Goal: Task Accomplishment & Management: Use online tool/utility

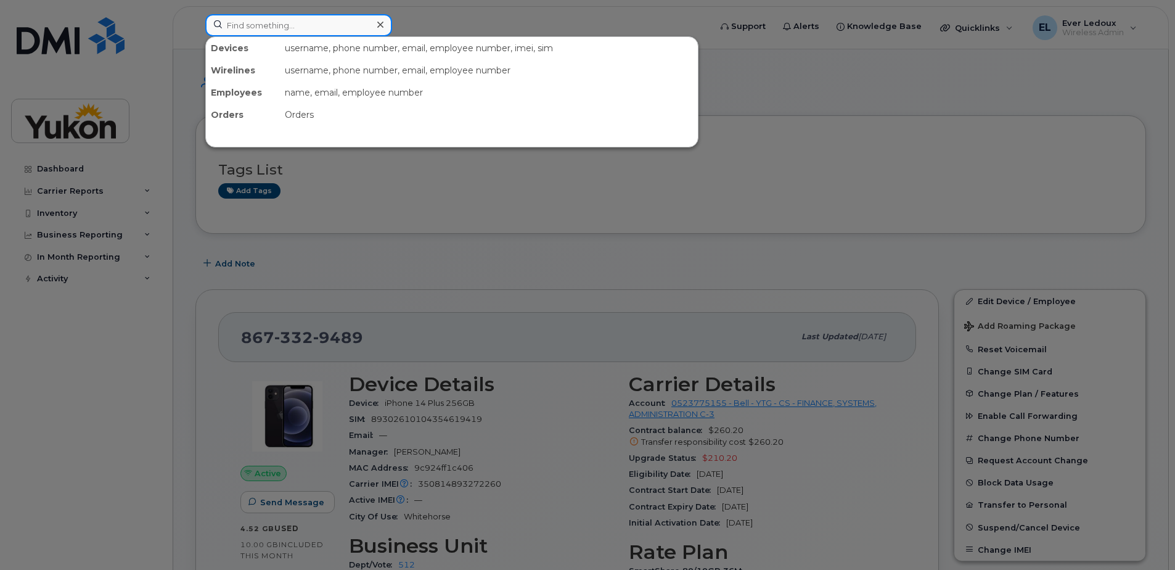
click at [289, 30] on input at bounding box center [298, 25] width 187 height 22
click at [836, 165] on div at bounding box center [587, 285] width 1175 height 570
drag, startPoint x: 306, startPoint y: 19, endPoint x: 314, endPoint y: 30, distance: 13.3
click at [306, 19] on input at bounding box center [298, 25] width 187 height 22
click at [749, 257] on div at bounding box center [587, 285] width 1175 height 570
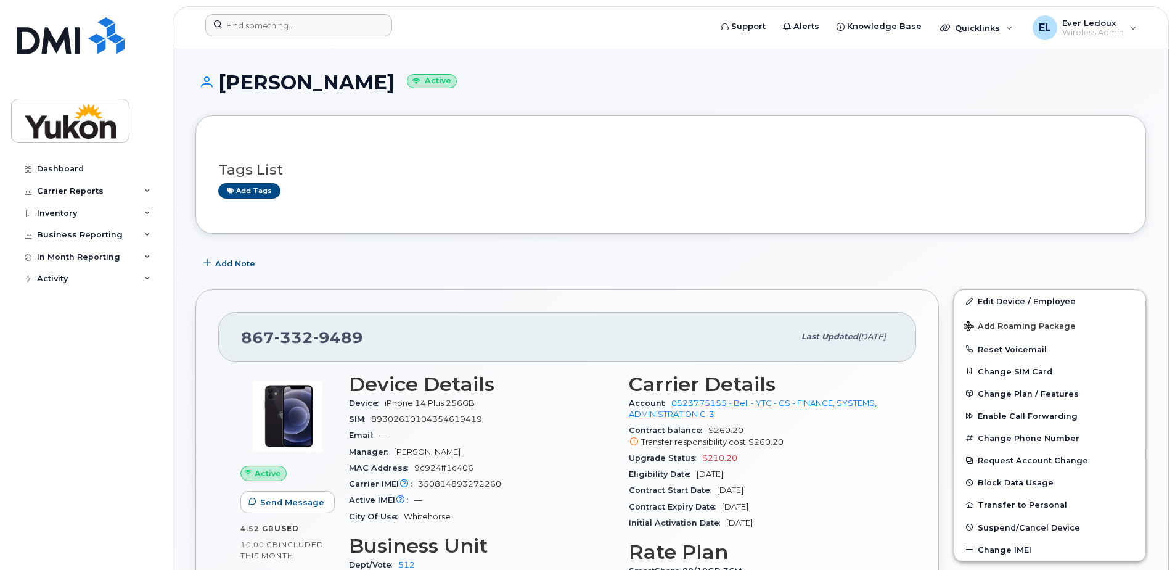
click at [310, 37] on div at bounding box center [453, 27] width 517 height 27
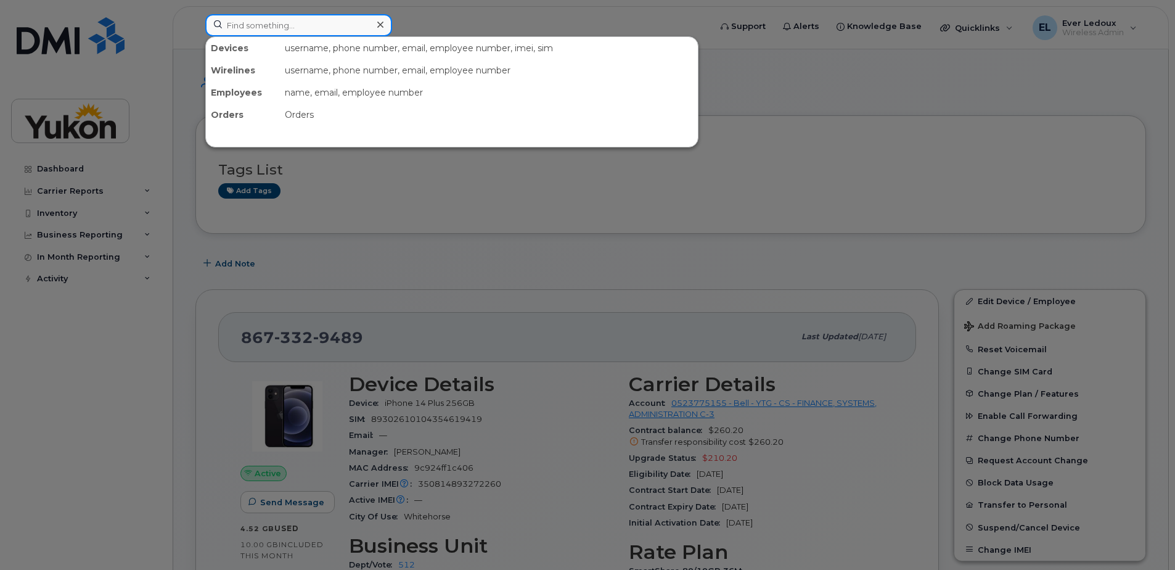
click at [309, 28] on input at bounding box center [298, 25] width 187 height 22
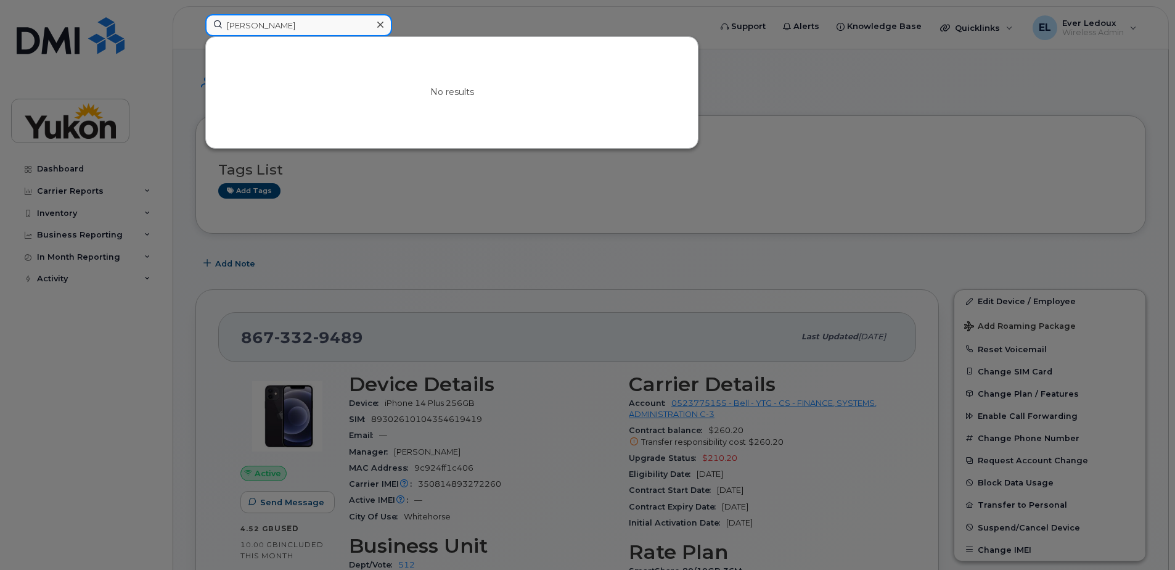
drag, startPoint x: 308, startPoint y: 28, endPoint x: 410, endPoint y: 43, distance: 103.4
click at [195, 22] on div "anita No results" at bounding box center [453, 27] width 517 height 27
click at [277, 27] on input "anita" at bounding box center [298, 25] width 187 height 22
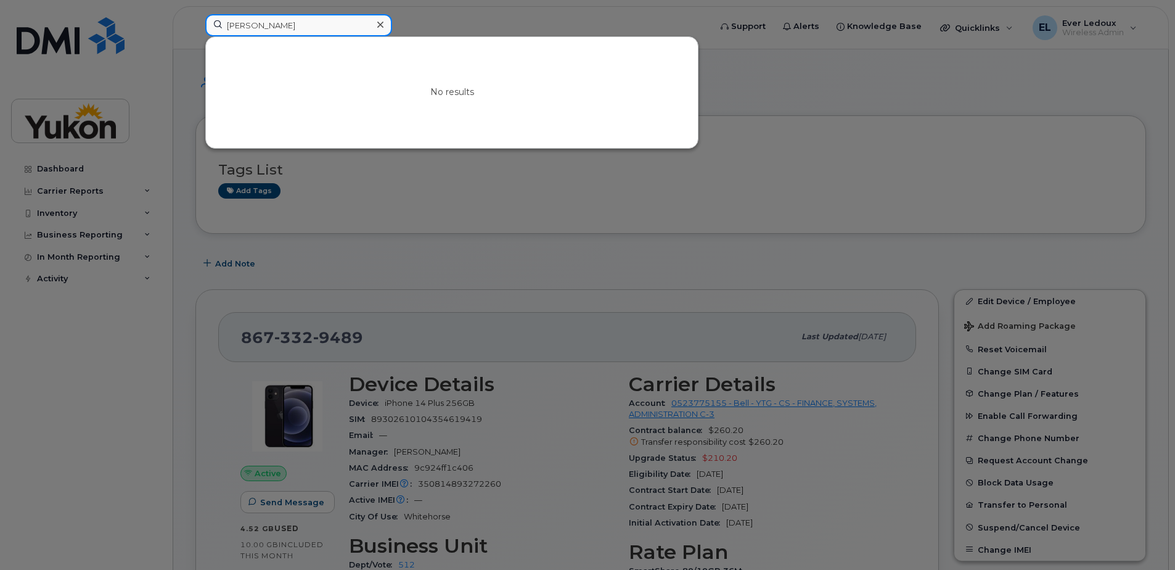
paste input "867-334-7769"
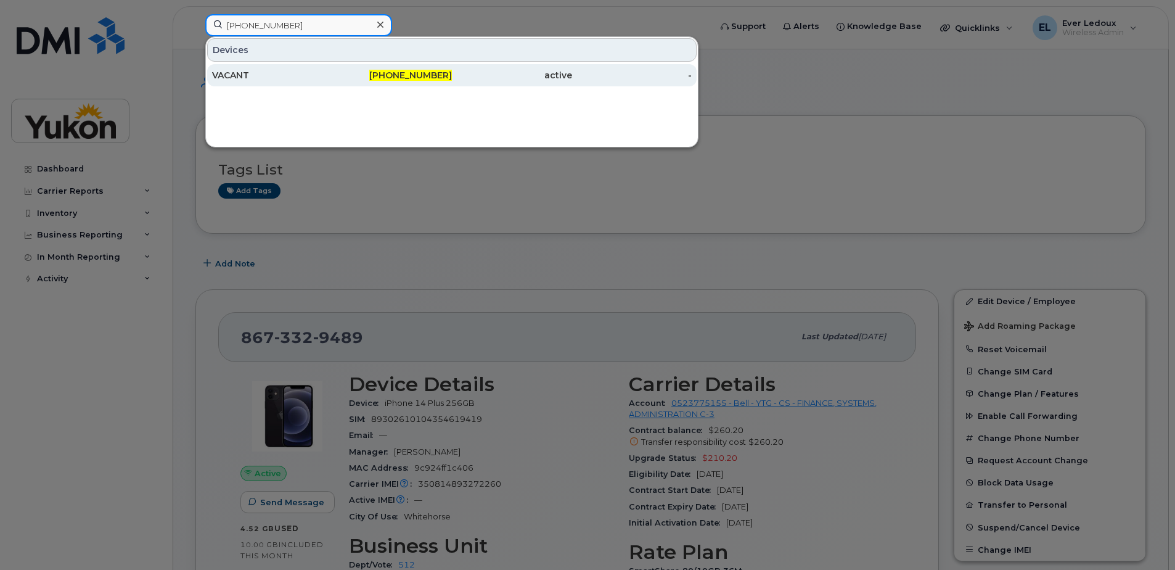
type input "867-334-7769"
click at [343, 71] on div "867-334-7769" at bounding box center [392, 75] width 120 height 12
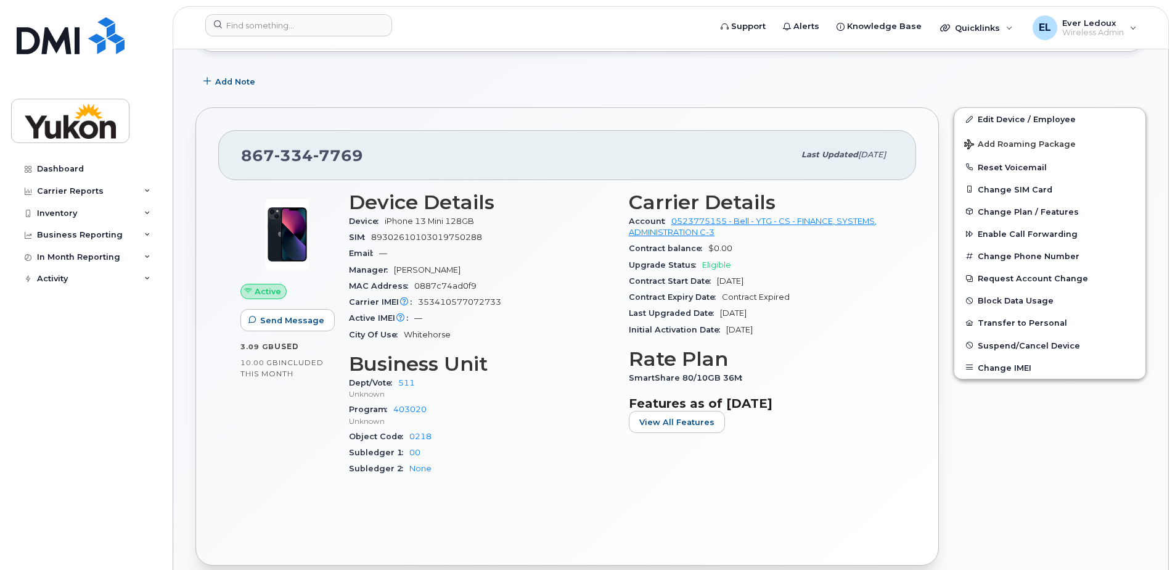
scroll to position [62, 0]
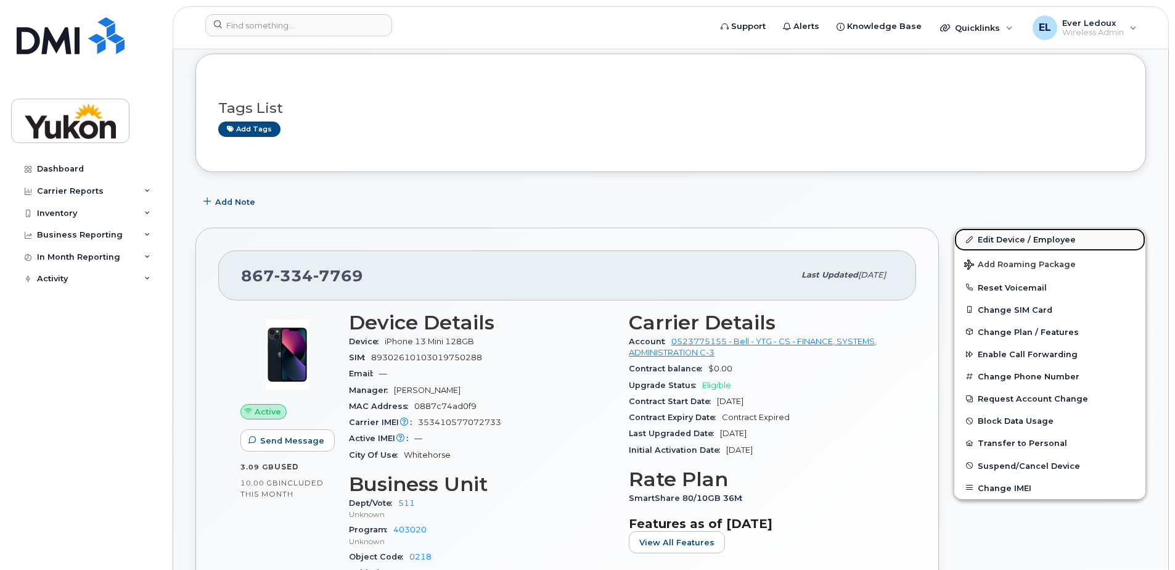
click at [1030, 238] on link "Edit Device / Employee" at bounding box center [1050, 239] width 191 height 22
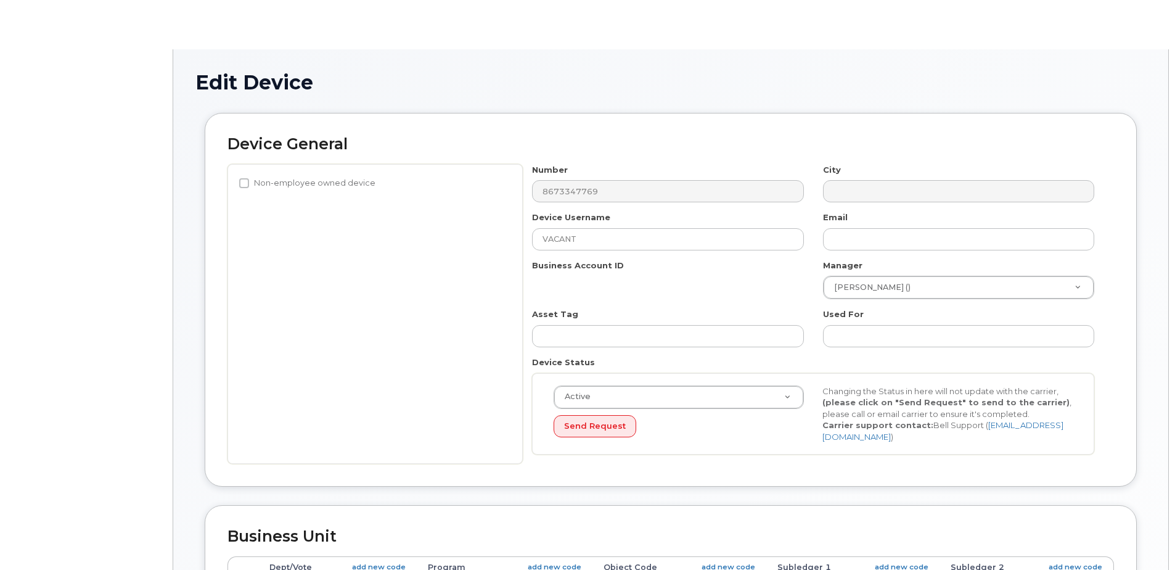
select select "33497494"
select select "33497282"
select select "33507478"
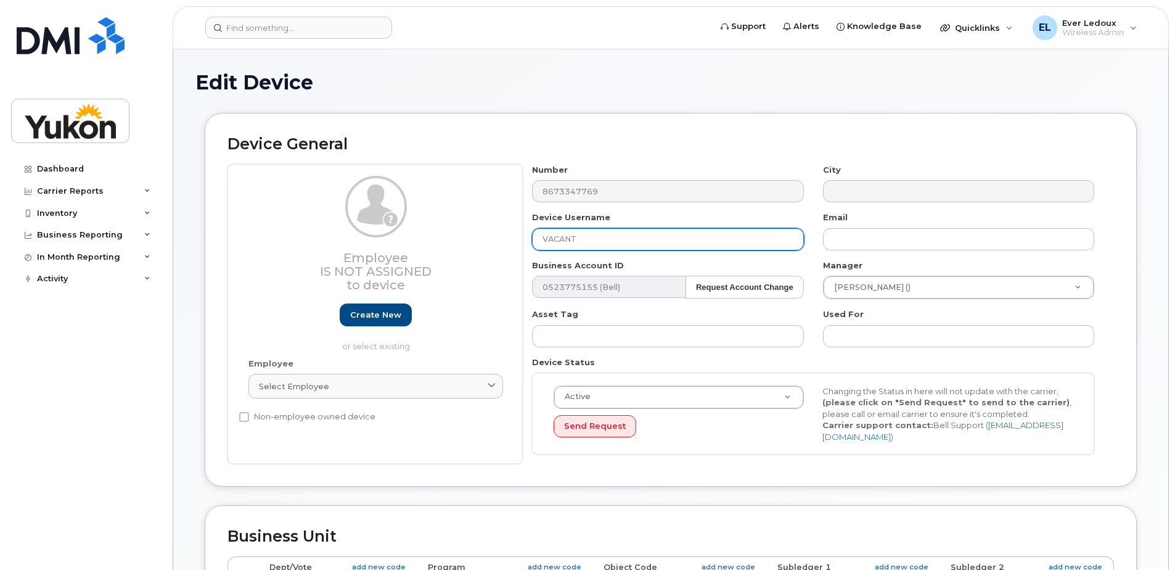
drag, startPoint x: 630, startPoint y: 246, endPoint x: 327, endPoint y: 245, distance: 302.8
click at [327, 245] on div "Employee Is not assigned to device Create new or select existing Employee Selec…" at bounding box center [671, 314] width 887 height 300
type input "Anita"
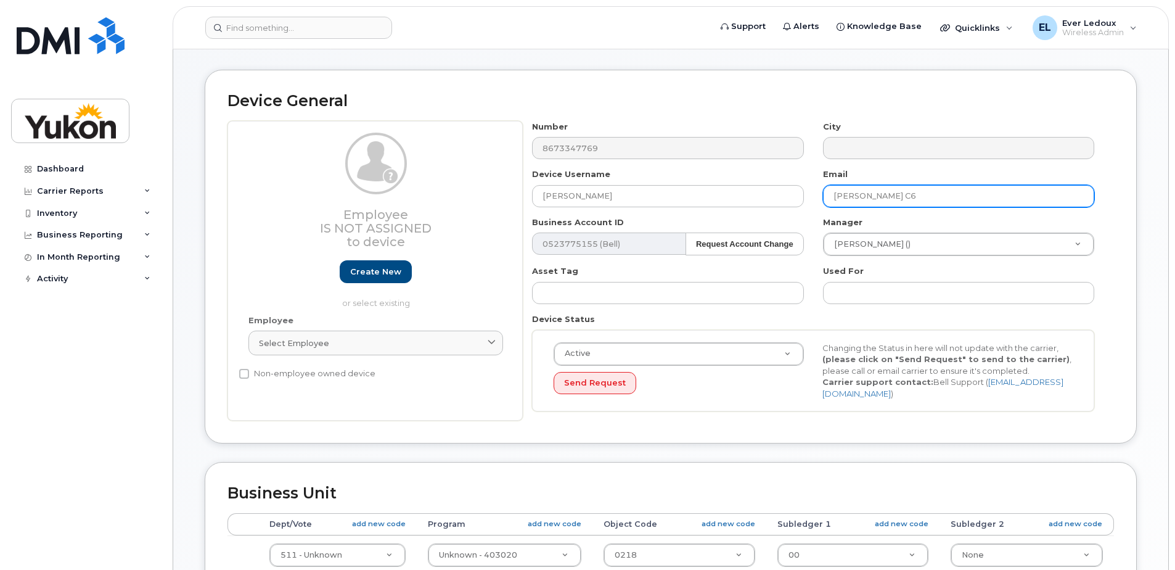
scroll to position [185, 0]
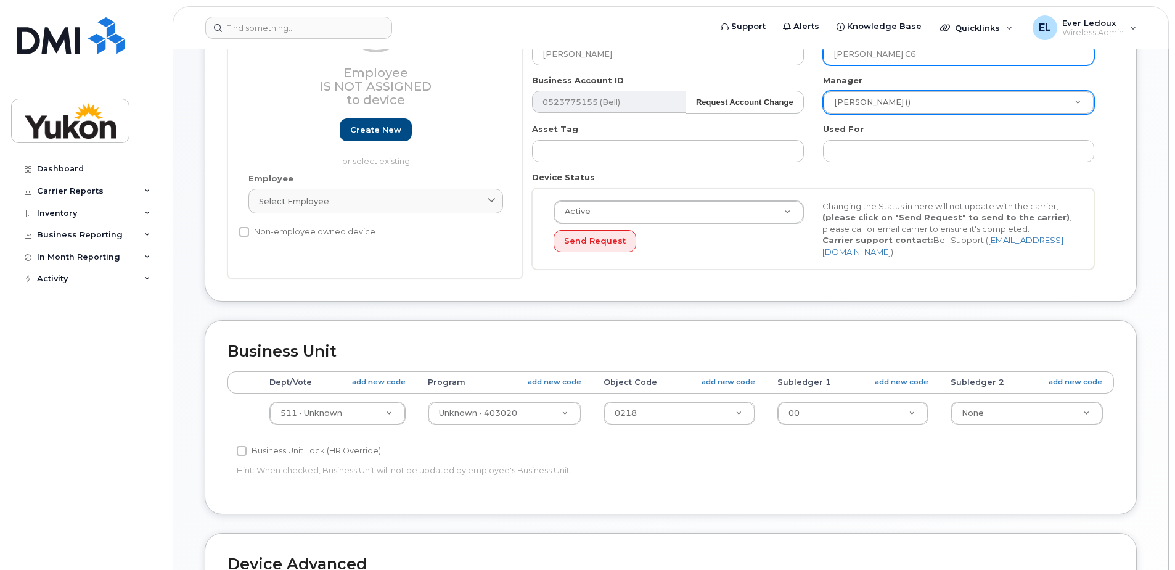
type input "Janzen C6"
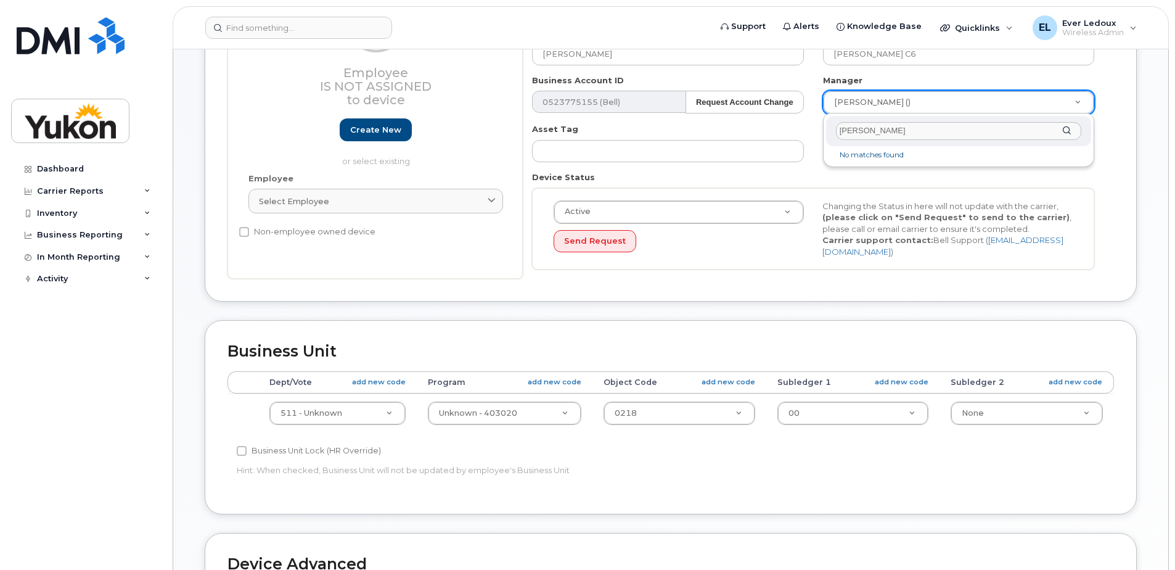
drag, startPoint x: 874, startPoint y: 131, endPoint x: 672, endPoint y: 120, distance: 202.6
click at [687, 124] on body "Support Alerts Knowledge Base Quicklinks Suspend / Cancel Device Change SIM Car…" at bounding box center [587, 357] width 1175 height 1085
type input "crossby"
drag, startPoint x: 874, startPoint y: 125, endPoint x: 819, endPoint y: 120, distance: 55.1
click at [793, 117] on body "Support Alerts Knowledge Base Quicklinks Suspend / Cancel Device Change SIM Car…" at bounding box center [587, 357] width 1175 height 1085
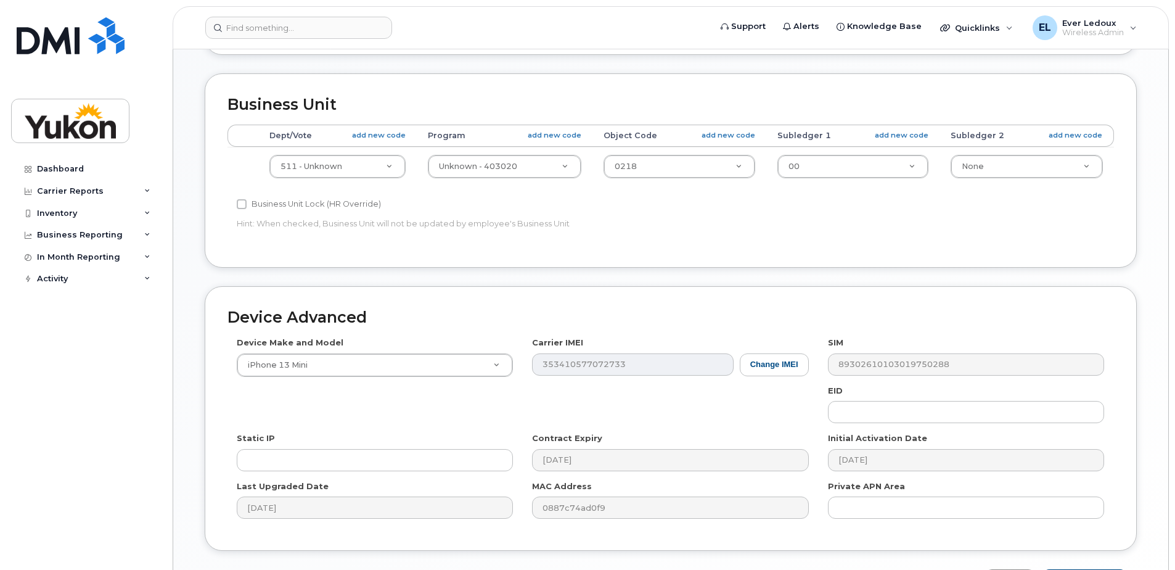
scroll to position [516, 0]
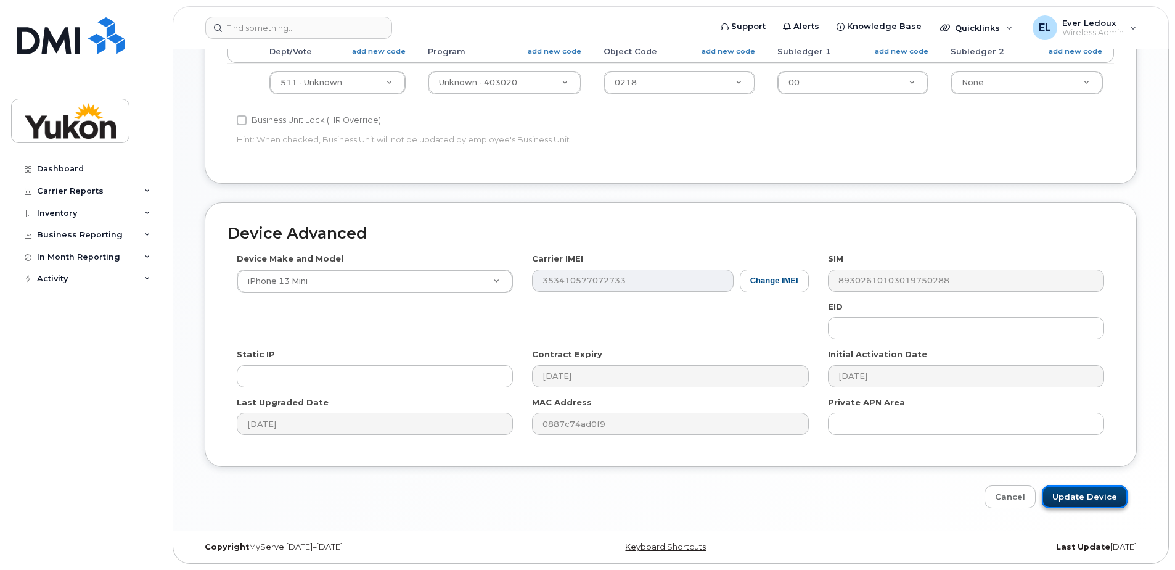
click at [1093, 496] on input "Update Device" at bounding box center [1085, 496] width 86 height 23
type input "Saving..."
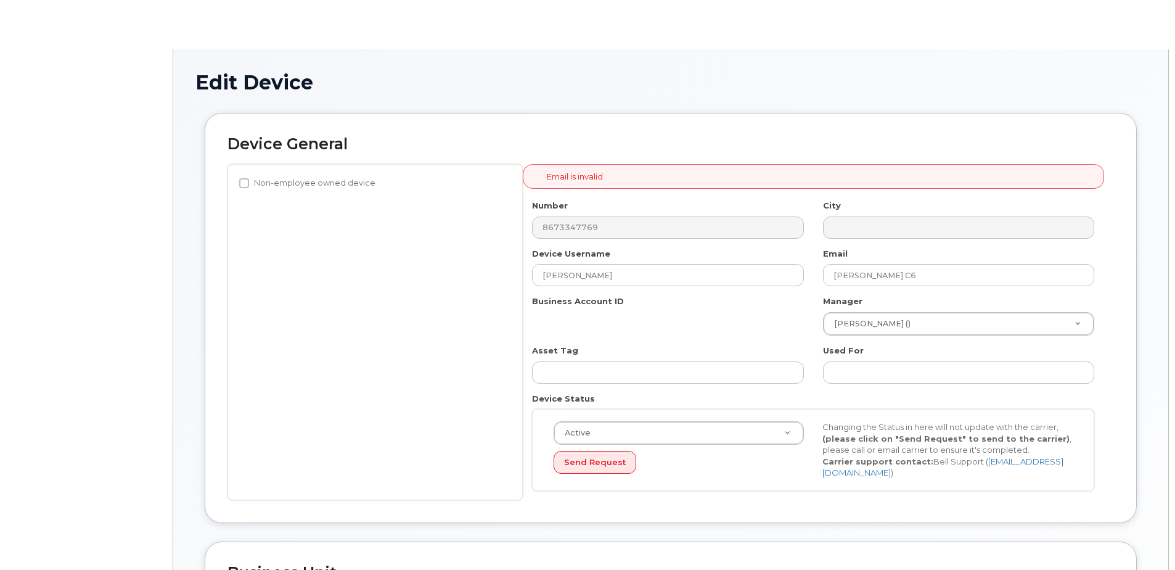
select select "33497494"
select select "33497282"
select select "33507478"
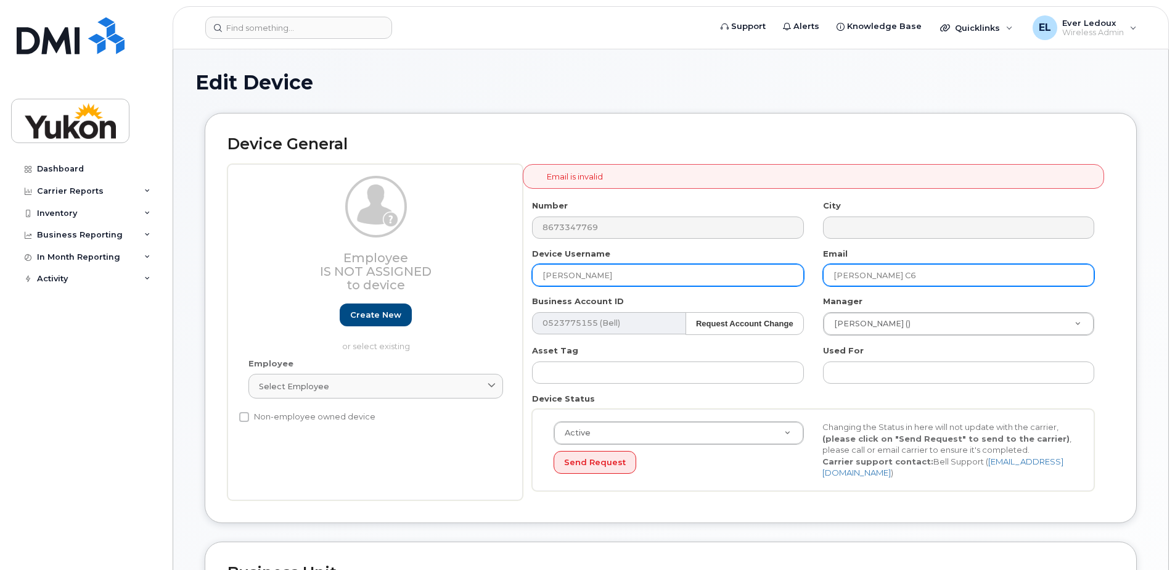
drag, startPoint x: 897, startPoint y: 275, endPoint x: 717, endPoint y: 278, distance: 180.7
click at [717, 278] on div "Number 8673347769 City Device Username Anita Email Janzen C6 Business Account I…" at bounding box center [814, 350] width 582 height 300
click at [628, 271] on input "Anita" at bounding box center [667, 275] width 271 height 22
paste input "Janzen C6"
type input "Anita.Janzen"
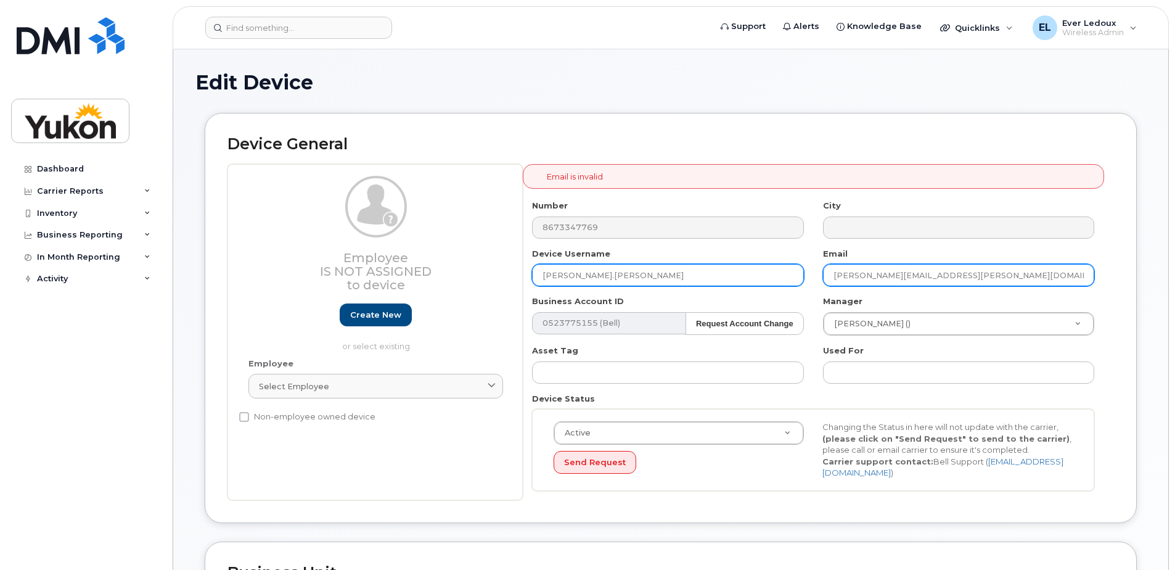
type input "Anita.Janzen@yukon.ca"
click at [685, 274] on input "Anita.Janzen" at bounding box center [667, 275] width 271 height 22
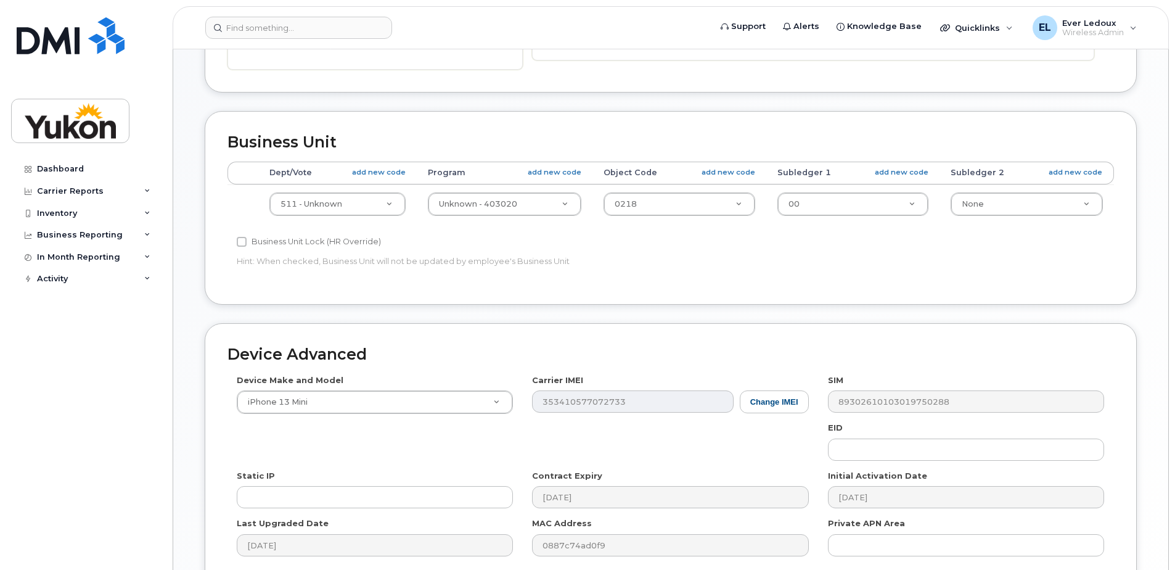
scroll to position [552, 0]
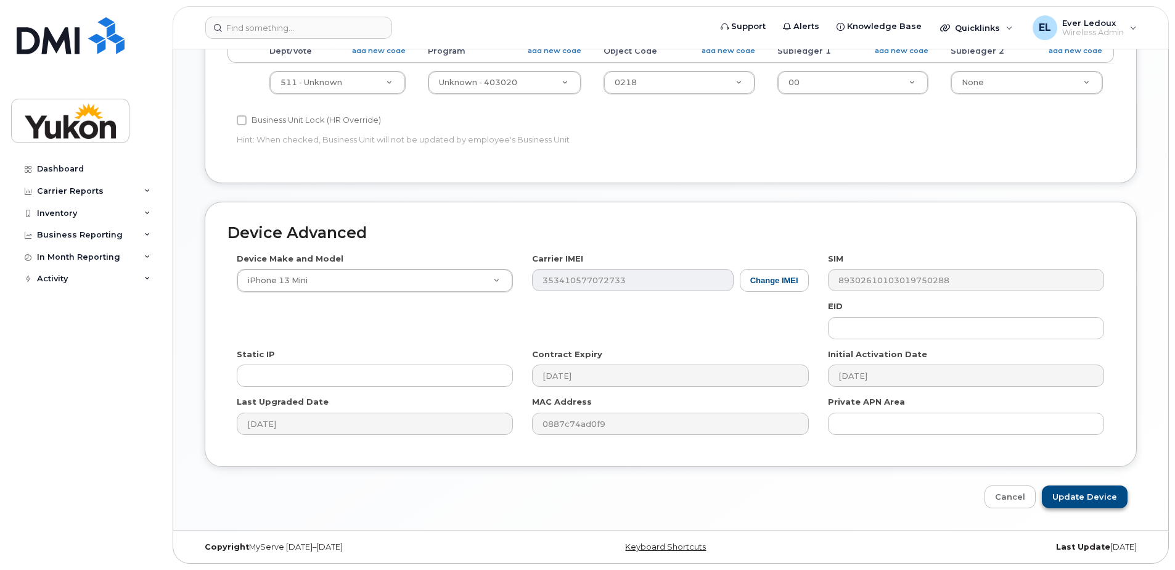
type input "Anita.Janzen-C6"
click at [1067, 493] on input "Update Device" at bounding box center [1085, 496] width 86 height 23
type input "Saving..."
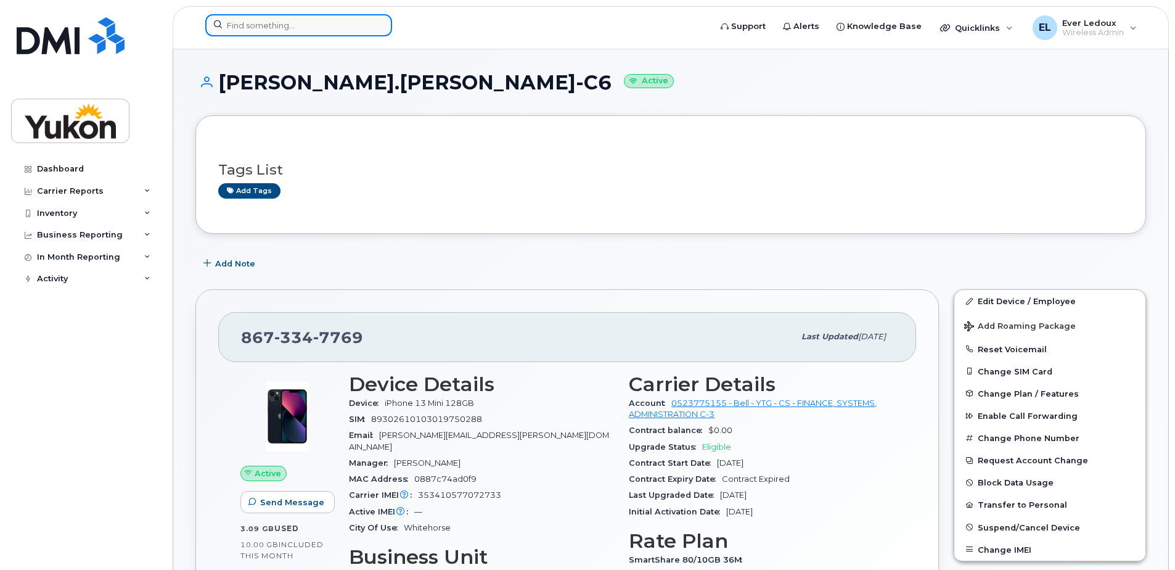
click at [238, 28] on input at bounding box center [298, 25] width 187 height 22
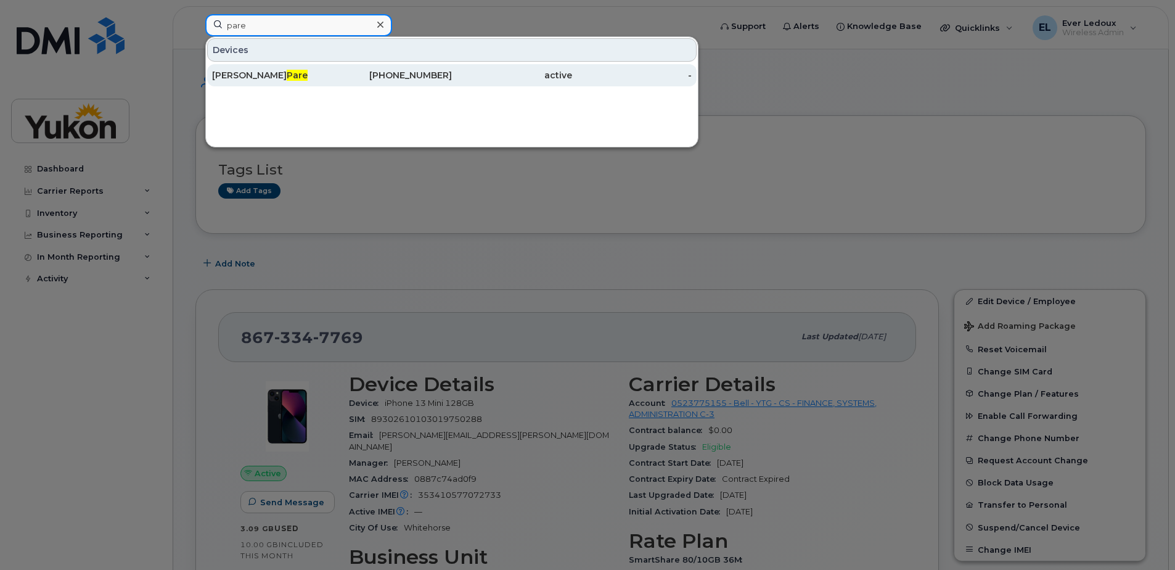
type input "pare"
click at [221, 77] on div "Nicholas Pare" at bounding box center [272, 75] width 120 height 12
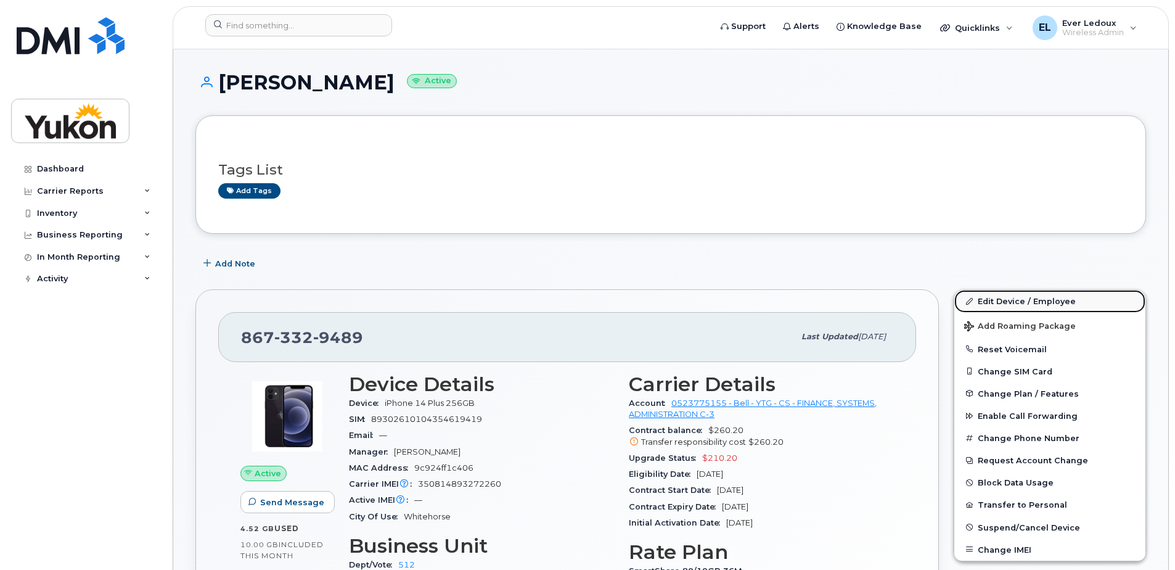
click at [1001, 302] on link "Edit Device / Employee" at bounding box center [1050, 301] width 191 height 22
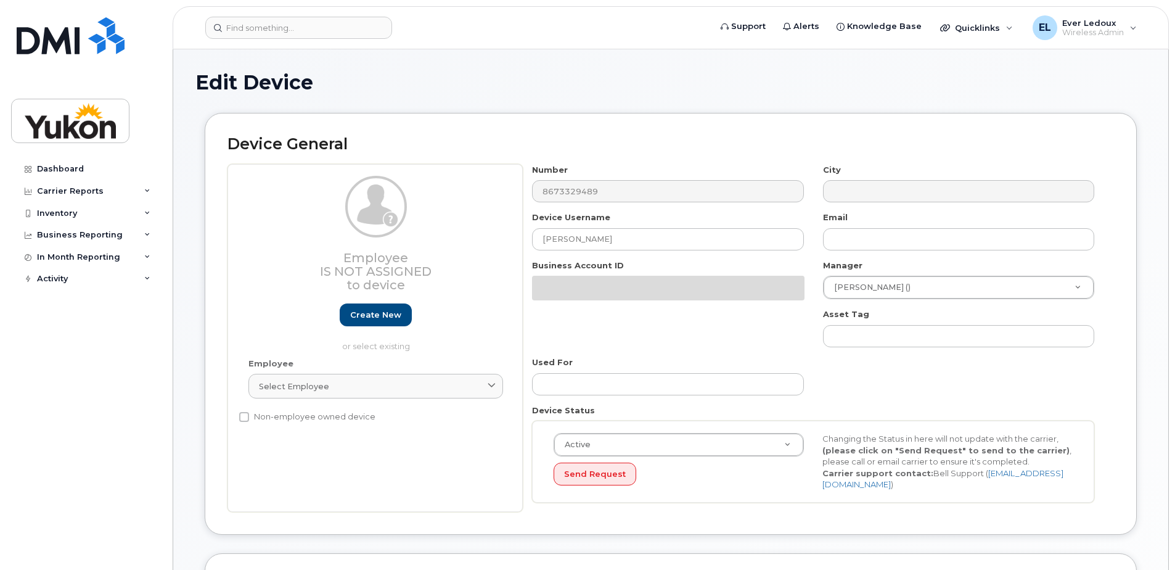
select select "33497495"
select select "33497282"
select select "33507478"
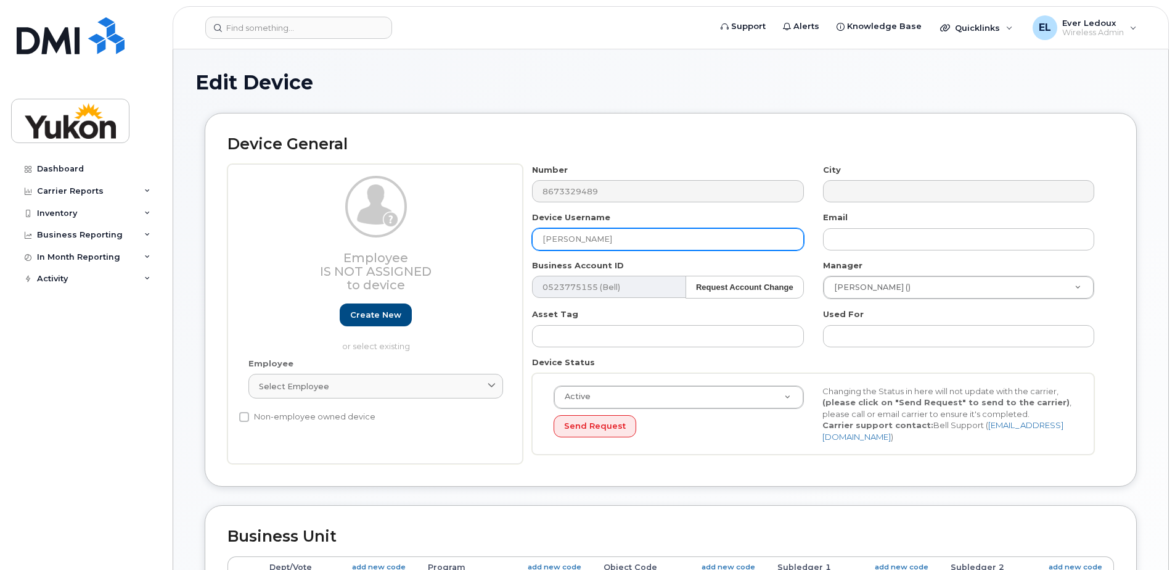
drag, startPoint x: 649, startPoint y: 244, endPoint x: 260, endPoint y: 234, distance: 389.3
click at [260, 234] on div "Employee Is not assigned to device Create new or select existing Employee Selec…" at bounding box center [671, 314] width 887 height 300
click at [625, 239] on input "[PERSON_NAME]" at bounding box center [667, 239] width 271 height 22
click at [624, 240] on input "[PERSON_NAME]" at bounding box center [667, 239] width 271 height 22
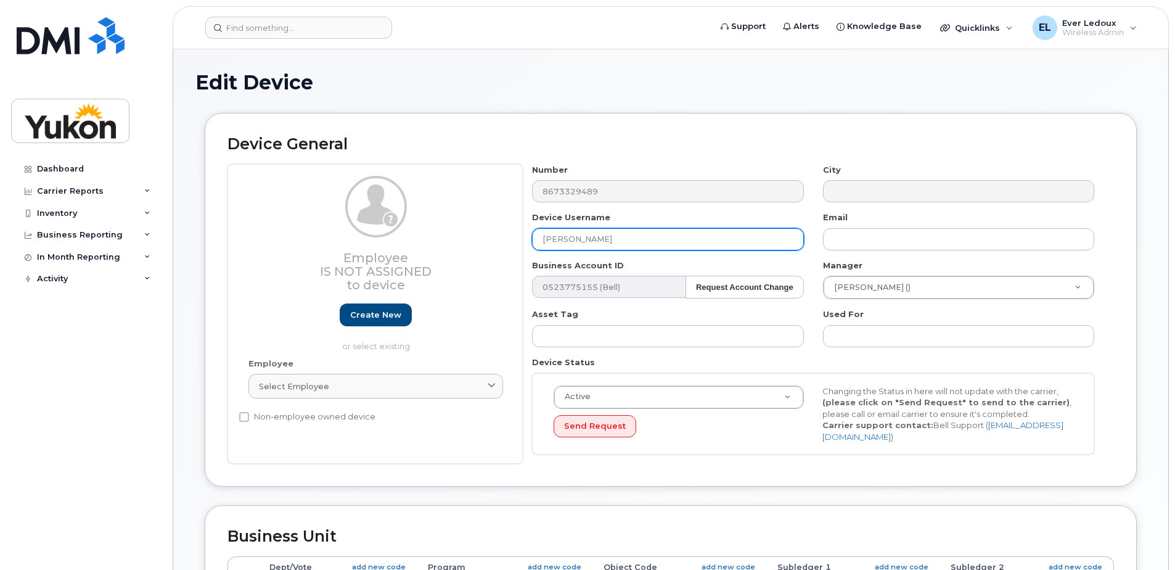
click at [636, 235] on input "[PERSON_NAME]" at bounding box center [667, 239] width 271 height 22
drag, startPoint x: 592, startPoint y: 237, endPoint x: 498, endPoint y: 225, distance: 95.1
click at [498, 225] on div "Employee Is not assigned to device Create new or select existing Employee Selec…" at bounding box center [671, 314] width 887 height 300
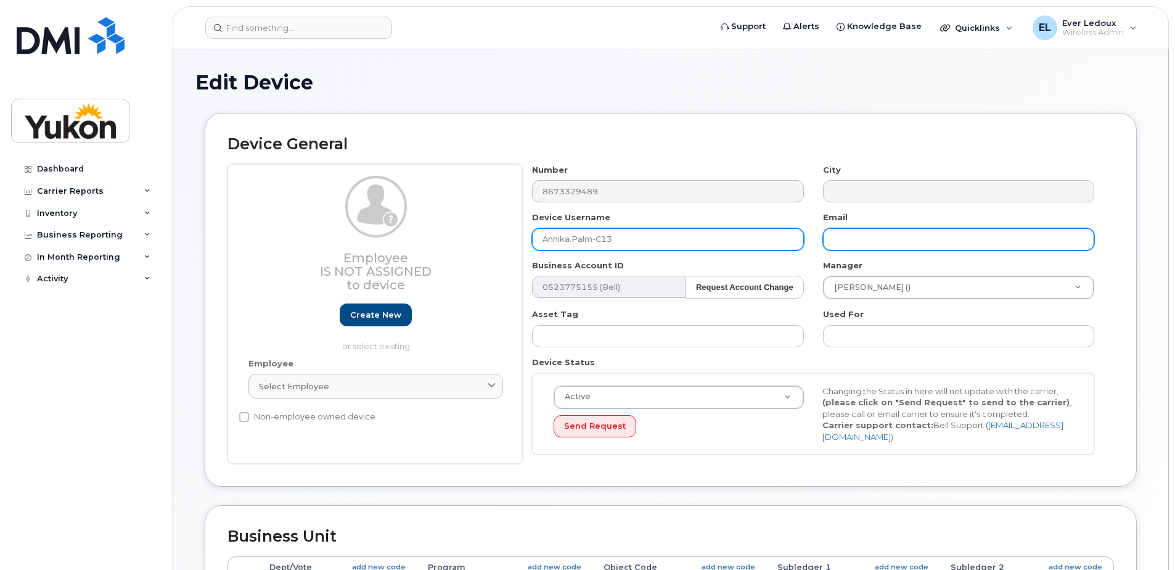
type input "Annika.Palm-C13"
click at [974, 239] on input "text" at bounding box center [958, 239] width 271 height 22
paste input "Annika.Palm"
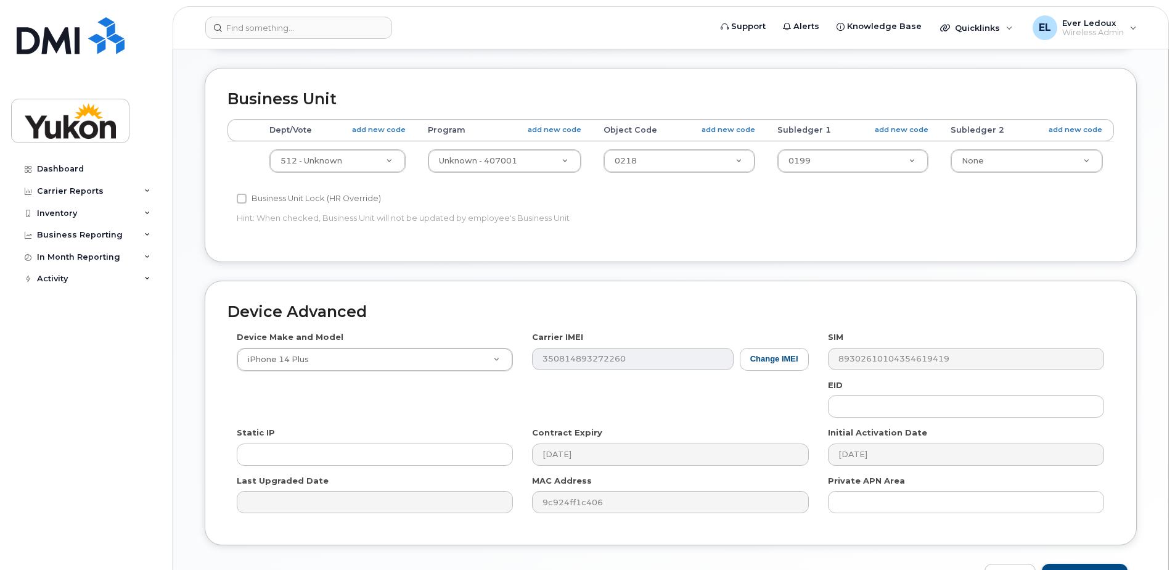
scroll to position [516, 0]
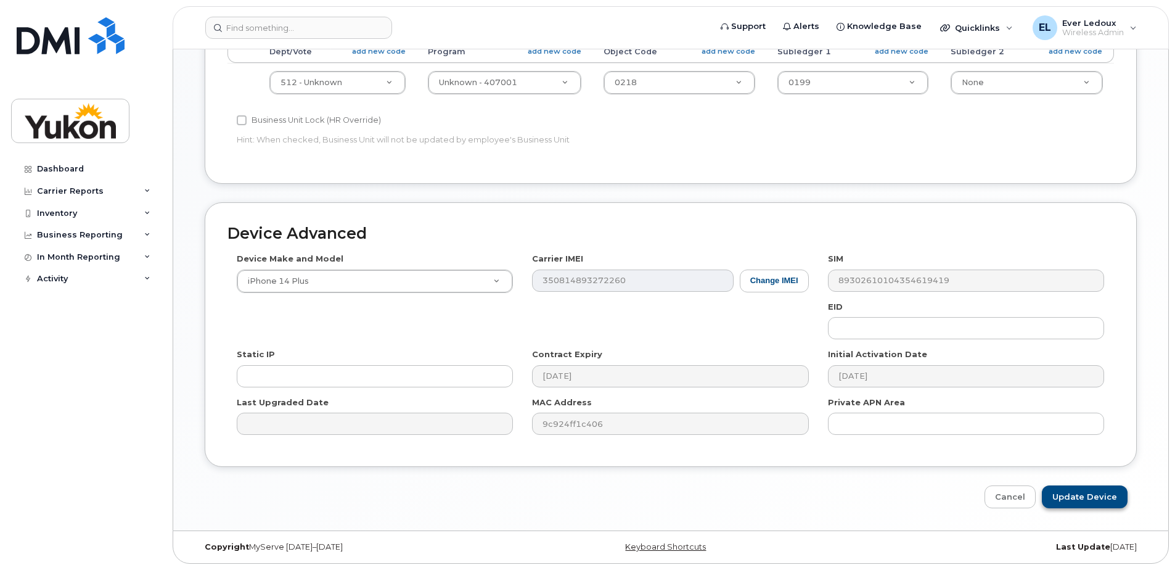
type input "[EMAIL_ADDRESS][DOMAIN_NAME]"
click at [1099, 492] on input "Update Device" at bounding box center [1085, 496] width 86 height 23
type input "Saving..."
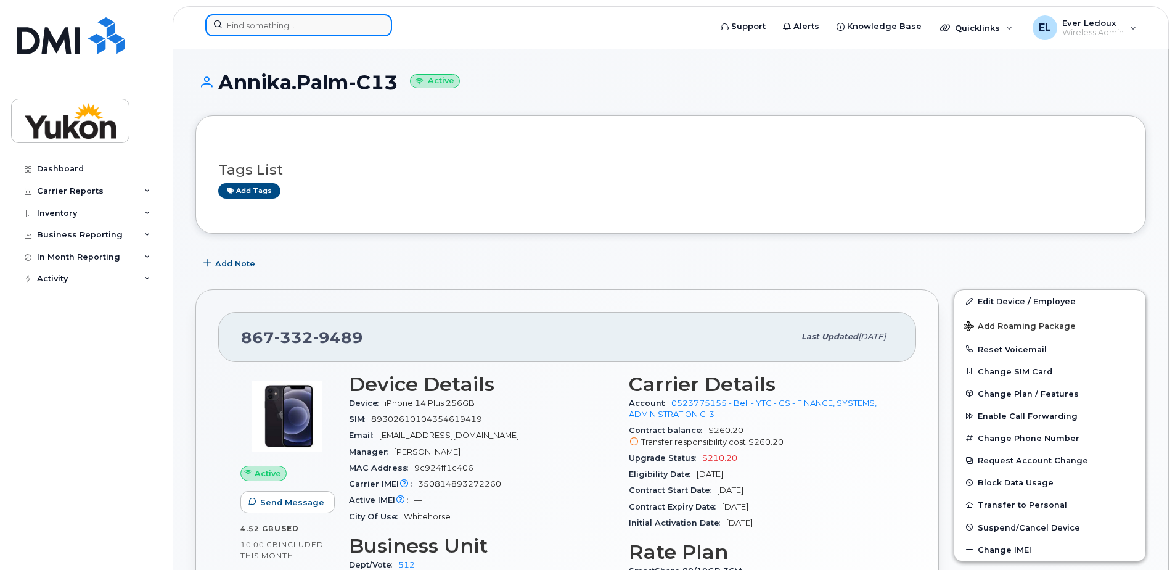
click at [311, 23] on input at bounding box center [298, 25] width 187 height 22
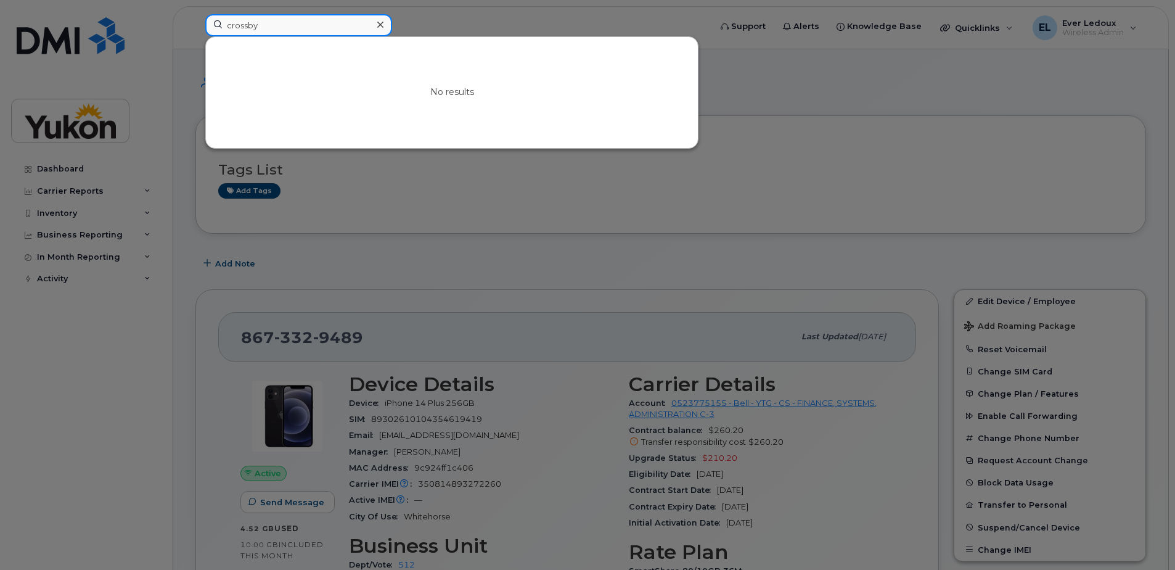
drag, startPoint x: 311, startPoint y: 23, endPoint x: 181, endPoint y: 12, distance: 130.0
click at [195, 15] on div "crossby No results" at bounding box center [453, 27] width 517 height 27
type input "a"
drag, startPoint x: 316, startPoint y: 37, endPoint x: 316, endPoint y: 23, distance: 13.6
click at [316, 28] on div "Enter more symbols" at bounding box center [453, 25] width 497 height 22
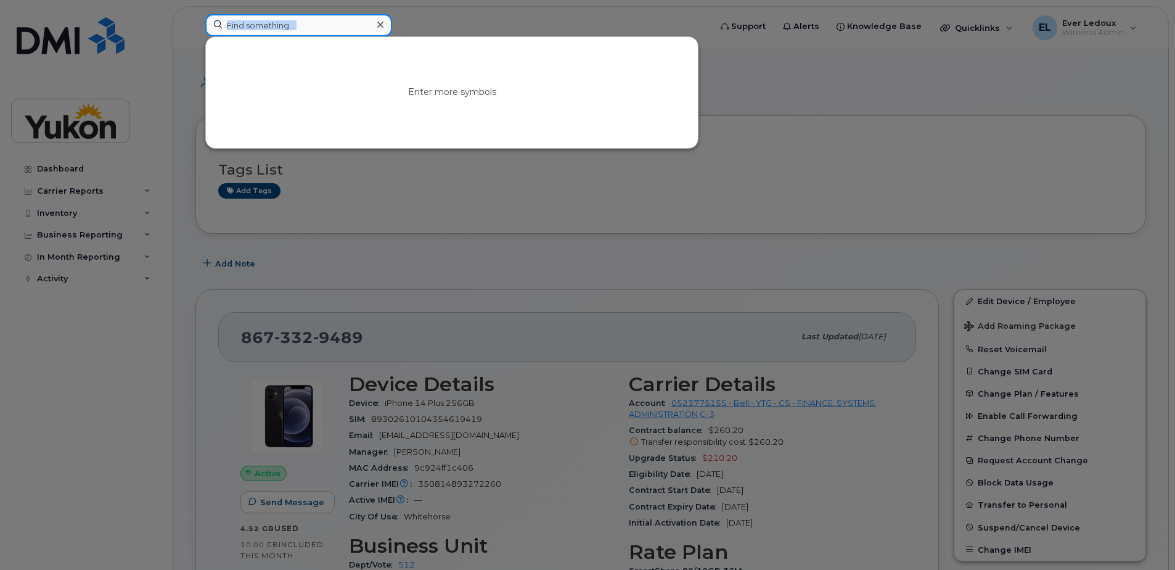
click at [316, 23] on input at bounding box center [298, 25] width 187 height 22
paste input "867-336-0396"
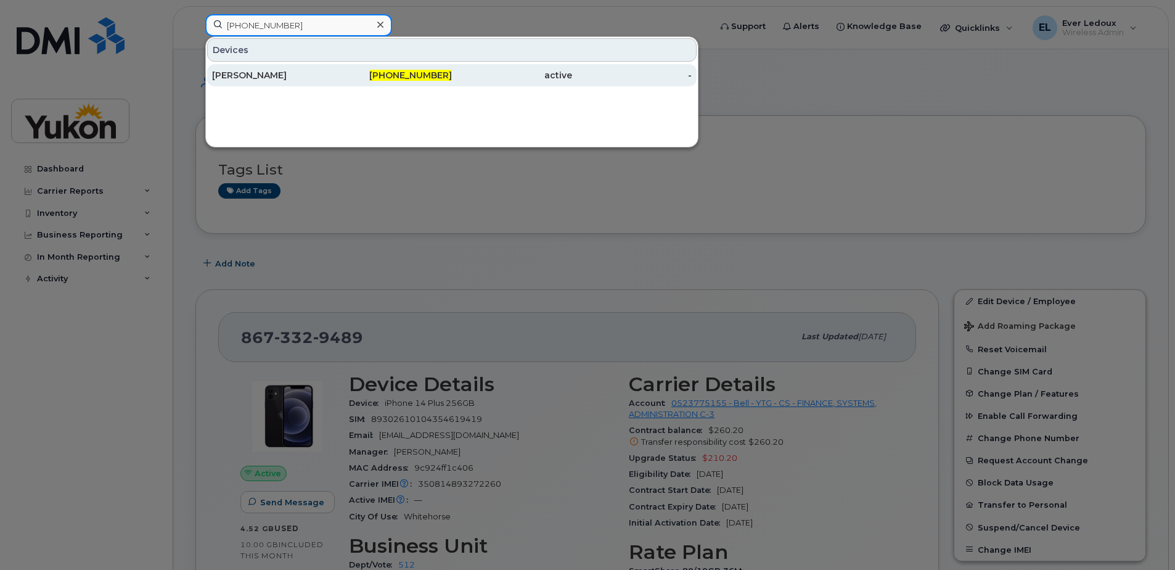
type input "867-336-0396"
click at [285, 78] on div "[PERSON_NAME]" at bounding box center [272, 75] width 120 height 12
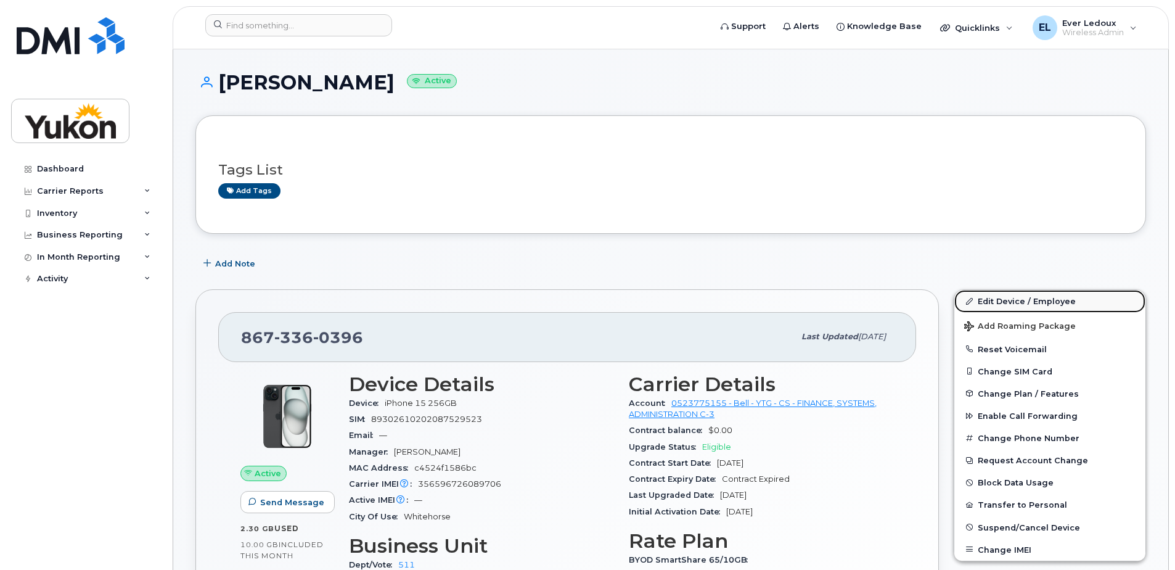
click at [1032, 304] on link "Edit Device / Employee" at bounding box center [1050, 301] width 191 height 22
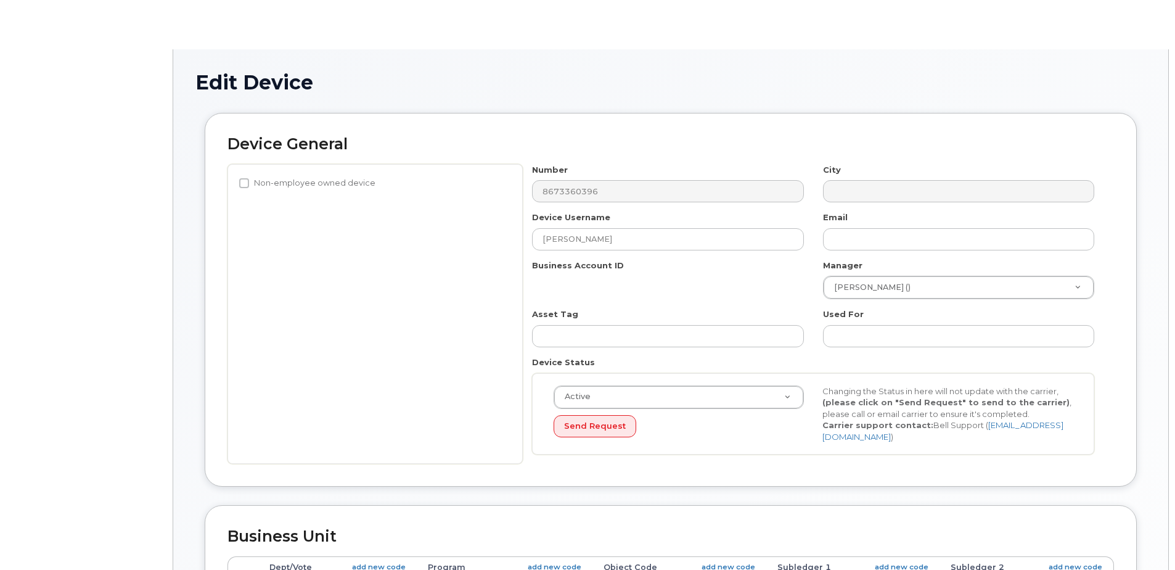
select select "33497494"
select select "33497282"
select select "33507478"
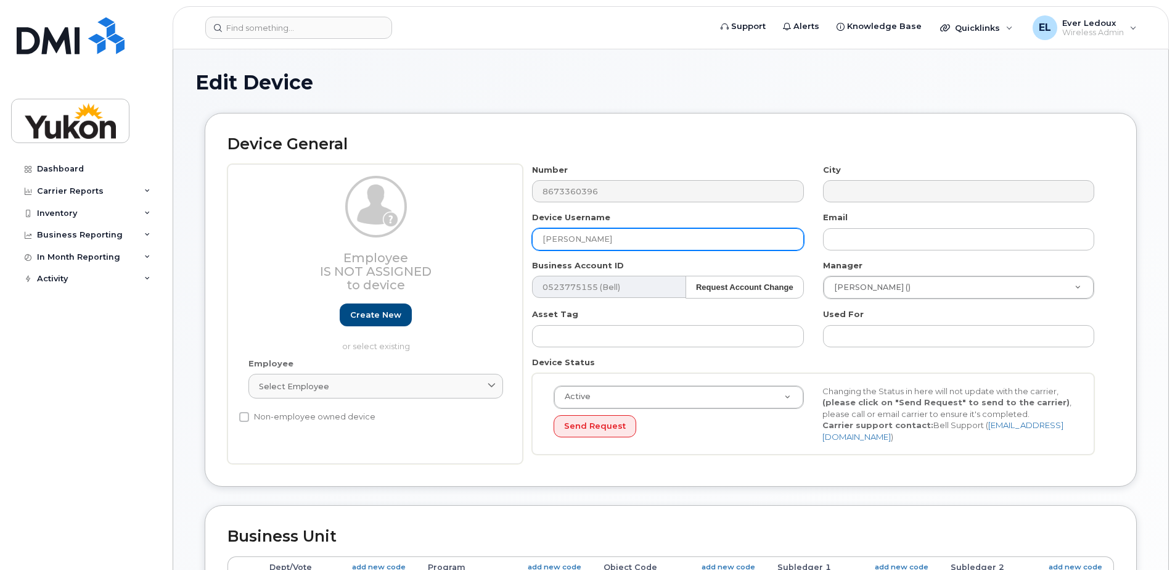
click at [588, 239] on input "[PERSON_NAME]" at bounding box center [667, 239] width 271 height 22
type input "[PERSON_NAME].[PERSON_NAME]"
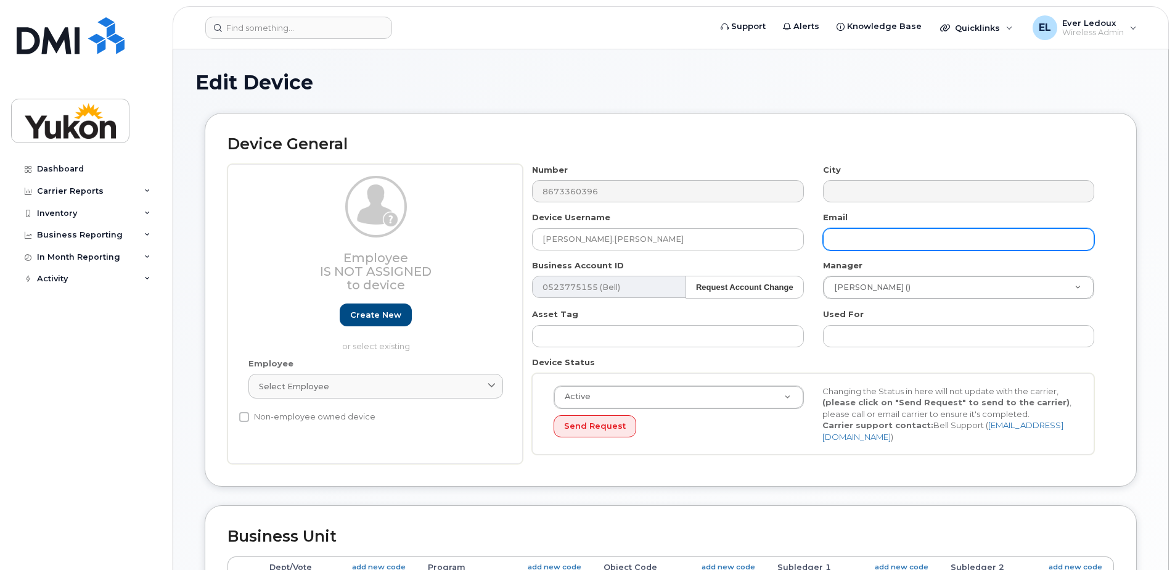
paste input "[PERSON_NAME].[PERSON_NAME]"
drag, startPoint x: 915, startPoint y: 236, endPoint x: 1130, endPoint y: 254, distance: 215.4
click at [1130, 254] on div "Device General Employee Is not assigned to device Create new or select existing…" at bounding box center [671, 300] width 932 height 374
type input "[PERSON_NAME][EMAIL_ADDRESS][PERSON_NAME][DOMAIN_NAME]"
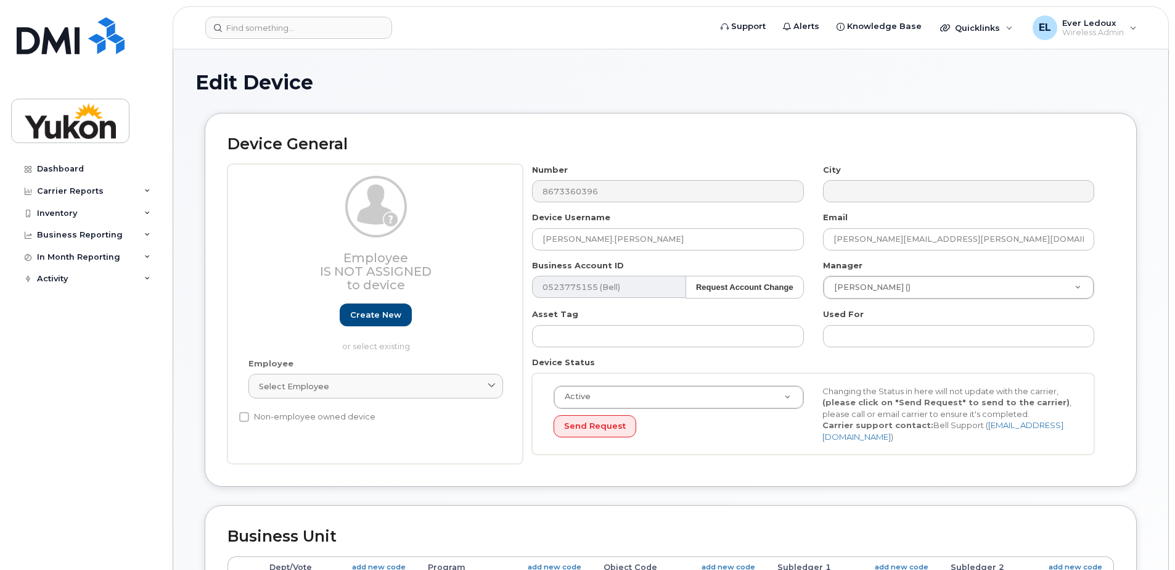
click at [804, 222] on div "Device Username Samantha.Crosby" at bounding box center [668, 231] width 290 height 39
click at [797, 232] on input "Samantha.Crosby" at bounding box center [667, 239] width 271 height 22
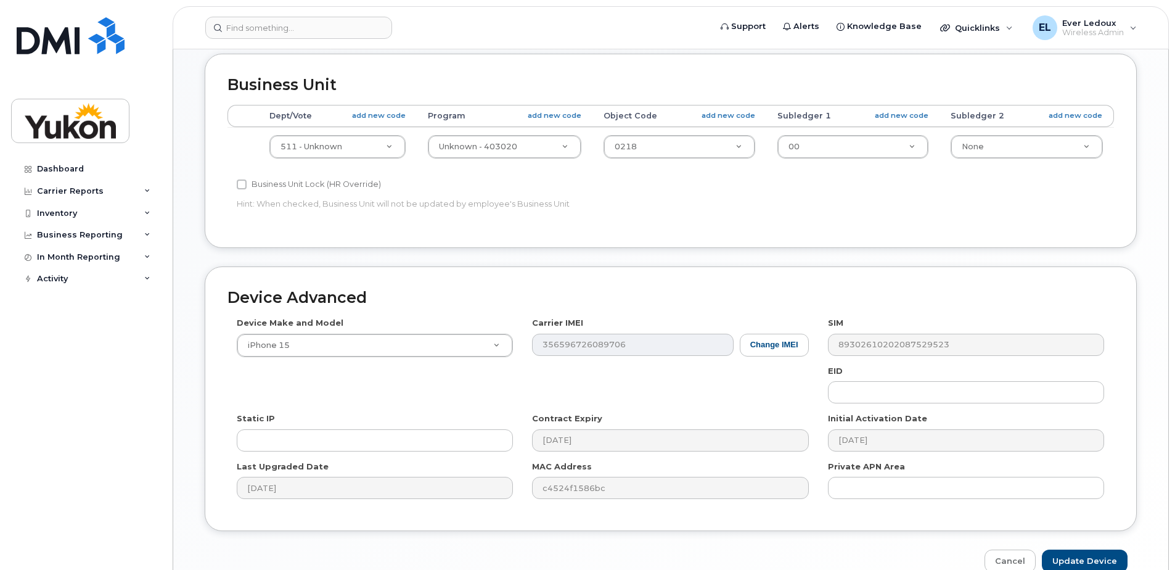
scroll to position [516, 0]
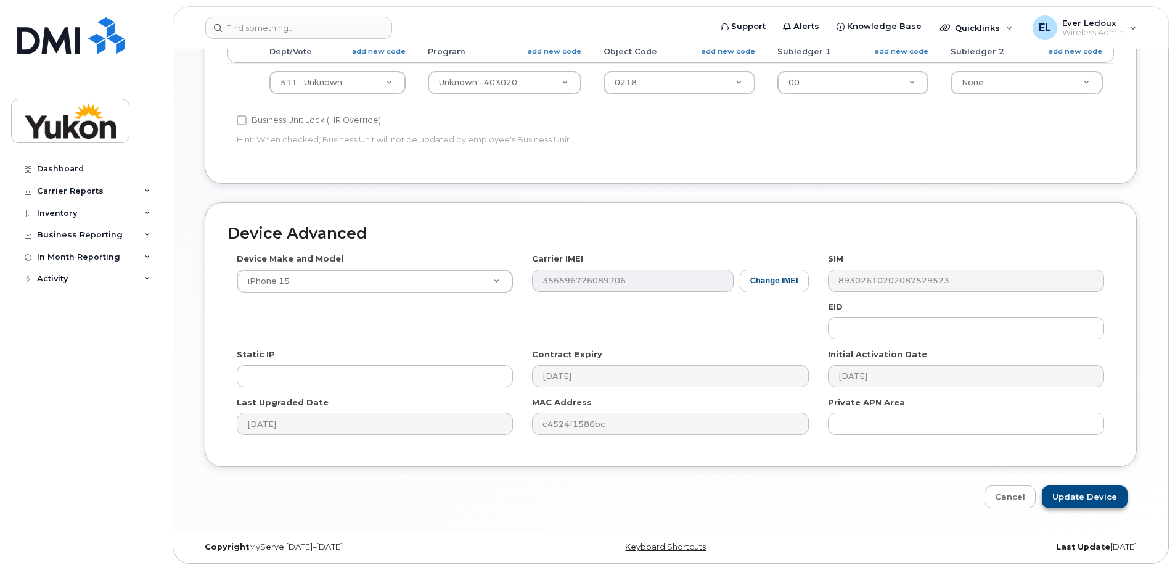
type input "[PERSON_NAME].[PERSON_NAME]-C6"
click at [1090, 495] on input "Update Device" at bounding box center [1085, 496] width 86 height 23
type input "Saving..."
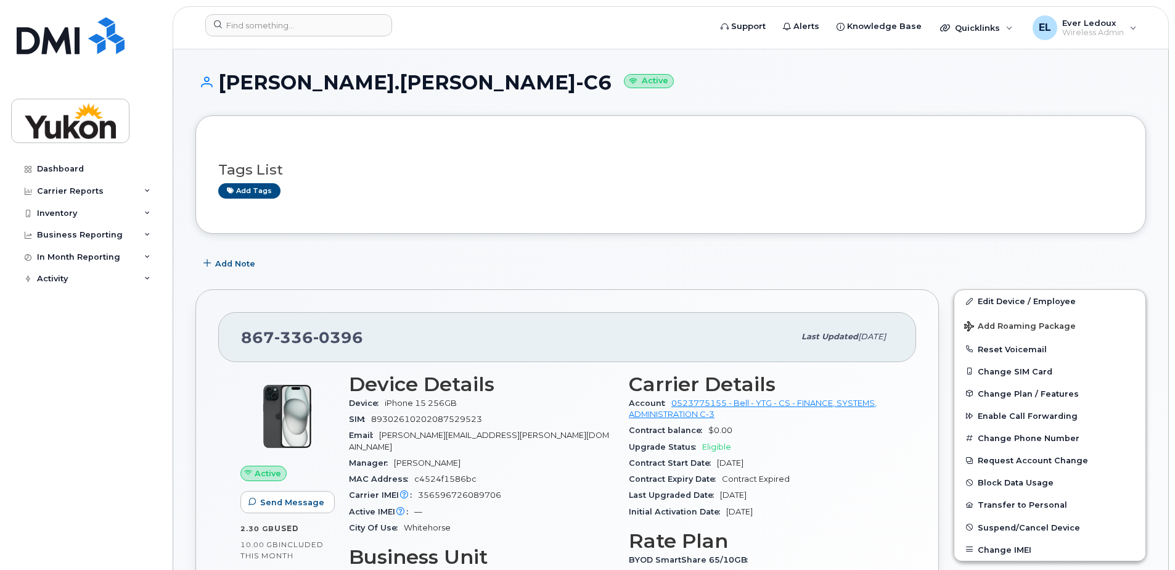
click at [311, 48] on header "Support Alerts Knowledge Base Quicklinks Suspend / Cancel Device Change SIM Car…" at bounding box center [671, 27] width 997 height 43
click at [311, 36] on div at bounding box center [453, 27] width 517 height 27
click at [297, 8] on header "Support Alerts Knowledge Base Quicklinks Suspend / Cancel Device Change SIM Car…" at bounding box center [671, 27] width 997 height 43
click at [299, 21] on input at bounding box center [298, 25] width 187 height 22
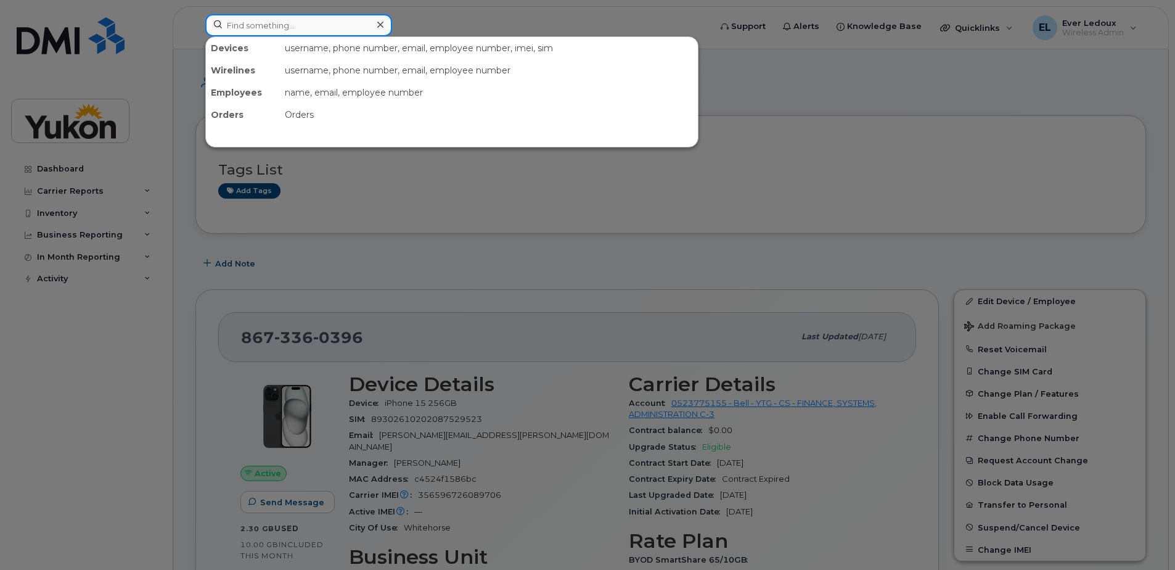
click at [299, 21] on input at bounding box center [298, 25] width 187 height 22
paste input "[PHONE_NUMBER]"
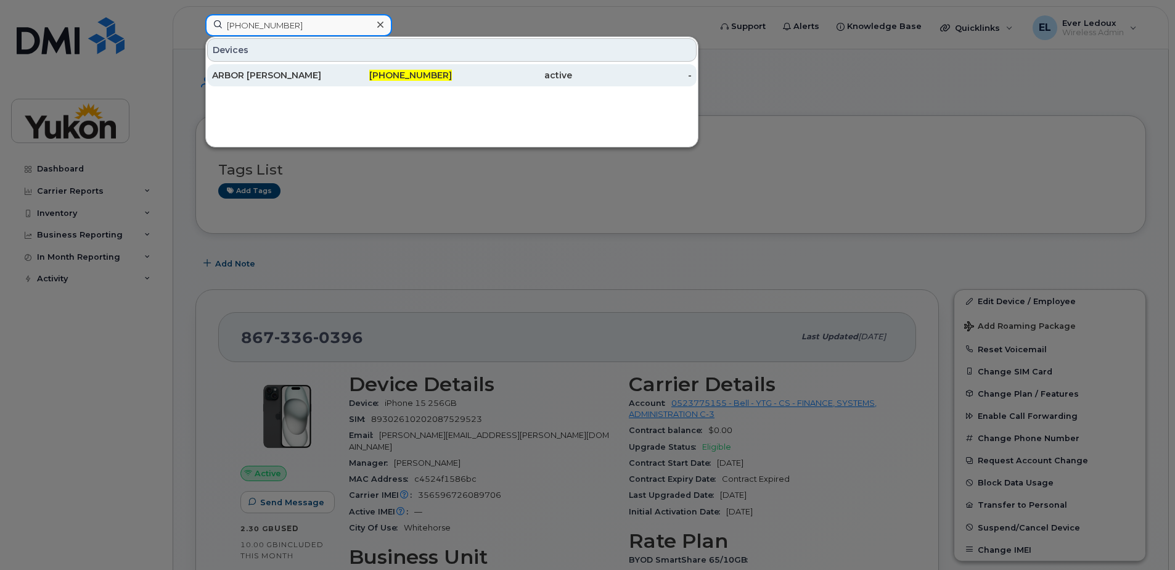
type input "[PHONE_NUMBER]"
click at [297, 74] on div "ARBOR [PERSON_NAME]" at bounding box center [272, 75] width 120 height 12
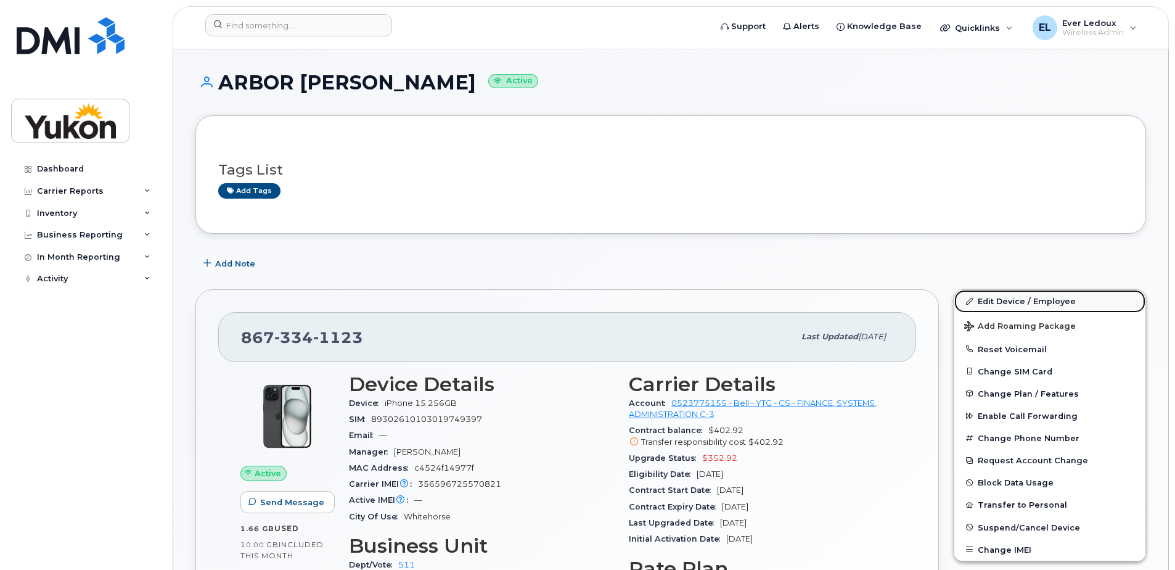
click at [1021, 311] on link "Edit Device / Employee" at bounding box center [1050, 301] width 191 height 22
click at [1020, 304] on link "Edit Device / Employee" at bounding box center [1050, 301] width 191 height 22
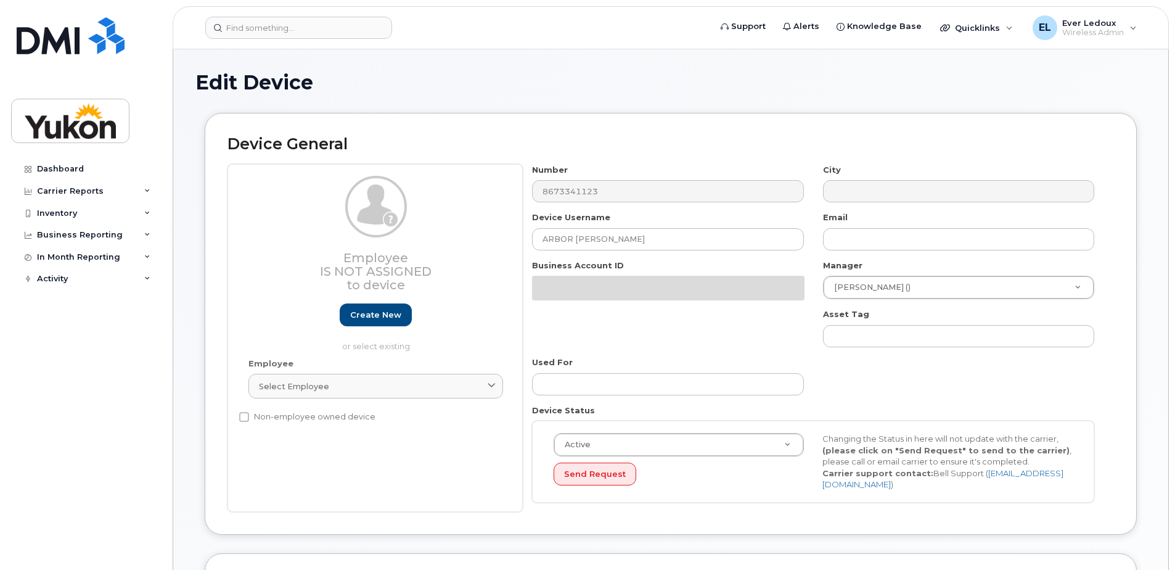
select select "33497494"
select select "33497282"
select select "33507478"
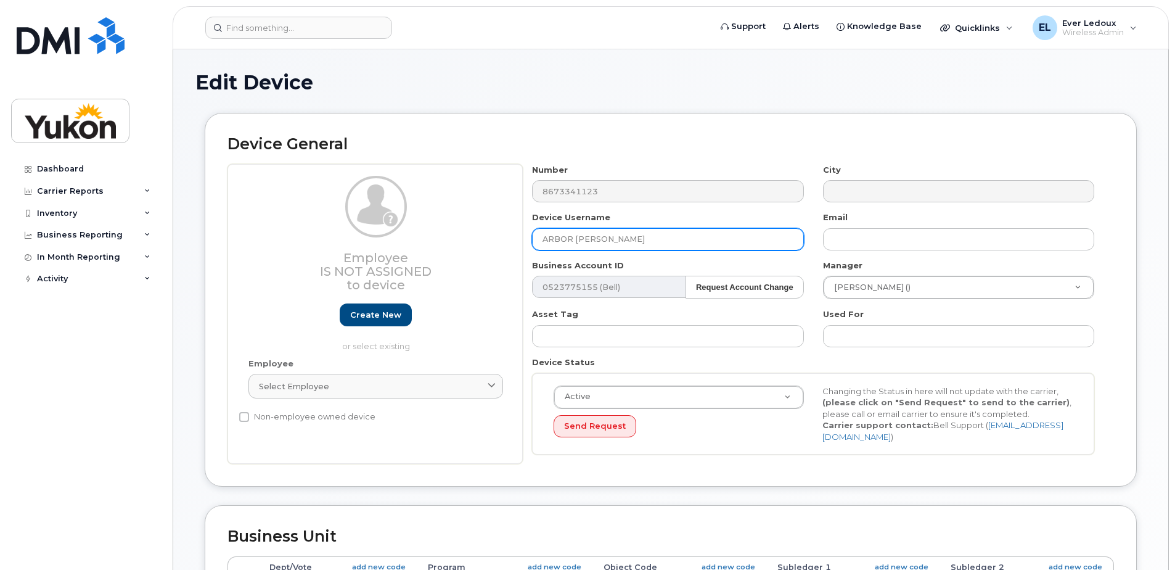
drag, startPoint x: 632, startPoint y: 237, endPoint x: 357, endPoint y: 232, distance: 275.1
click at [374, 237] on div "Employee Is not assigned to device Create new or select existing Employee Selec…" at bounding box center [671, 314] width 887 height 300
type input "a"
drag, startPoint x: 598, startPoint y: 240, endPoint x: 415, endPoint y: 232, distance: 183.3
click at [415, 232] on div "Employee Is not assigned to device Create new or select existing Employee Selec…" at bounding box center [671, 314] width 887 height 300
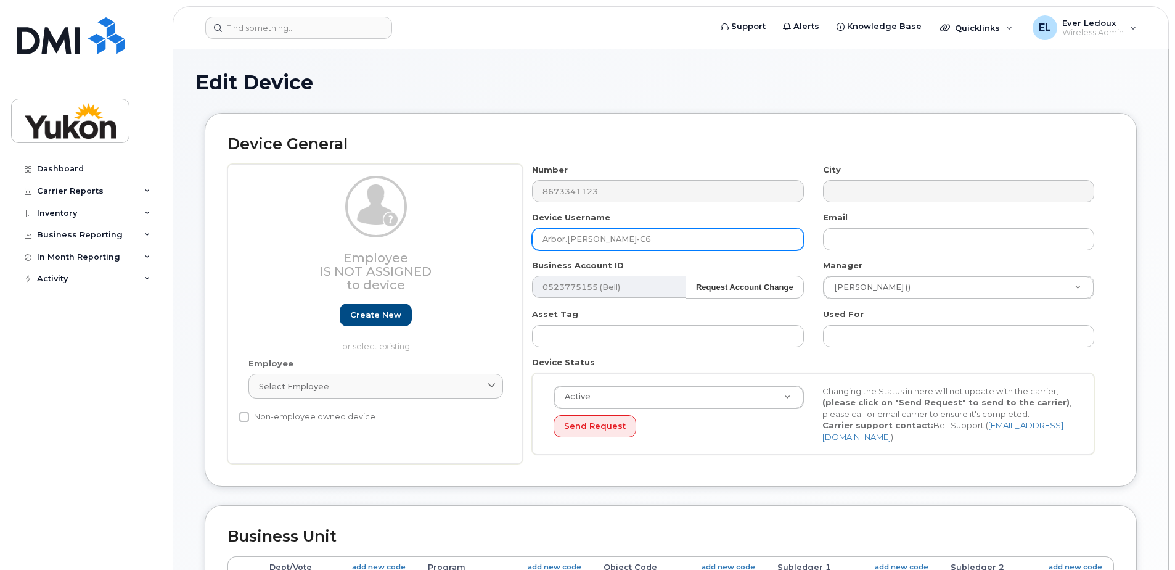
drag, startPoint x: 601, startPoint y: 241, endPoint x: 461, endPoint y: 248, distance: 140.8
click at [432, 250] on div "Employee Is not assigned to device Create new or select existing Employee Selec…" at bounding box center [671, 314] width 887 height 300
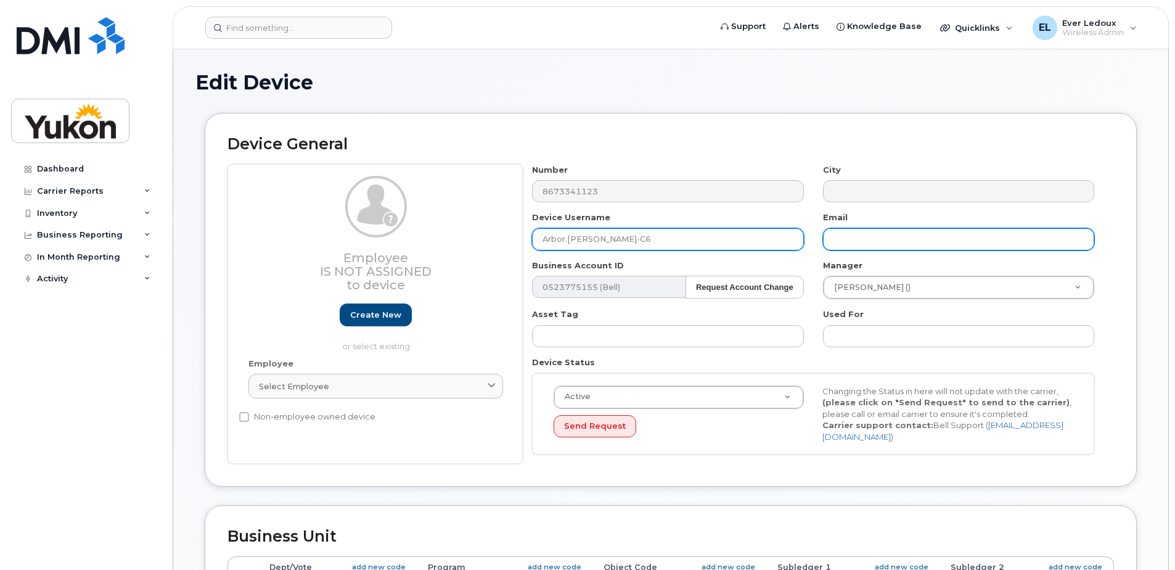
type input "Arbor.[PERSON_NAME]-C6"
click at [934, 236] on input "text" at bounding box center [958, 239] width 271 height 22
paste input "Arbor.[PERSON_NAME]"
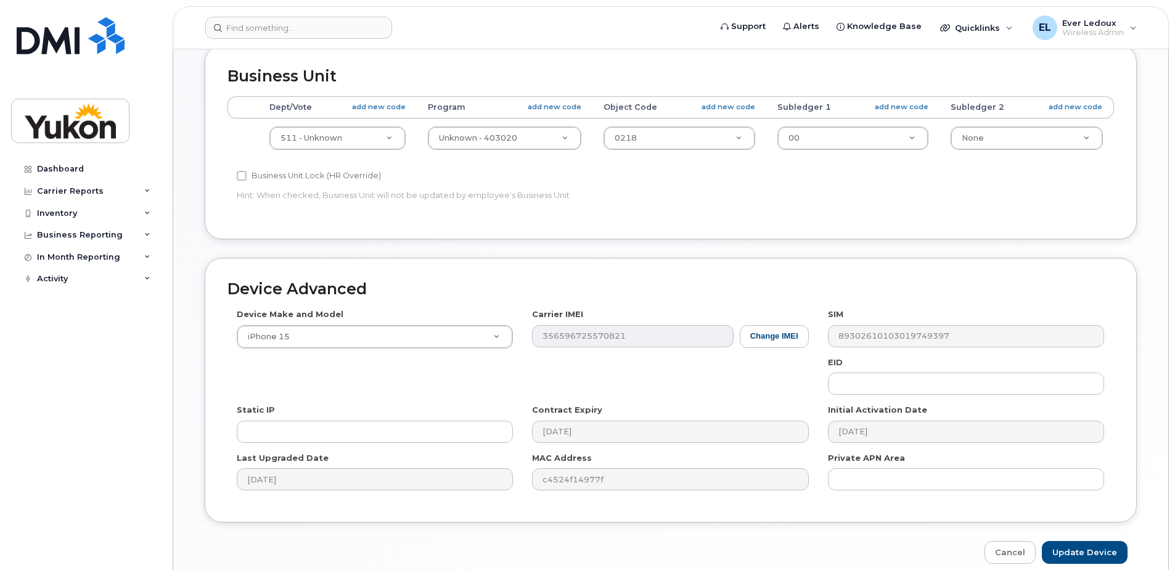
scroll to position [516, 0]
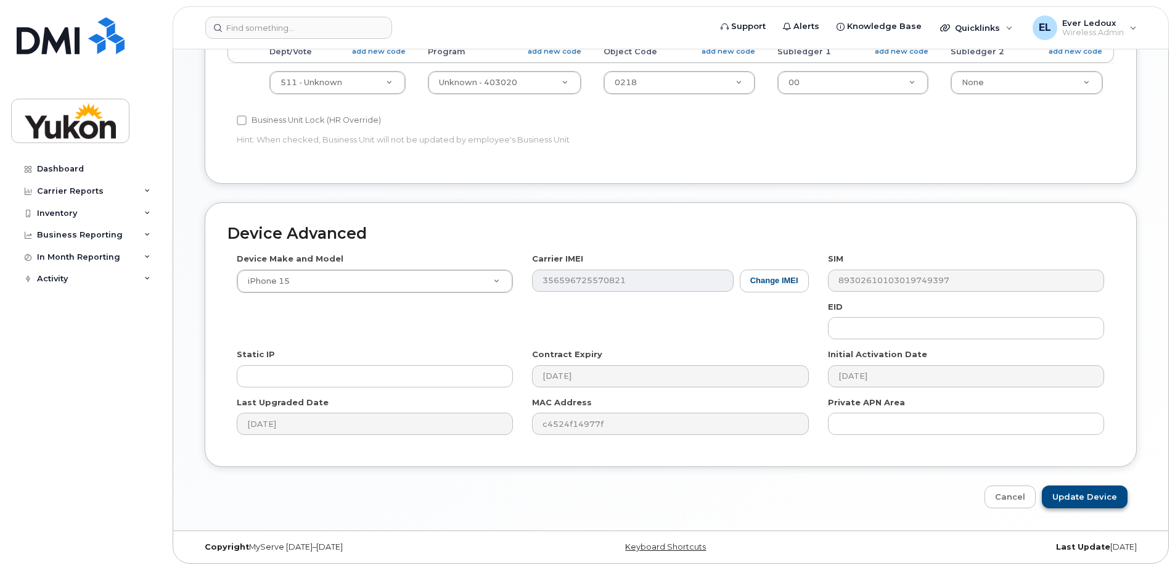
type input "Arbor.Webster@yukon.ca"
click at [1085, 505] on input "Update Device" at bounding box center [1085, 496] width 86 height 23
type input "Saving..."
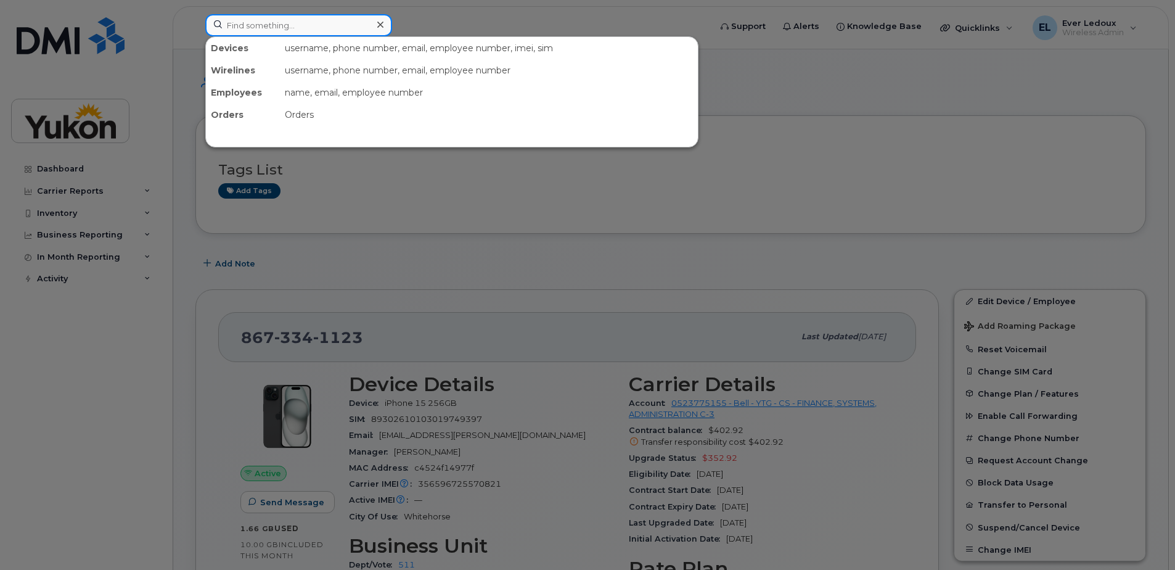
click at [283, 28] on input at bounding box center [298, 25] width 187 height 22
paste input "[PHONE_NUMBER]"
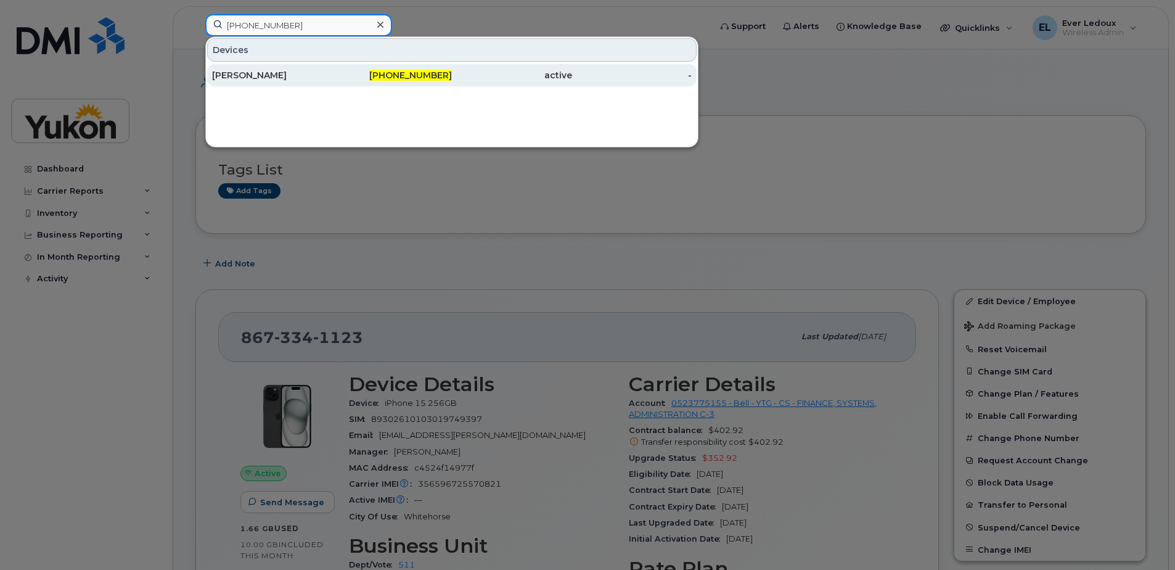
type input "[PHONE_NUMBER]"
click at [436, 76] on span "[PHONE_NUMBER]" at bounding box center [410, 75] width 83 height 11
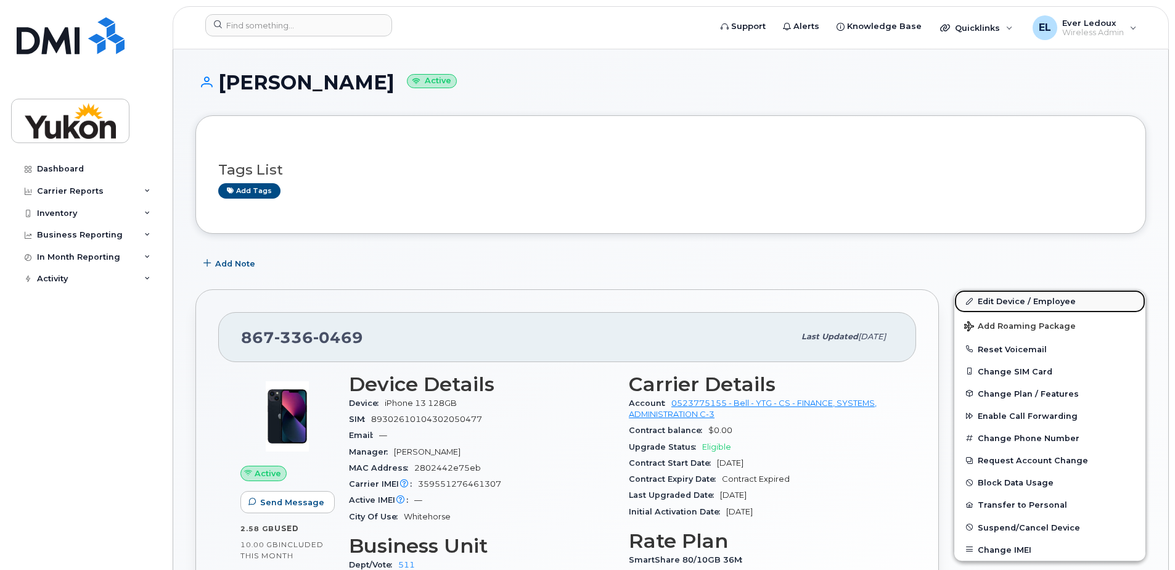
click at [1042, 307] on link "Edit Device / Employee" at bounding box center [1050, 301] width 191 height 22
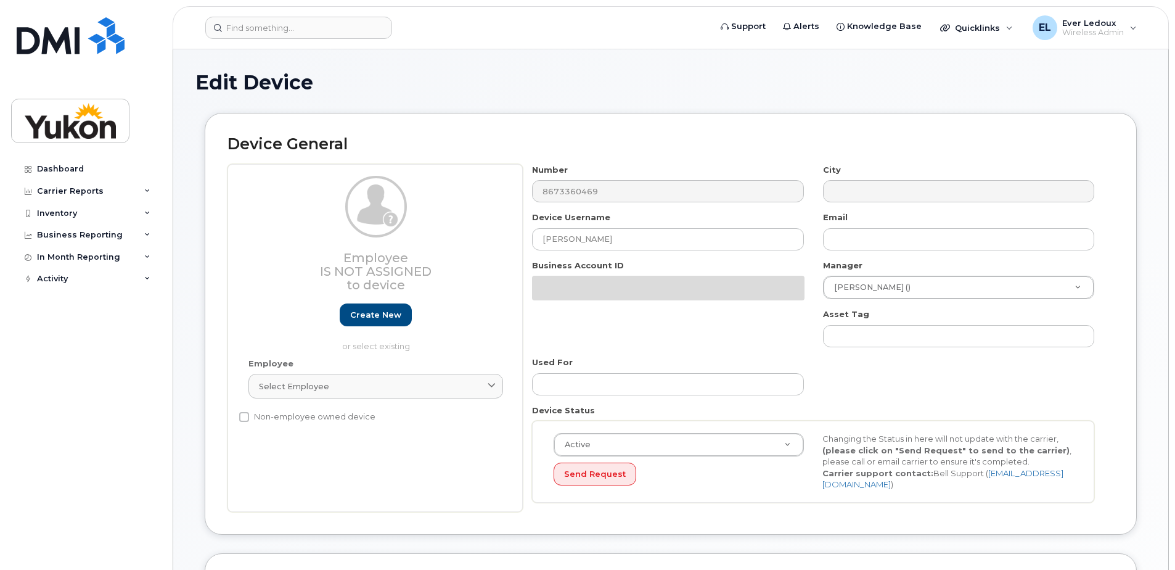
select select "33497494"
select select "33497282"
select select "33507478"
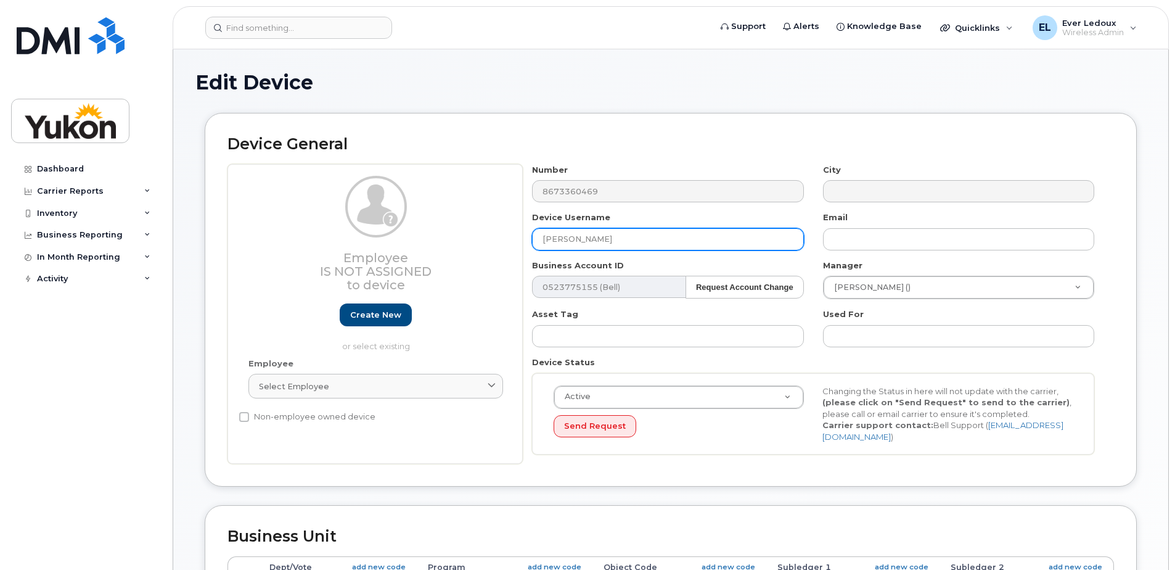
drag, startPoint x: 684, startPoint y: 236, endPoint x: 229, endPoint y: 215, distance: 455.6
click at [266, 224] on div "Employee Is not assigned to device Create new or select existing Employee Selec…" at bounding box center [671, 314] width 887 height 300
type input "Jeena.Rooney-C6"
drag, startPoint x: 600, startPoint y: 236, endPoint x: 499, endPoint y: 224, distance: 101.8
click at [376, 224] on div "Employee Is not assigned to device Create new or select existing Employee Selec…" at bounding box center [671, 314] width 887 height 300
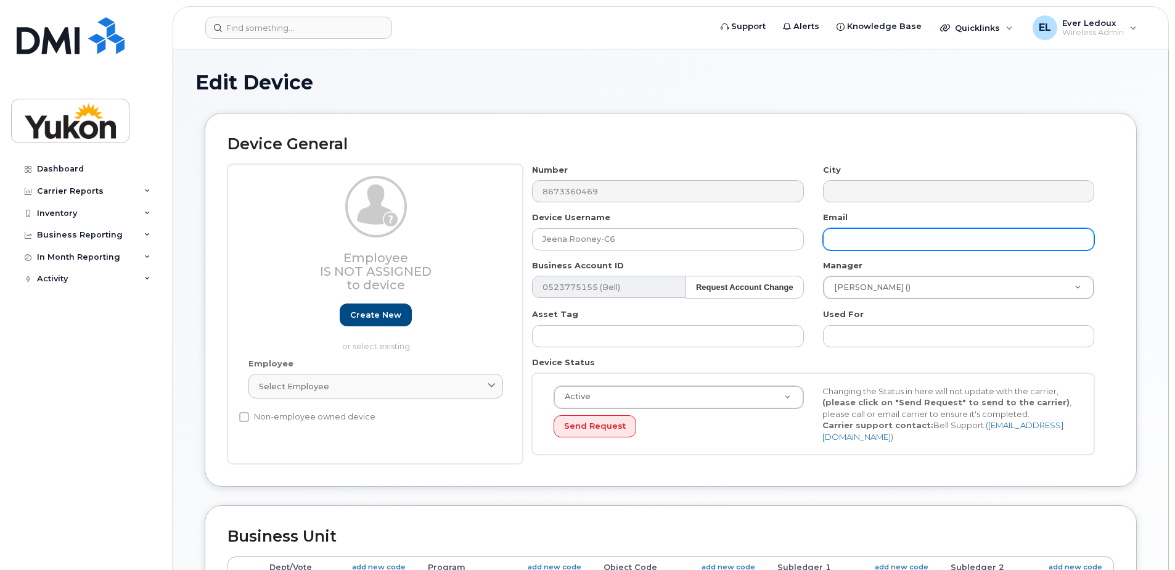
click at [907, 230] on input "text" at bounding box center [958, 239] width 271 height 22
paste input "Jeena.Rooney"
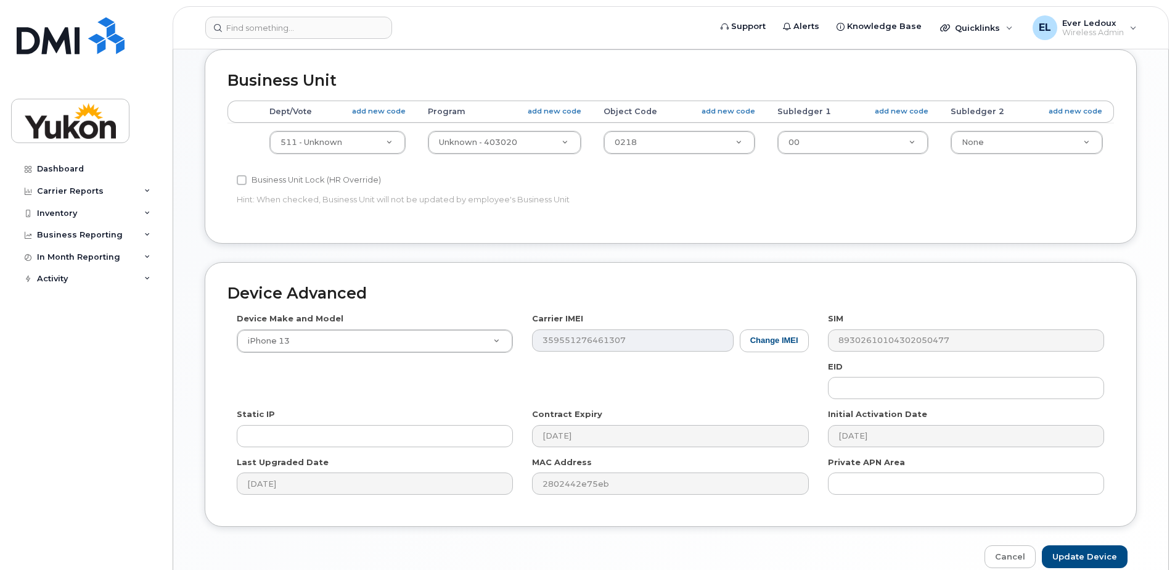
scroll to position [516, 0]
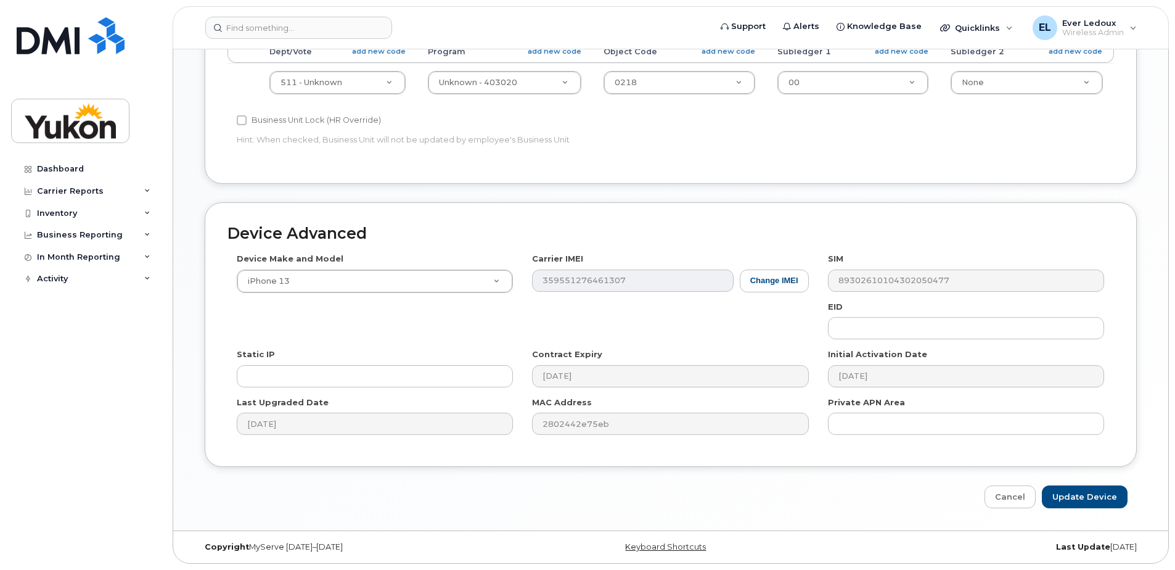
type input "[PERSON_NAME][EMAIL_ADDRESS][DOMAIN_NAME]"
click at [1069, 503] on input "Update Device" at bounding box center [1085, 496] width 86 height 23
type input "Saving..."
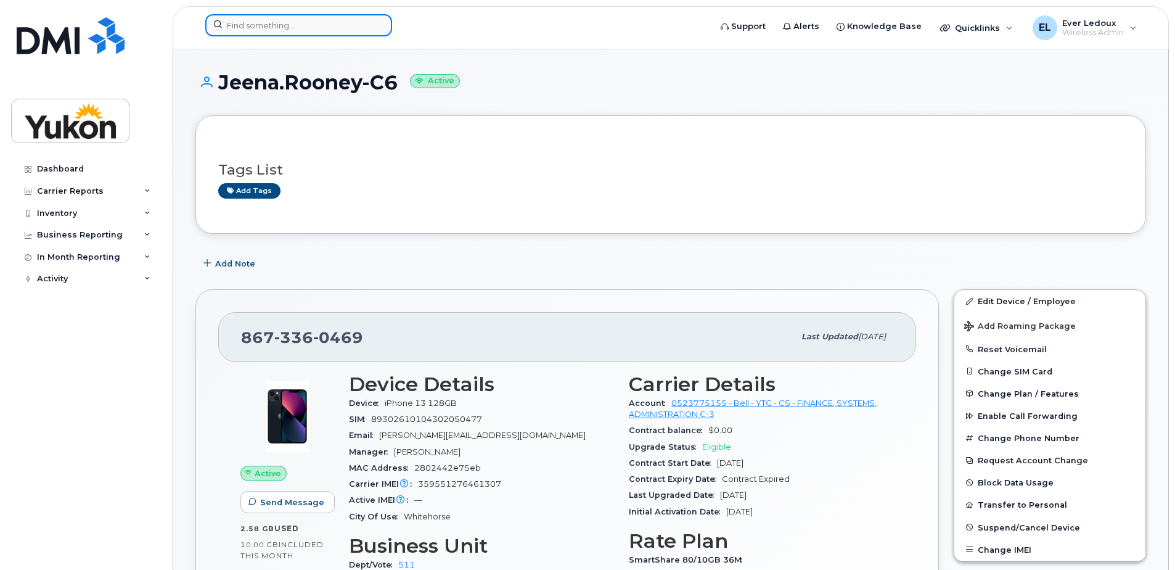
click at [292, 28] on input at bounding box center [298, 25] width 187 height 22
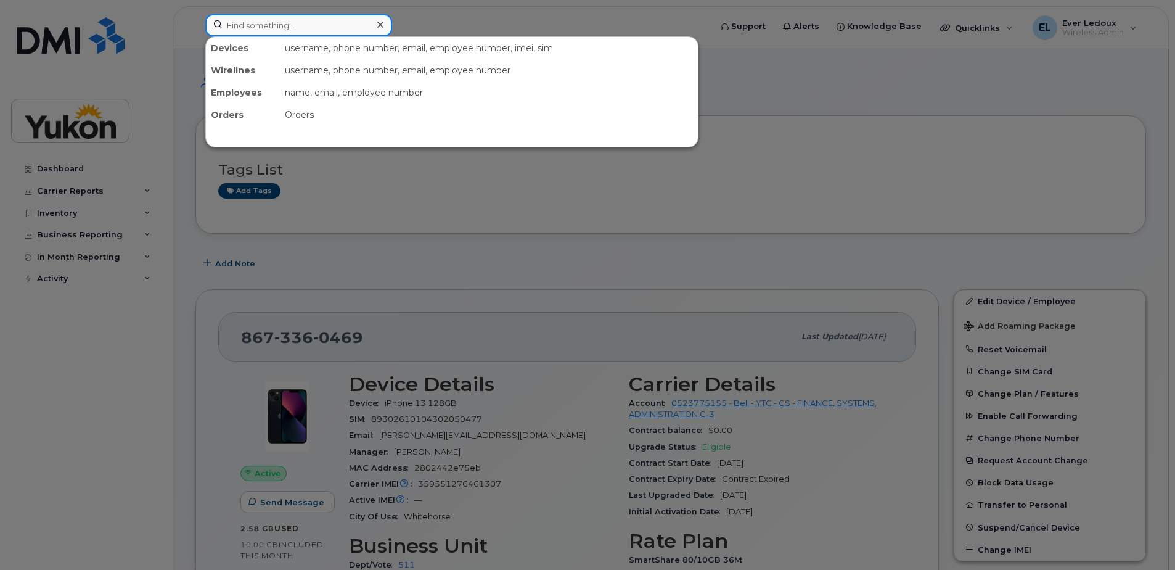
paste input "[PERSON_NAME].[PERSON_NAME]"
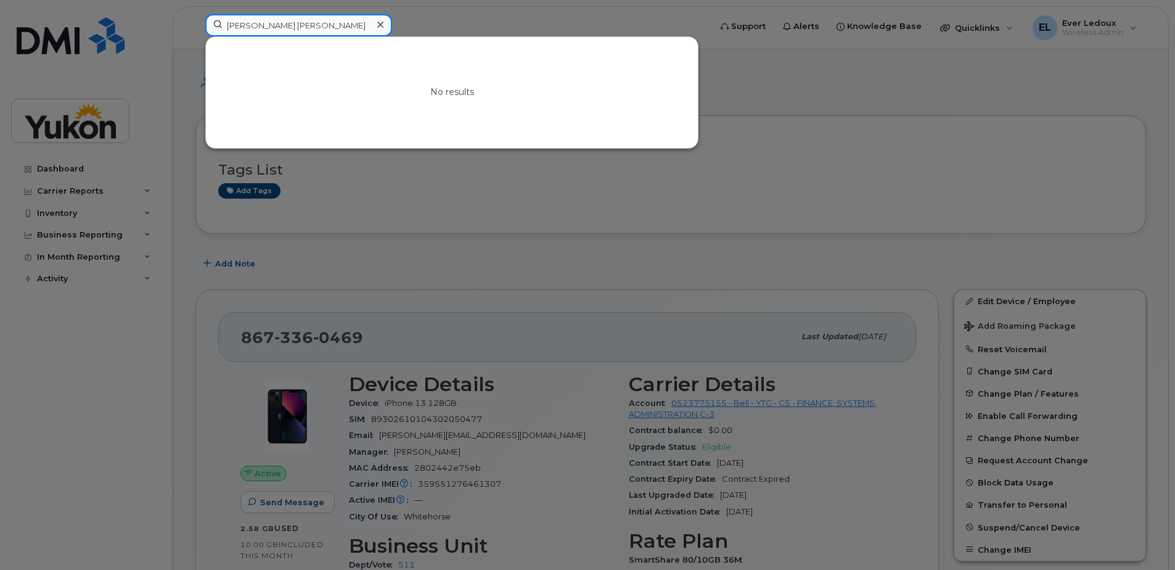
drag, startPoint x: 294, startPoint y: 27, endPoint x: 315, endPoint y: 30, distance: 20.6
click at [294, 27] on input "Courtney.Quinn" at bounding box center [298, 25] width 187 height 22
drag, startPoint x: 307, startPoint y: 30, endPoint x: 6, endPoint y: 28, distance: 300.9
paste input "867-332-3537"
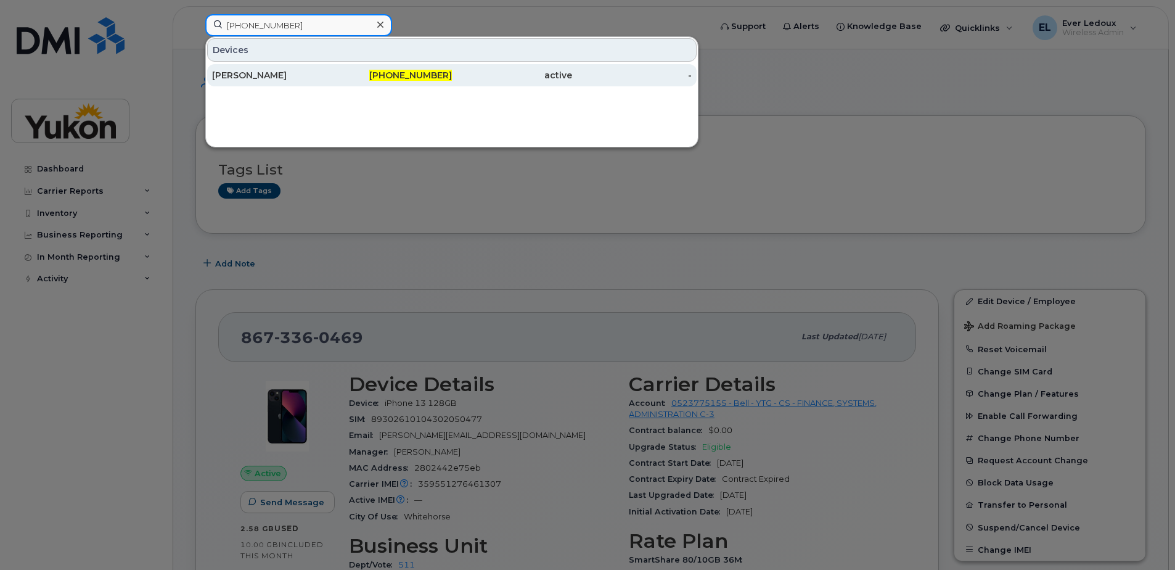
type input "867-332-3537"
click at [327, 75] on div "COURTNEY QUINN" at bounding box center [272, 75] width 120 height 12
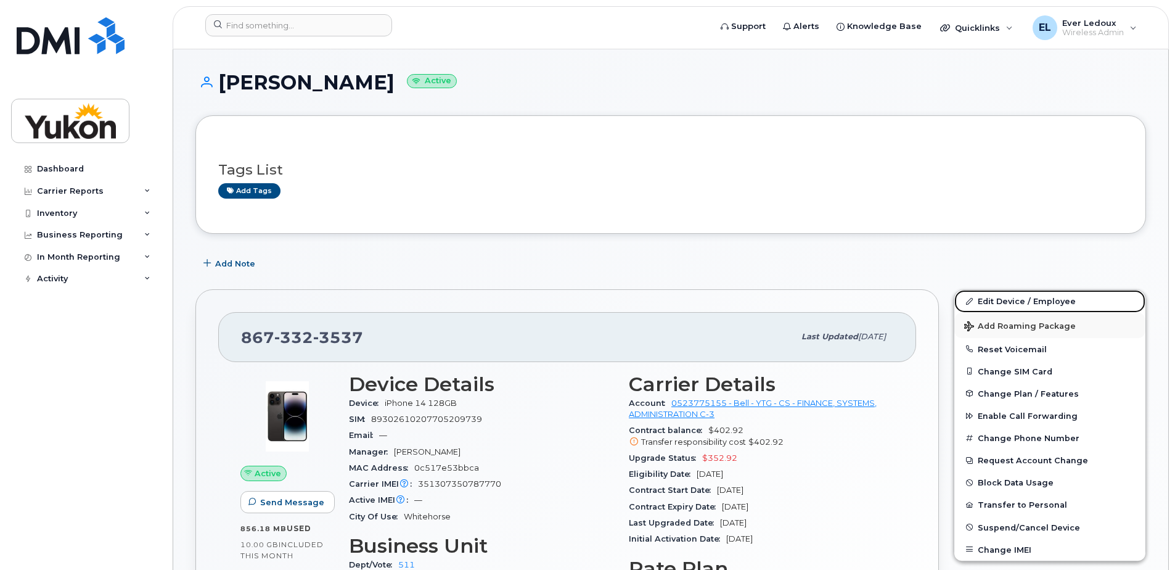
click at [1026, 313] on div "Edit Device / Employee Add Roaming Package Reset Voicemail Change SIM Card Chan…" at bounding box center [1050, 424] width 192 height 271
click at [1022, 303] on link "Edit Device / Employee" at bounding box center [1050, 301] width 191 height 22
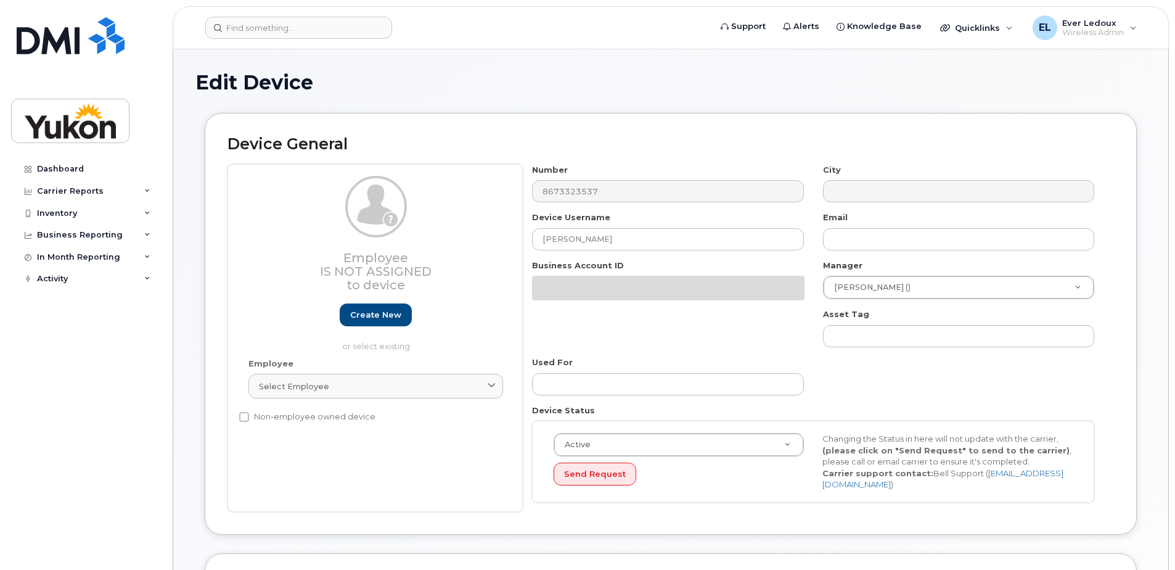
select select "33497494"
select select "33497282"
select select "33507478"
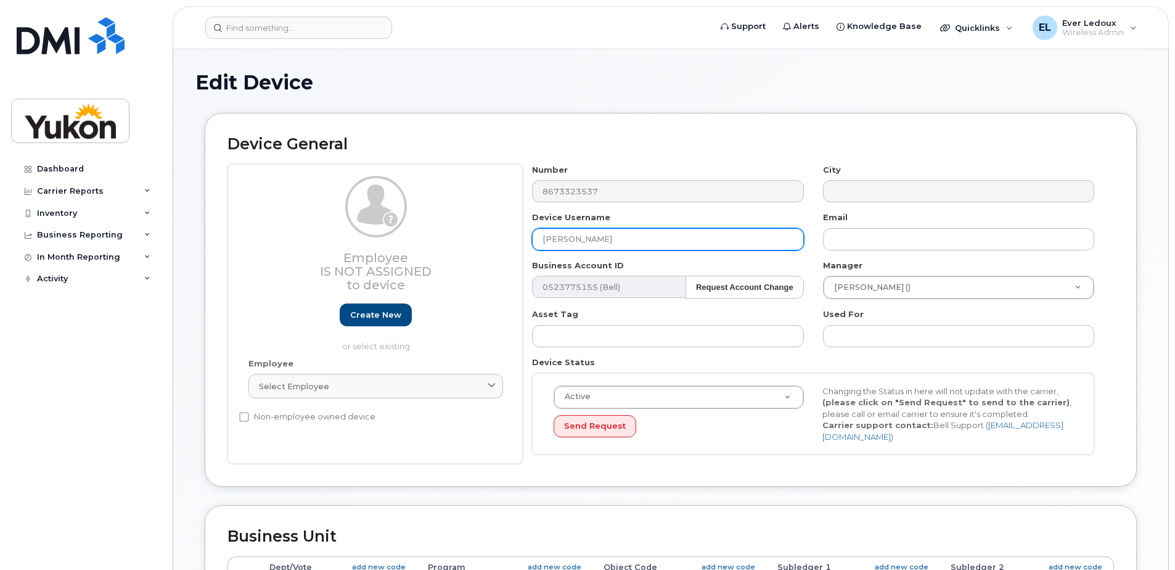
drag, startPoint x: 649, startPoint y: 230, endPoint x: 177, endPoint y: 226, distance: 471.8
click at [190, 226] on div "Edit Device Device General Employee Is not assigned to device Create new or sel…" at bounding box center [670, 547] width 995 height 997
paste input "[PHONE_NUMBER]"
drag, startPoint x: 333, startPoint y: 216, endPoint x: 411, endPoint y: 213, distance: 77.8
click at [319, 214] on div "Employee Is not assigned to device Create new or select existing Employee Selec…" at bounding box center [671, 314] width 887 height 300
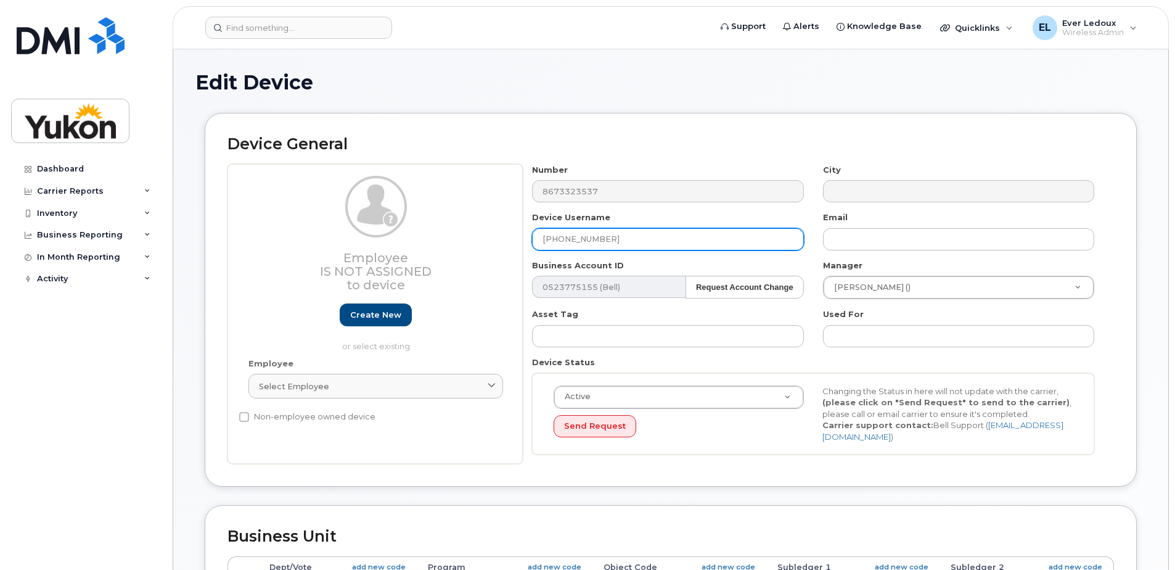
paste input "[PERSON_NAME].[PERSON_NAME]"
type input "[PERSON_NAME].[PERSON_NAME]-C6"
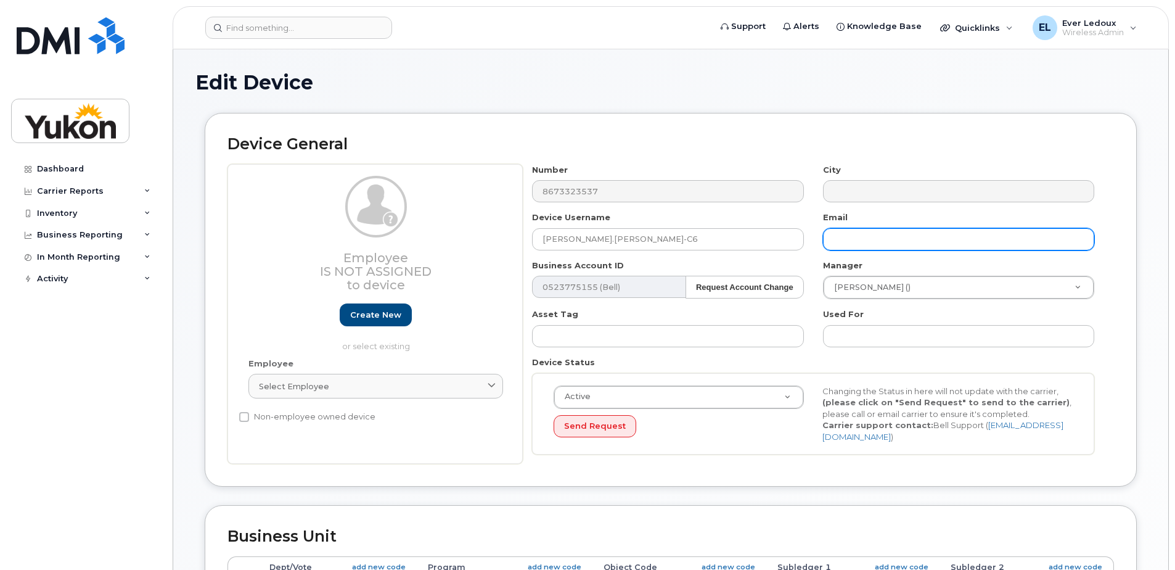
paste input "[PERSON_NAME].[PERSON_NAME]"
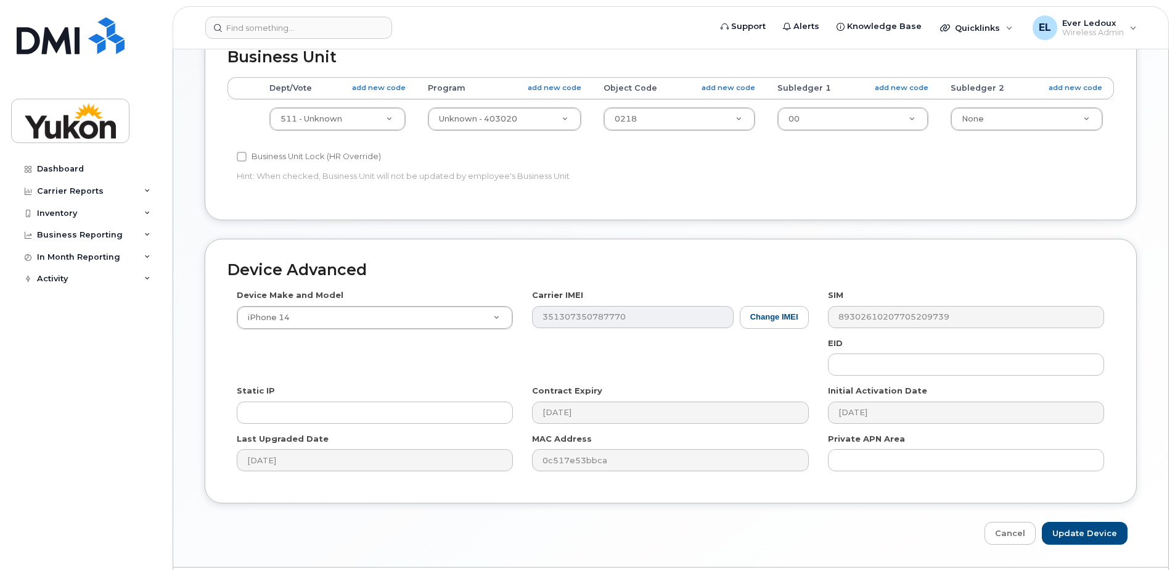
scroll to position [516, 0]
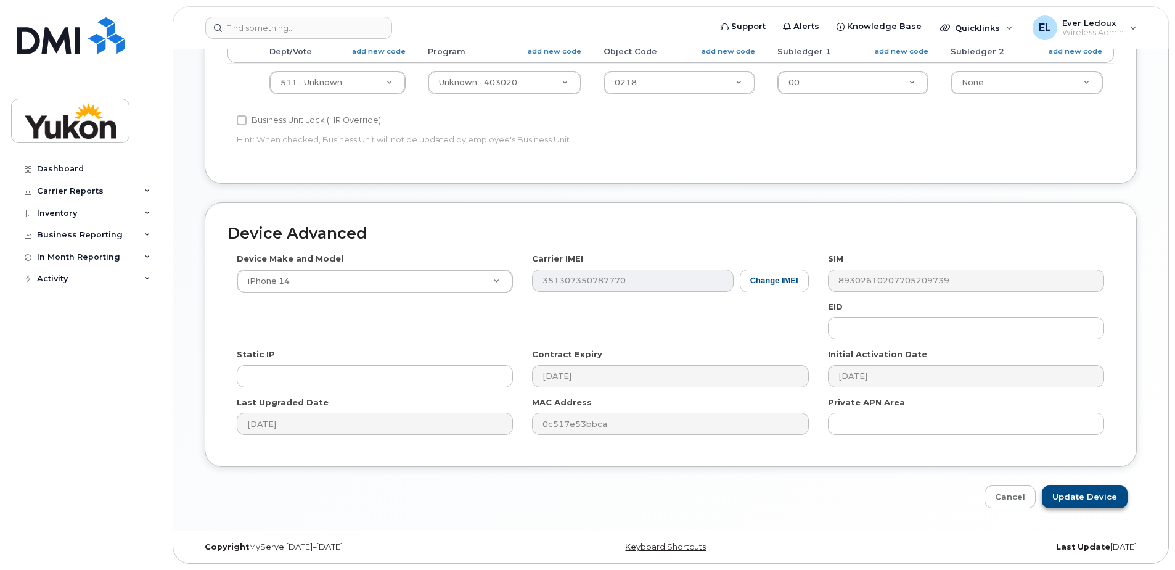
type input "[PERSON_NAME][EMAIL_ADDRESS][PERSON_NAME][DOMAIN_NAME]"
click at [1077, 487] on div "Device Advanced Device Make and Model iPhone 14 Android TCL 502 Watch Apple Wat…" at bounding box center [670, 355] width 951 height 306
click at [1080, 504] on input "Update Device" at bounding box center [1085, 496] width 86 height 23
type input "Saving..."
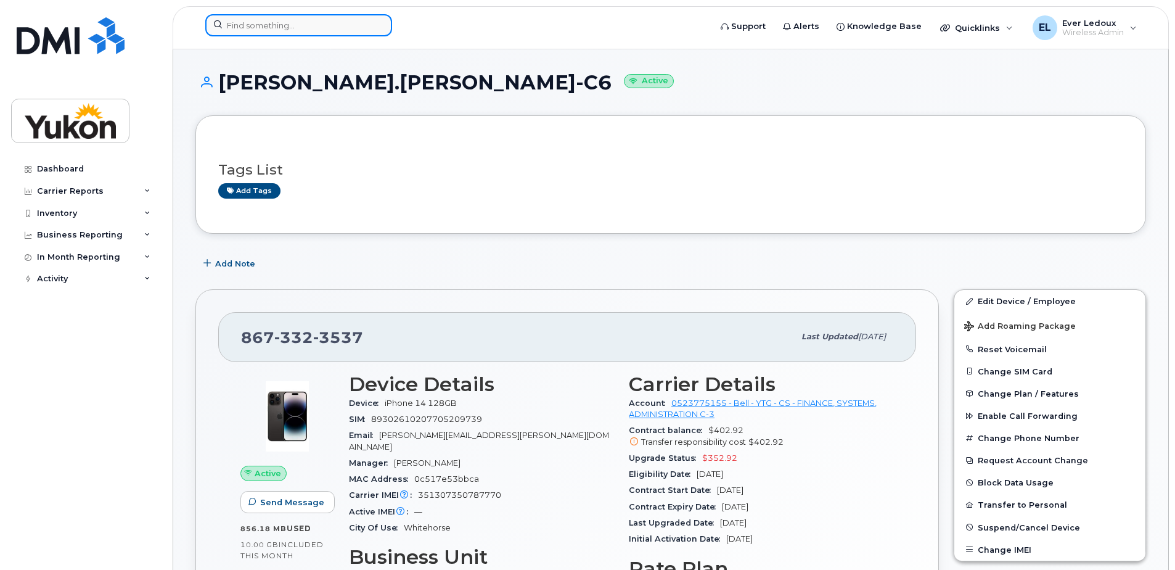
click at [258, 30] on input at bounding box center [298, 25] width 187 height 22
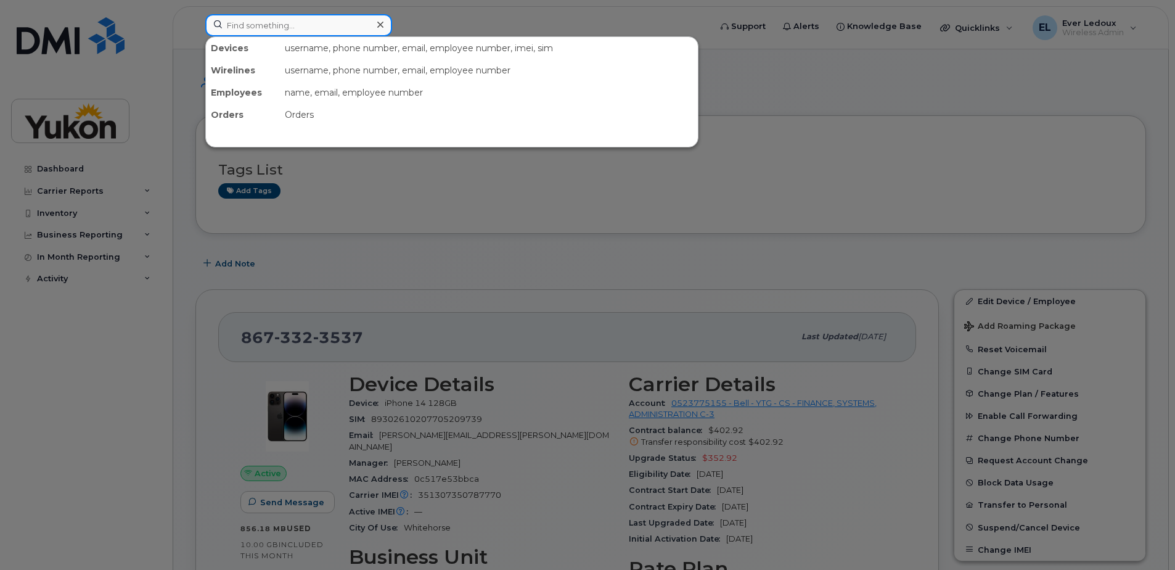
paste input "[PERSON_NAME].[PERSON_NAME]"
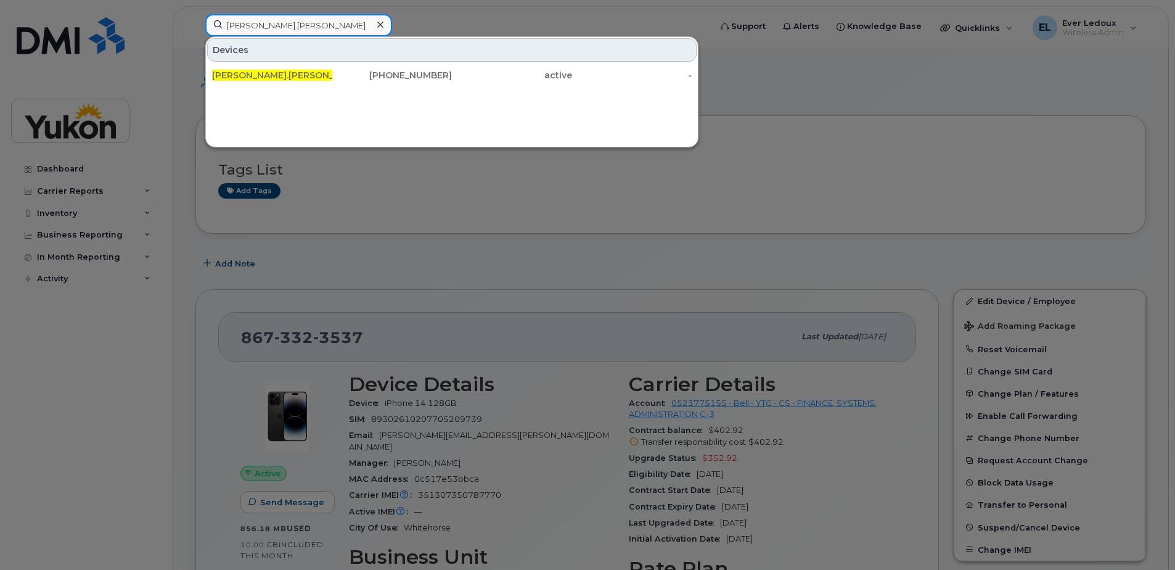
click at [300, 31] on input "[PERSON_NAME].[PERSON_NAME]" at bounding box center [298, 25] width 187 height 22
drag, startPoint x: 20, startPoint y: 27, endPoint x: -43, endPoint y: 25, distance: 62.9
drag, startPoint x: 323, startPoint y: 19, endPoint x: 17, endPoint y: 19, distance: 305.9
click at [195, 19] on div "[PERSON_NAME].[PERSON_NAME] [PERSON_NAME].[PERSON_NAME] -C6 [PHONE_NUMBER] acti…" at bounding box center [453, 27] width 517 height 27
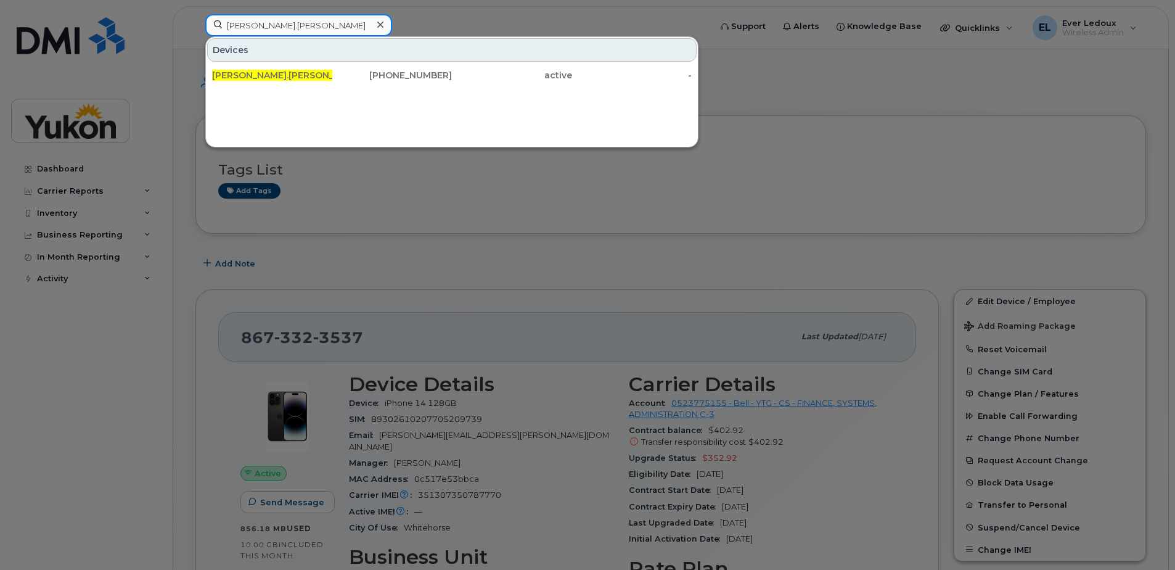
paste input "[PHONE_NUMBER]"
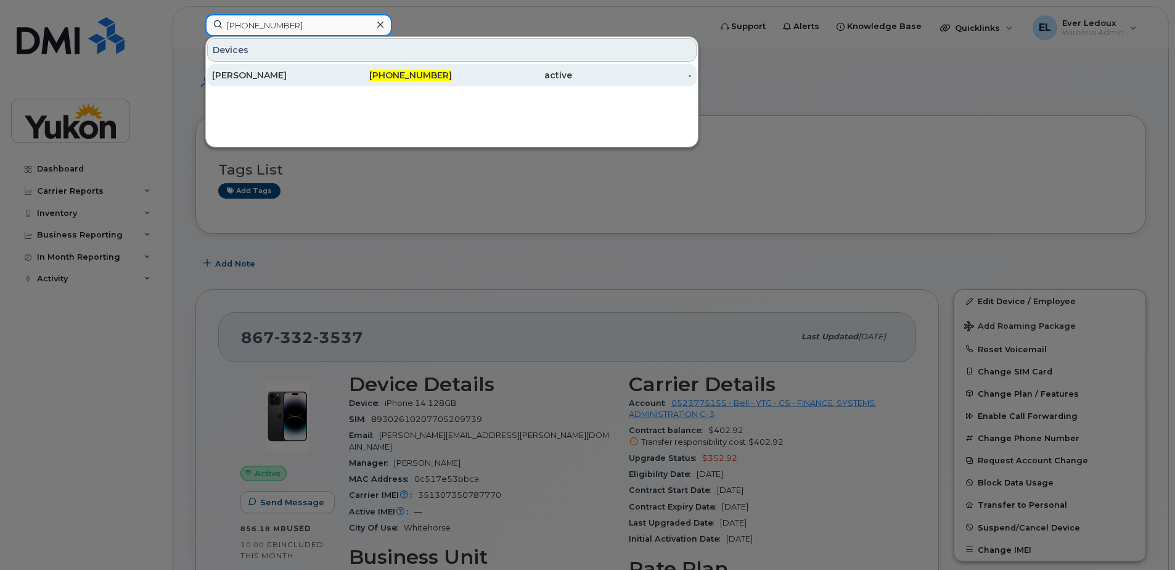
type input "[PHONE_NUMBER]"
click at [275, 78] on div "[PERSON_NAME]" at bounding box center [272, 75] width 120 height 12
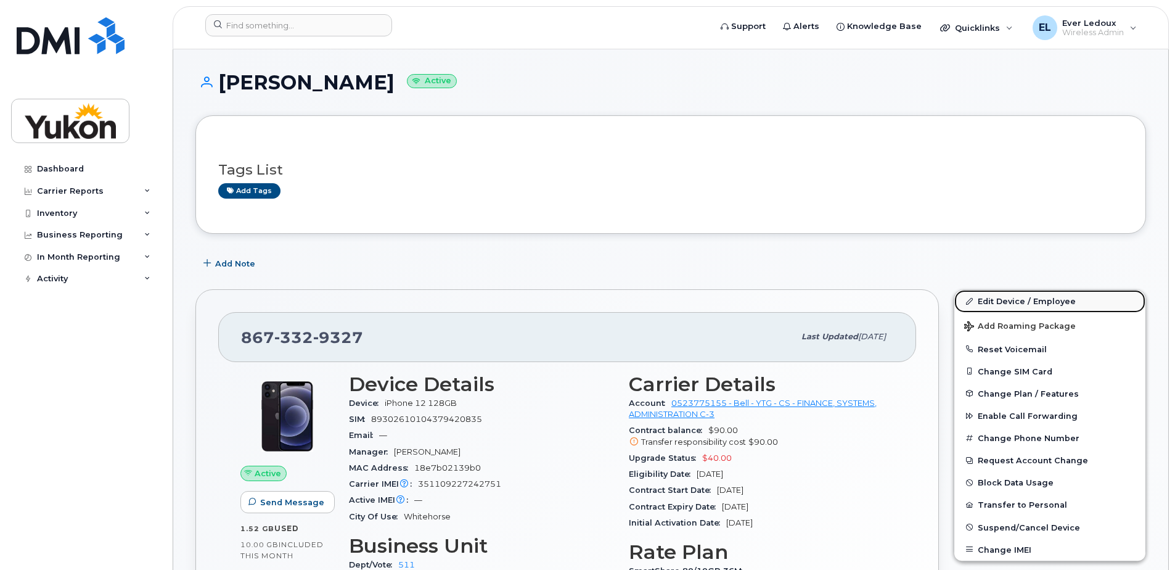
click at [1018, 302] on link "Edit Device / Employee" at bounding box center [1050, 301] width 191 height 22
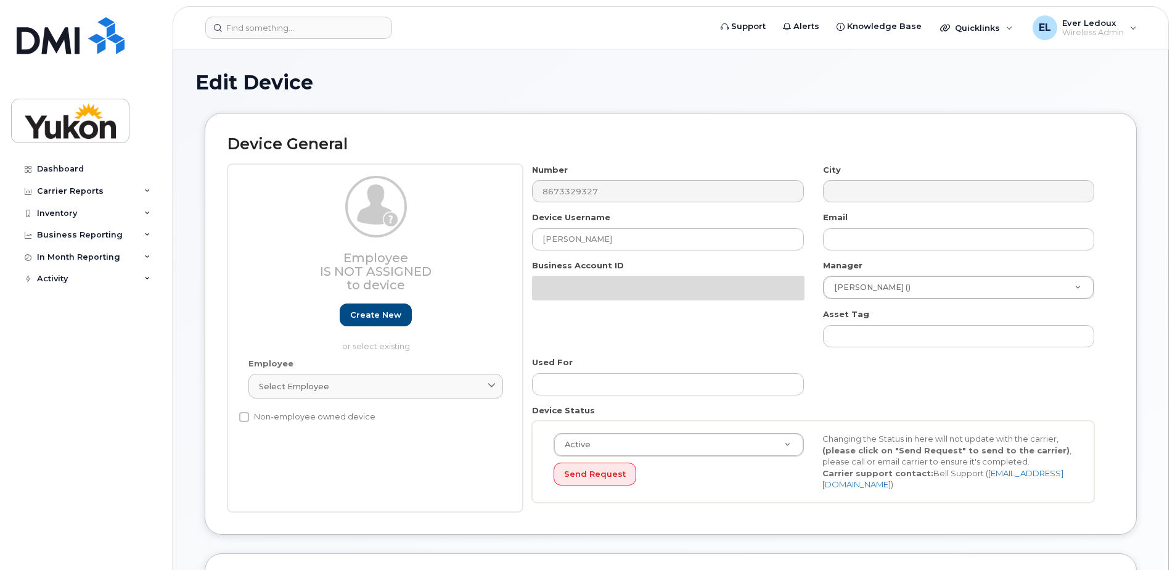
select select "33497494"
select select "33497282"
select select "33507478"
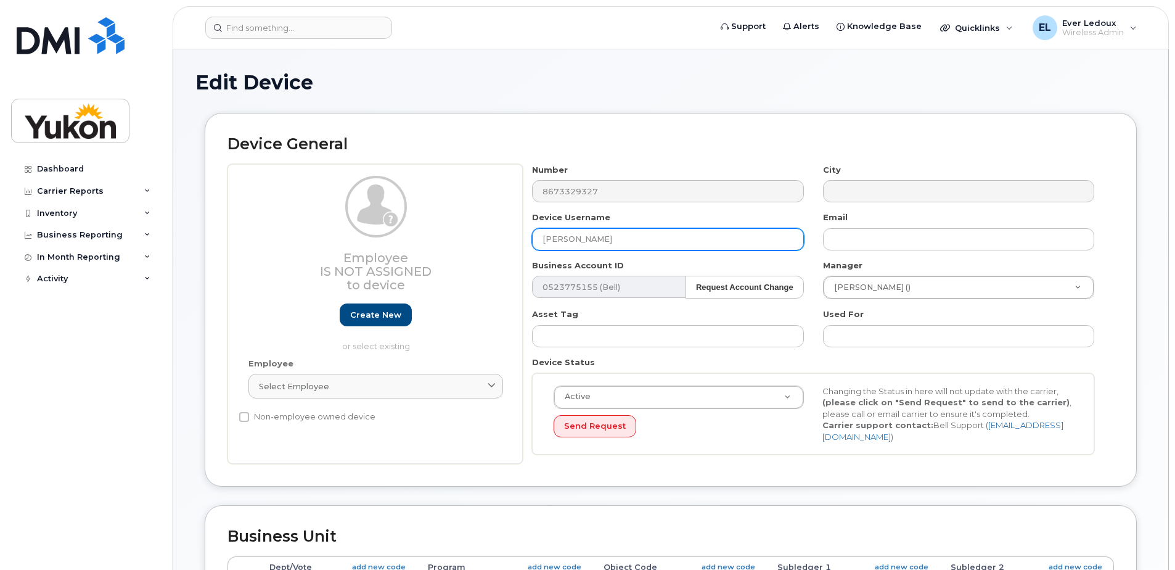
click at [642, 238] on input "[PERSON_NAME]" at bounding box center [667, 239] width 271 height 22
drag, startPoint x: 642, startPoint y: 238, endPoint x: 398, endPoint y: 239, distance: 244.2
click at [398, 239] on div "Employee Is not assigned to device Create new or select existing Employee Selec…" at bounding box center [671, 314] width 887 height 300
click at [631, 241] on input "[PERSON_NAME]" at bounding box center [667, 239] width 271 height 22
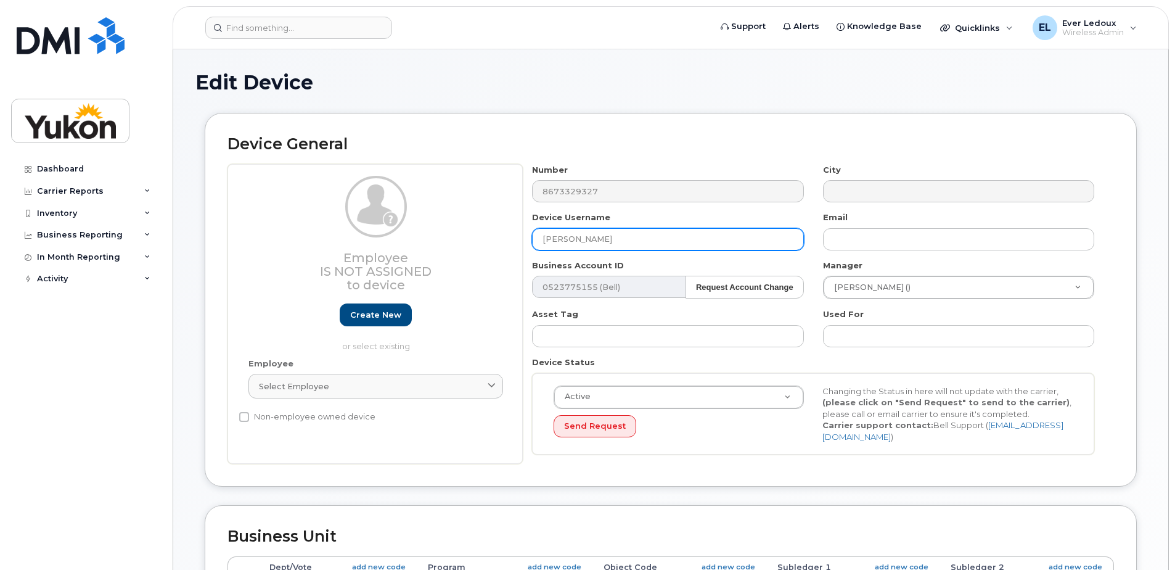
click at [631, 241] on input "[PERSON_NAME]" at bounding box center [667, 239] width 271 height 22
paste input "[PERSON_NAME].[PERSON_NAME]"
type input "[PERSON_NAME].[PERSON_NAME]-C6"
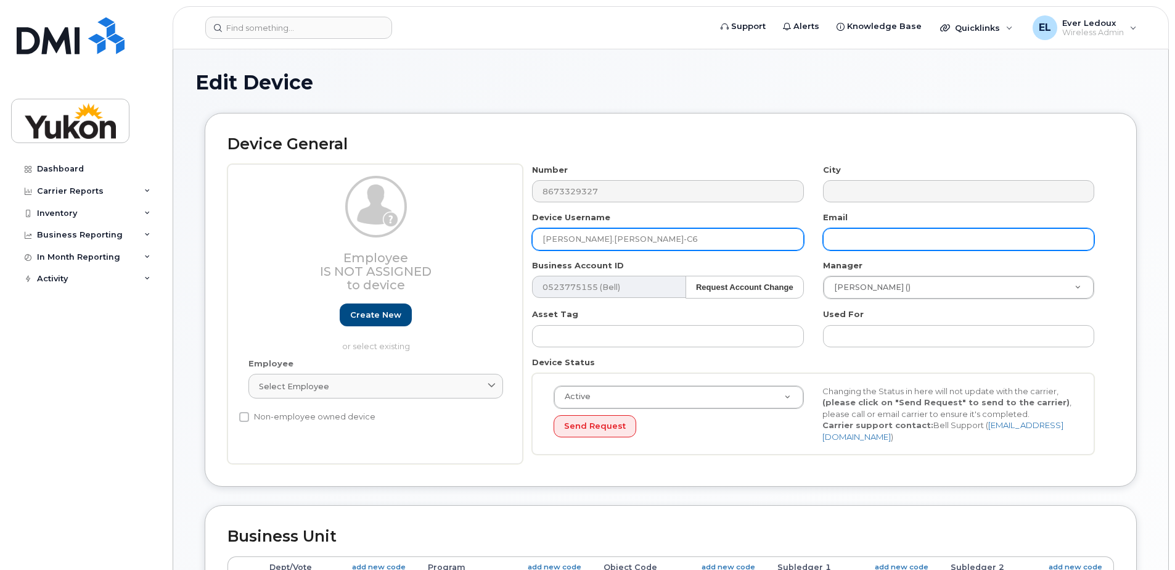
paste input "[PERSON_NAME].[PERSON_NAME]"
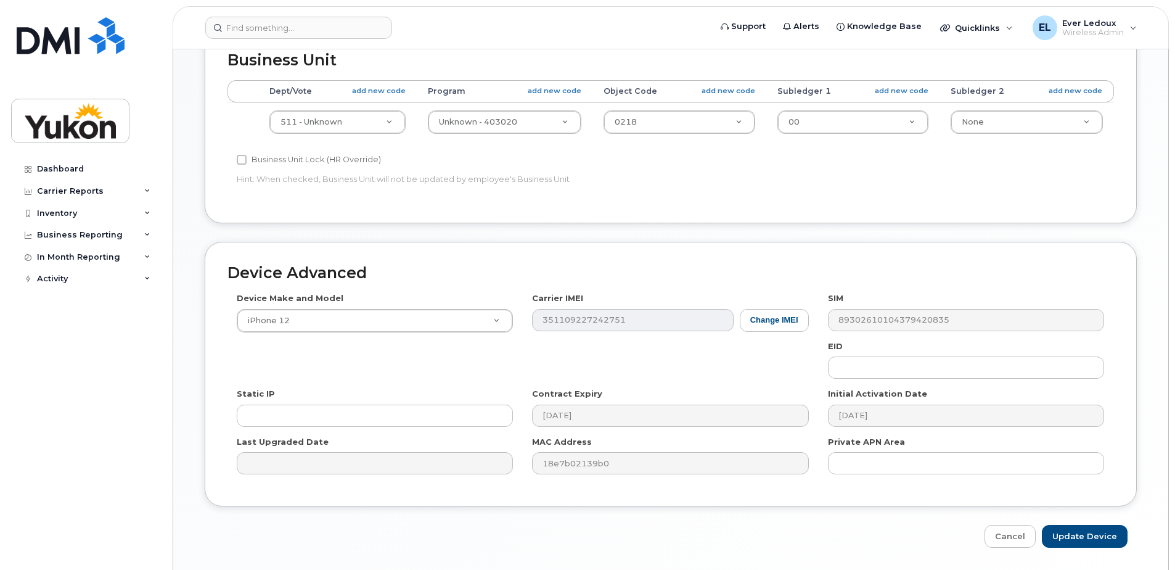
scroll to position [516, 0]
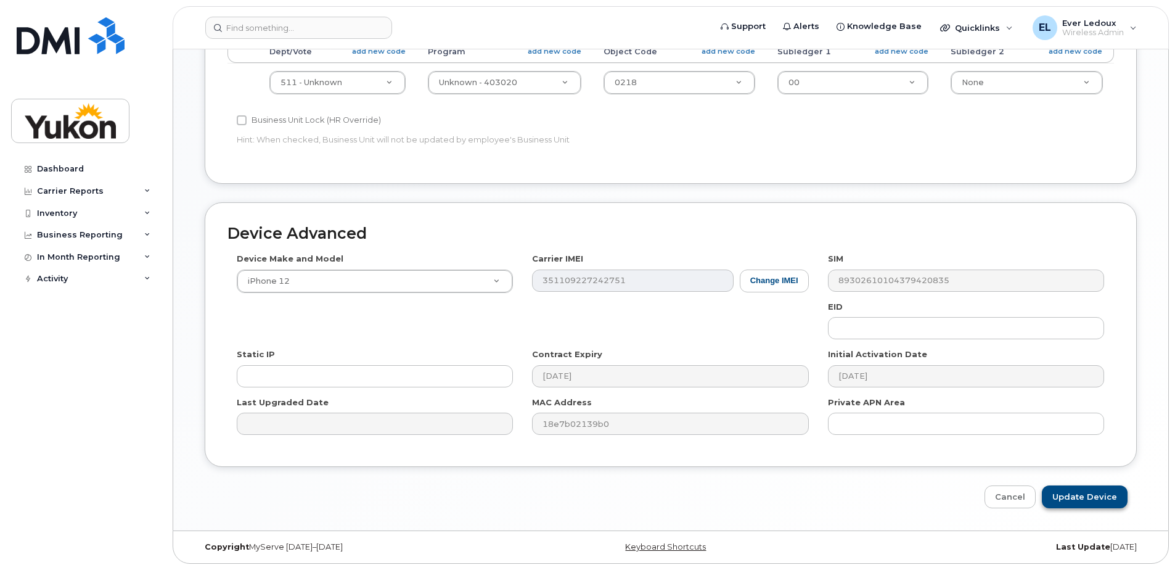
type input "[PERSON_NAME][EMAIL_ADDRESS][PERSON_NAME][DOMAIN_NAME]"
click at [1084, 492] on input "Update Device" at bounding box center [1085, 496] width 86 height 23
type input "Saving..."
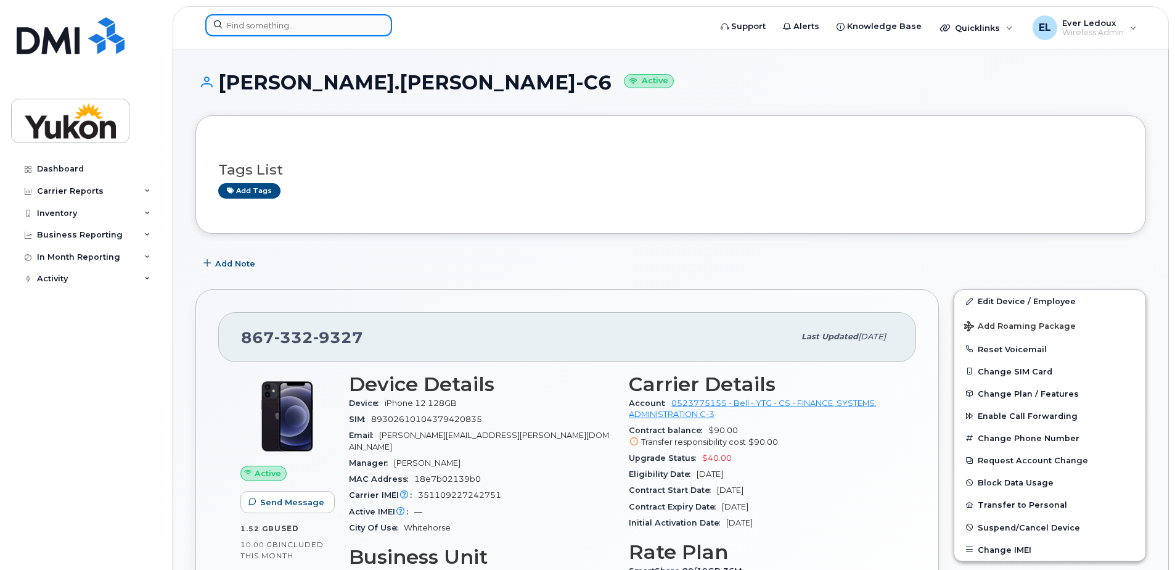
click at [332, 28] on input at bounding box center [298, 25] width 187 height 22
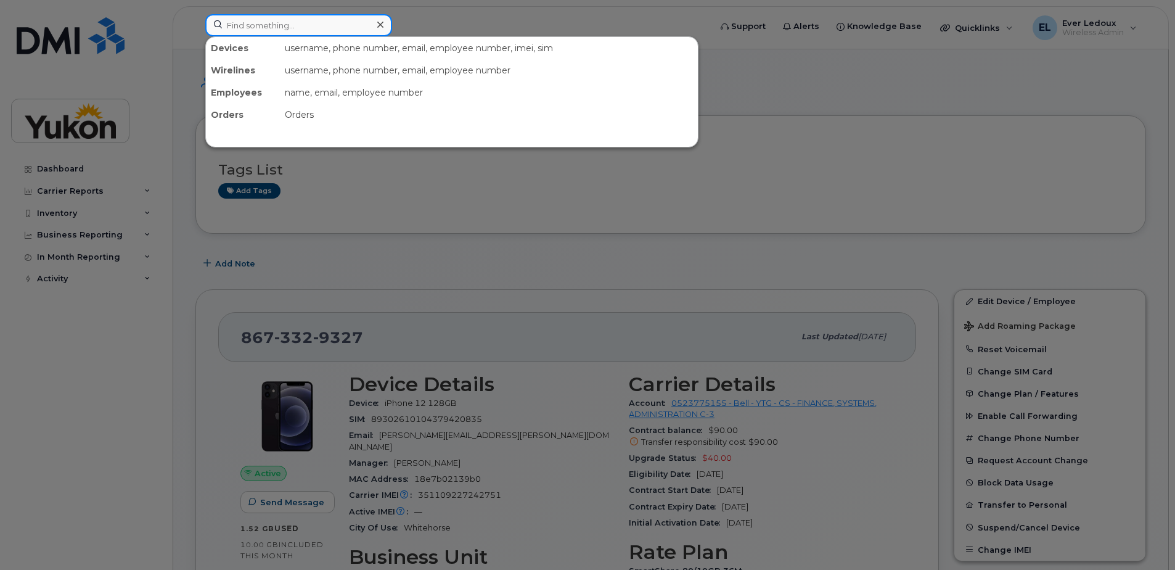
paste input "8673320915"
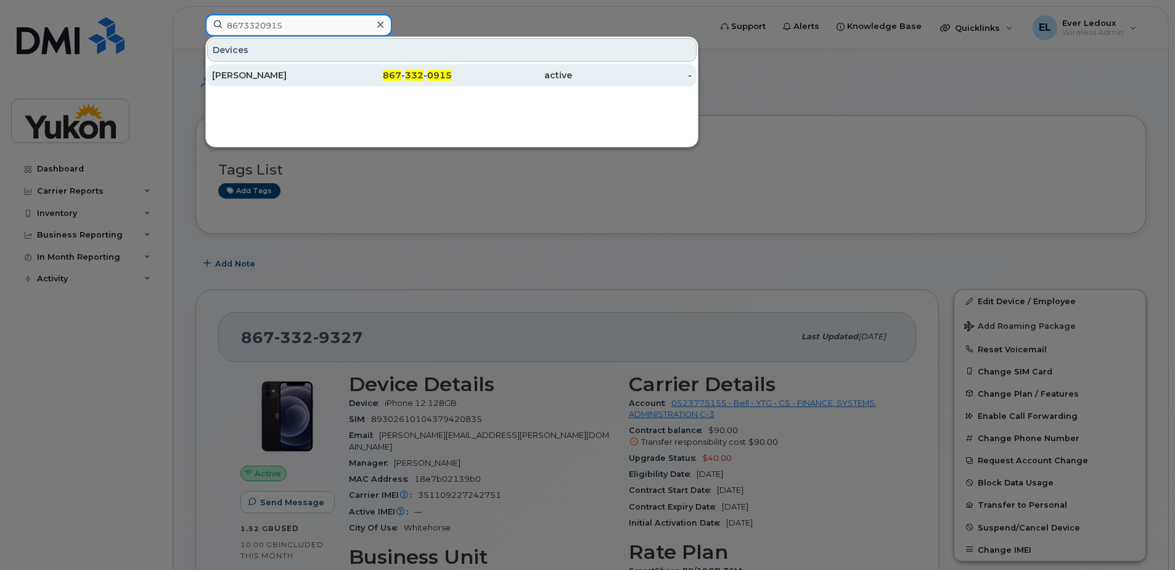
type input "8673320915"
click at [288, 72] on div "[PERSON_NAME]" at bounding box center [272, 75] width 120 height 12
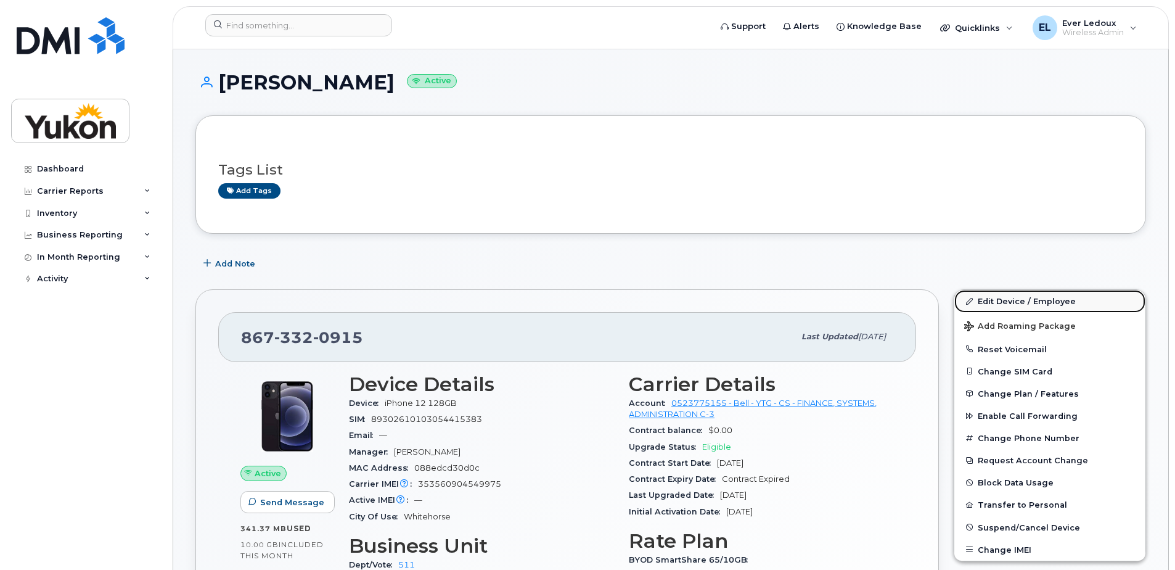
click at [1009, 297] on link "Edit Device / Employee" at bounding box center [1050, 301] width 191 height 22
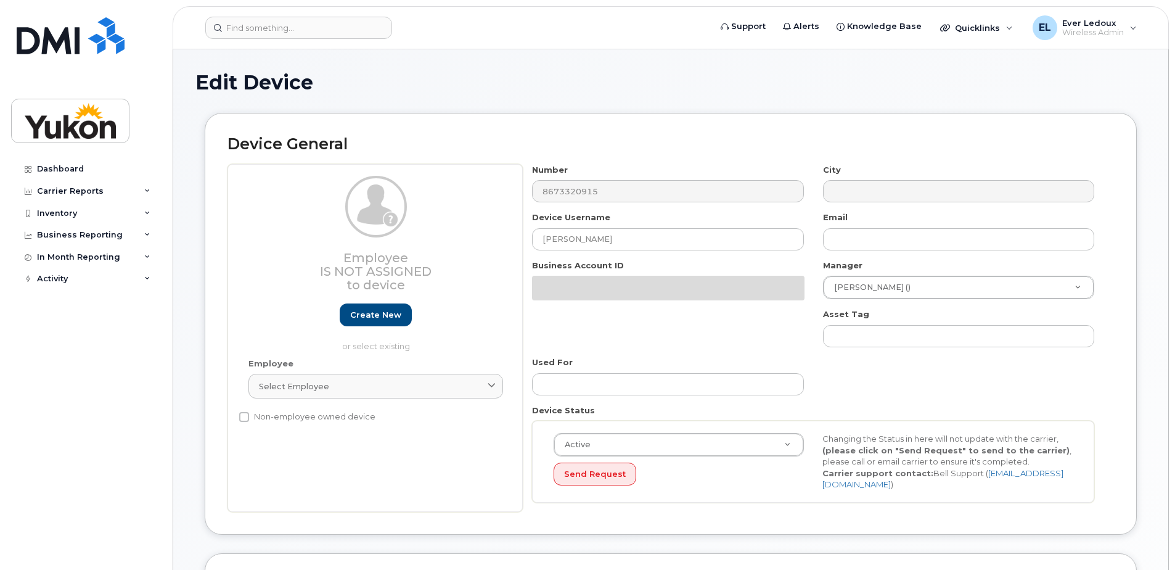
select select "33497494"
select select "33497282"
select select "33507478"
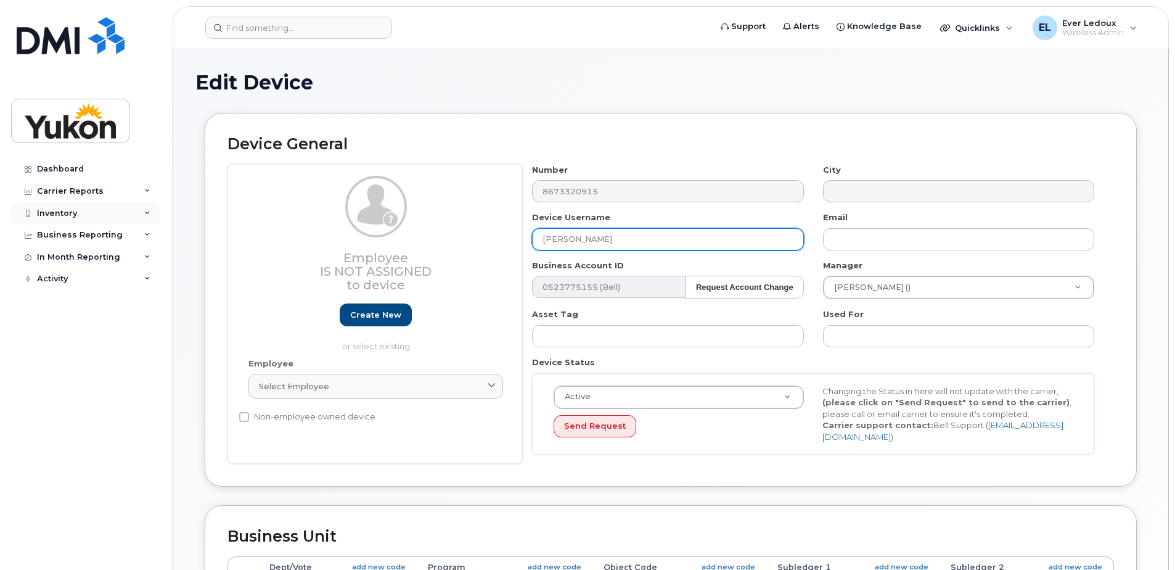
drag, startPoint x: 673, startPoint y: 246, endPoint x: 75, endPoint y: 216, distance: 598.9
click at [173, 217] on div "Support Alerts Knowledge Base Quicklinks Suspend / Cancel Device Change SIM Car…" at bounding box center [671, 547] width 997 height 997
paste input "arah.Russo"
type input "[PERSON_NAME].[PERSON_NAME]-C6"
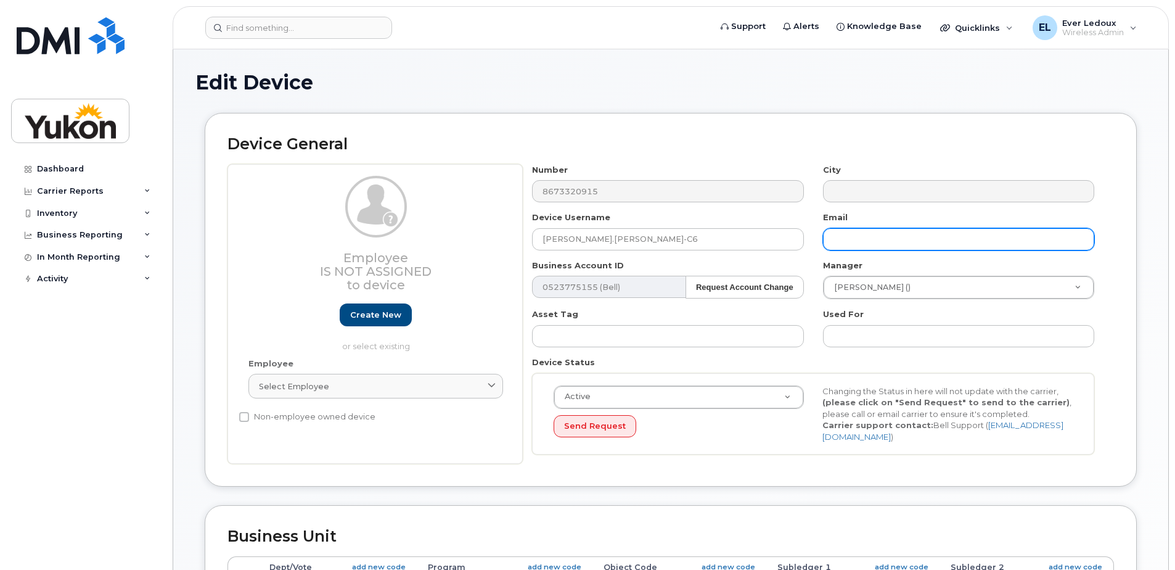
paste input "[PERSON_NAME].[PERSON_NAME]"
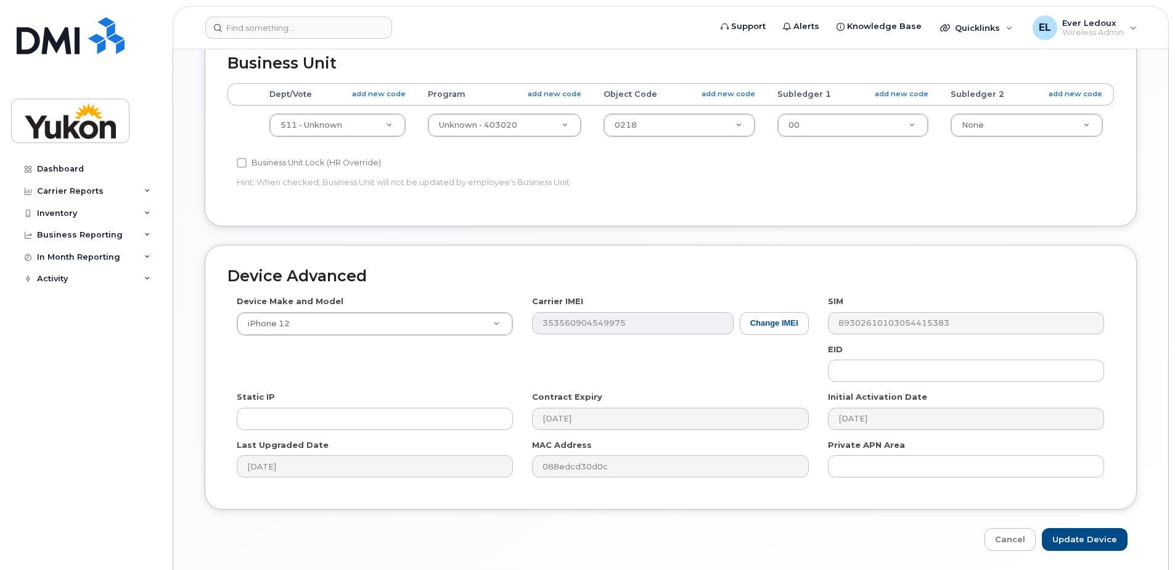
scroll to position [516, 0]
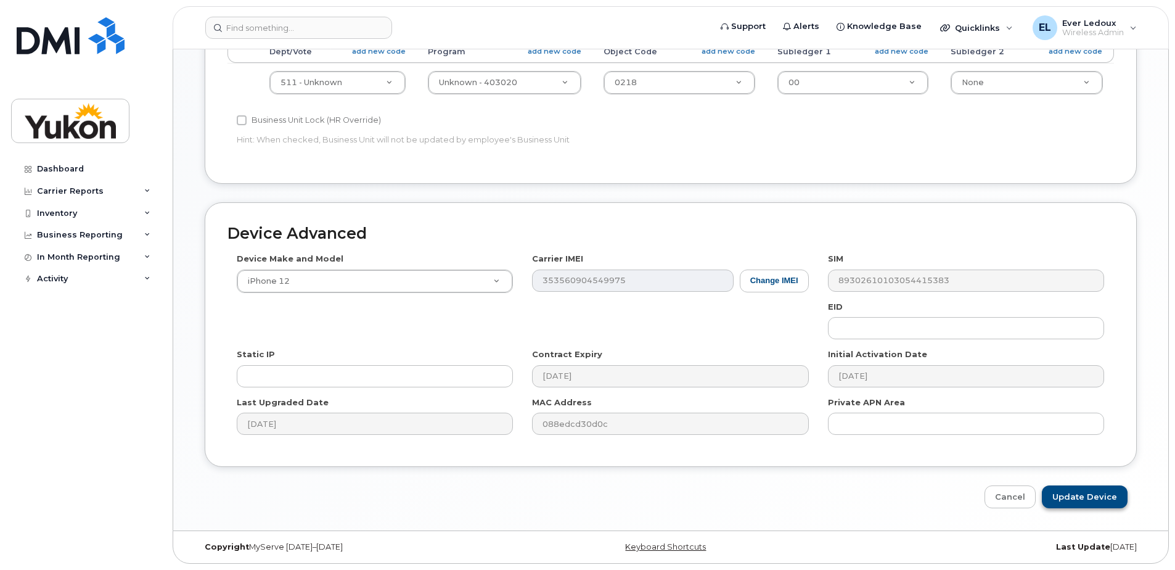
type input "[PERSON_NAME][EMAIL_ADDRESS][PERSON_NAME][DOMAIN_NAME]"
click at [1095, 502] on input "Update Device" at bounding box center [1085, 496] width 86 height 23
type input "Saving..."
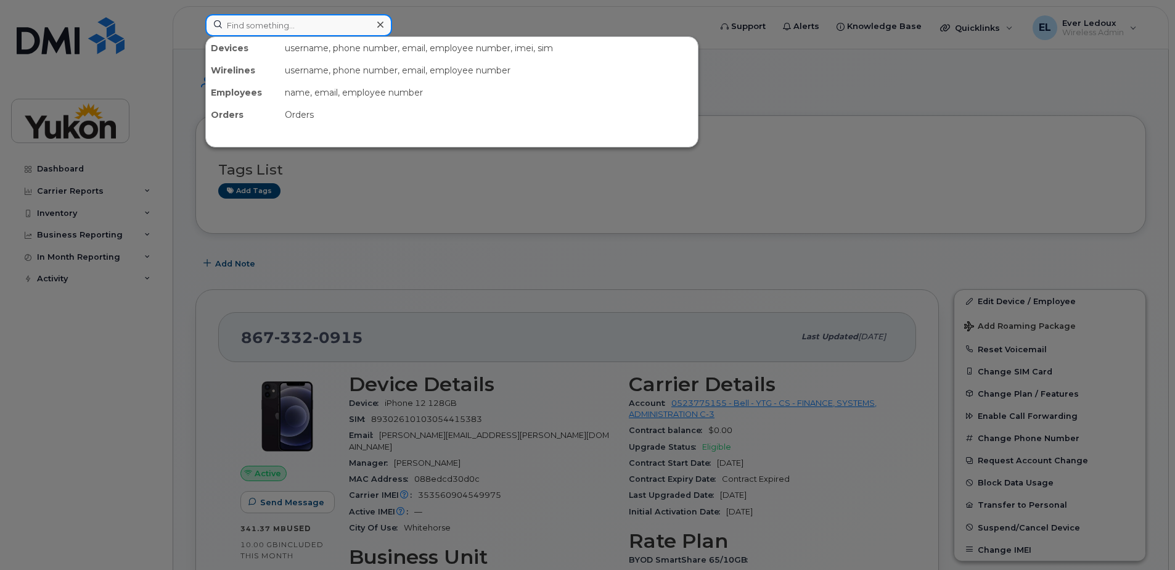
click at [331, 27] on input at bounding box center [298, 25] width 187 height 22
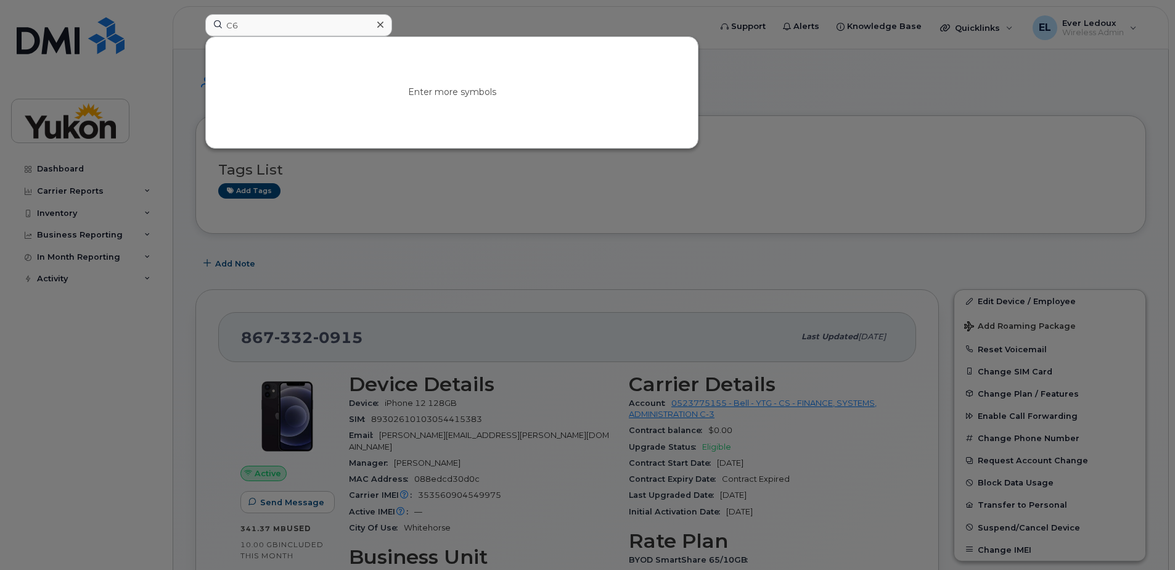
click at [495, 81] on div "Enter more symbols" at bounding box center [452, 92] width 492 height 111
click at [275, 30] on input "C6" at bounding box center [298, 25] width 187 height 22
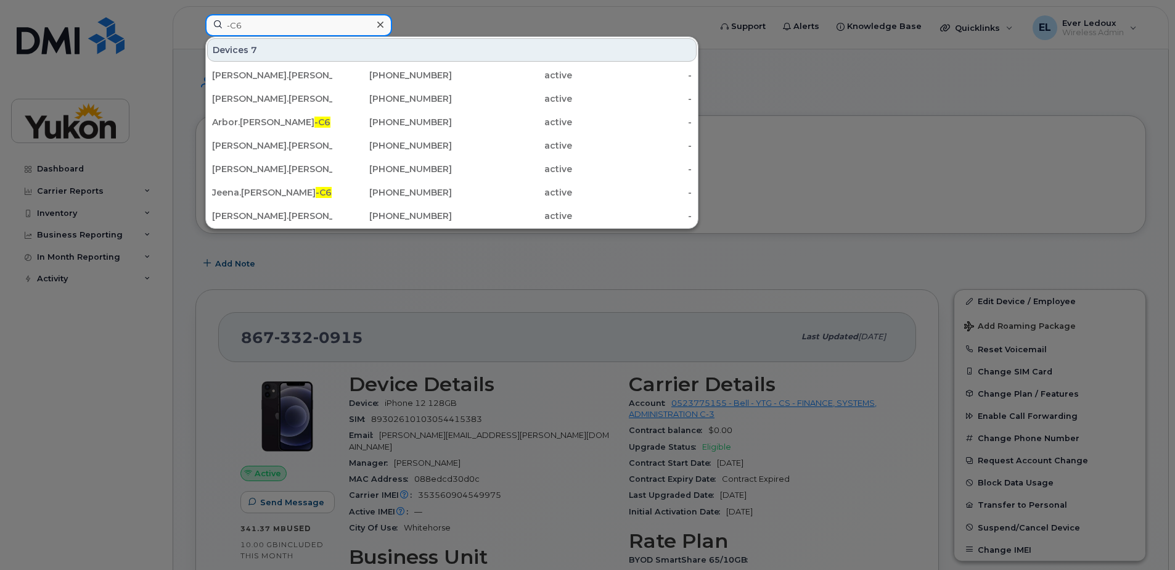
type input "-C6"
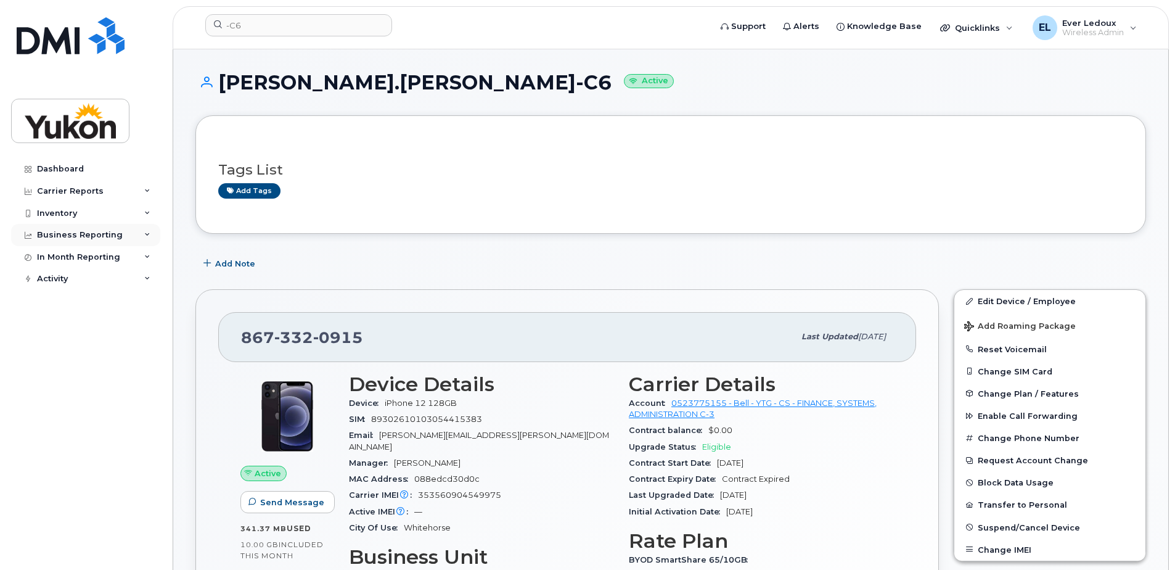
click at [86, 239] on div "Business Reporting" at bounding box center [80, 235] width 86 height 10
click at [93, 261] on div "Business Unit Reports" at bounding box center [91, 257] width 96 height 11
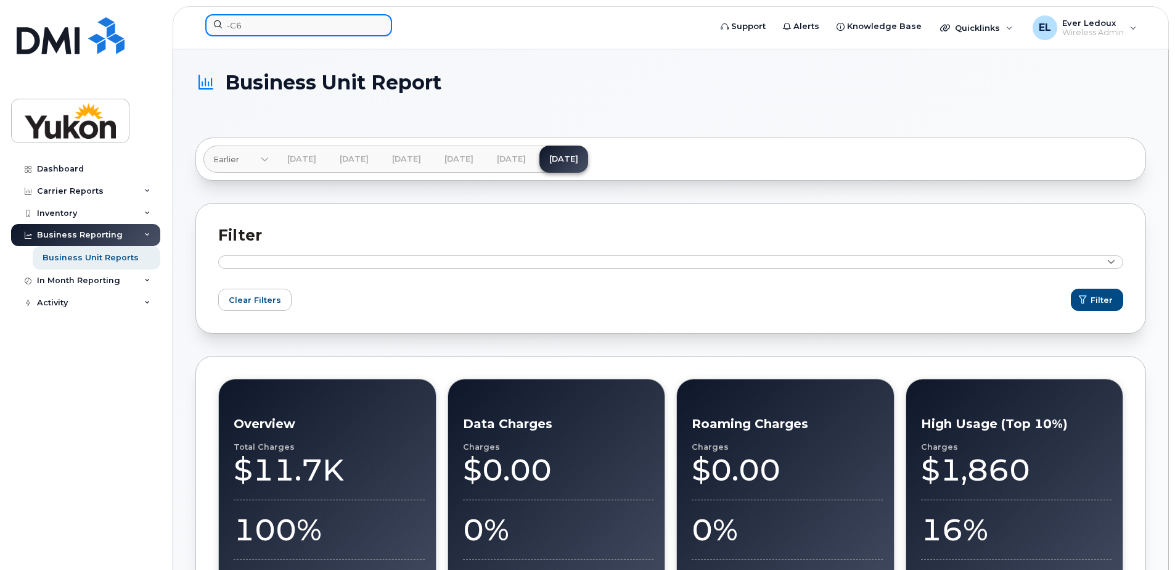
click at [289, 28] on input "-C6" at bounding box center [298, 25] width 187 height 22
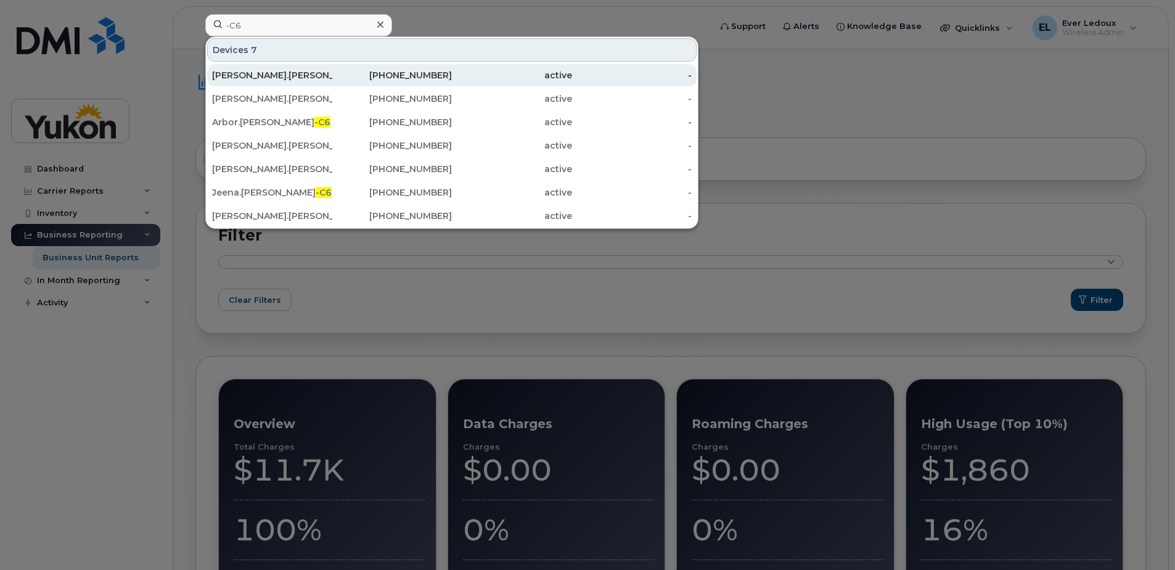
click at [458, 76] on div "active" at bounding box center [512, 75] width 120 height 12
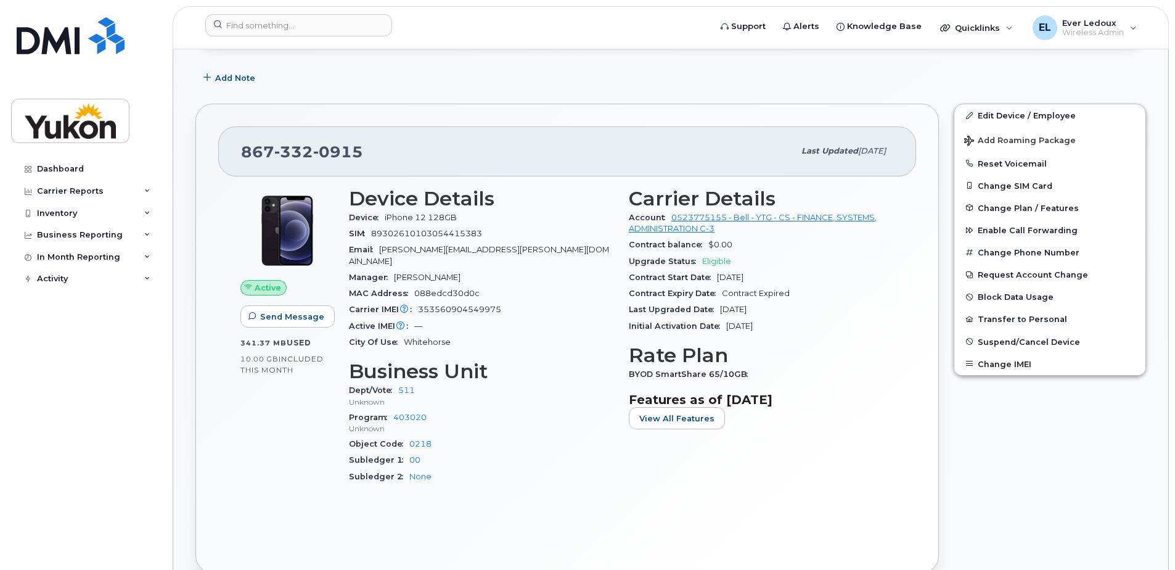
scroll to position [185, 0]
click at [1022, 118] on link "Edit Device / Employee" at bounding box center [1050, 116] width 191 height 22
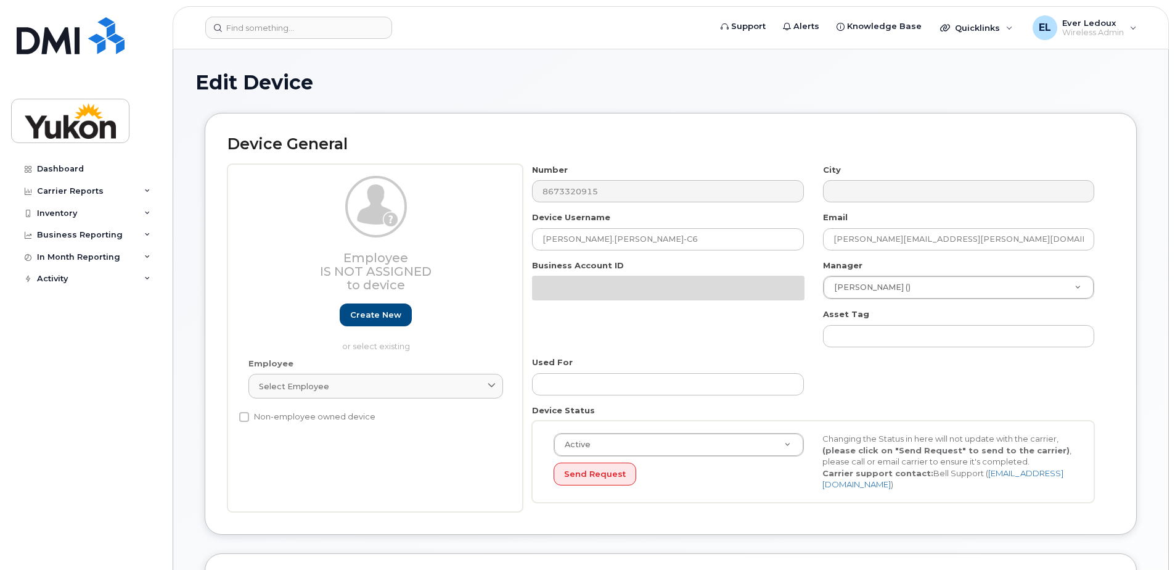
select select "33497494"
select select "33497282"
select select "33507478"
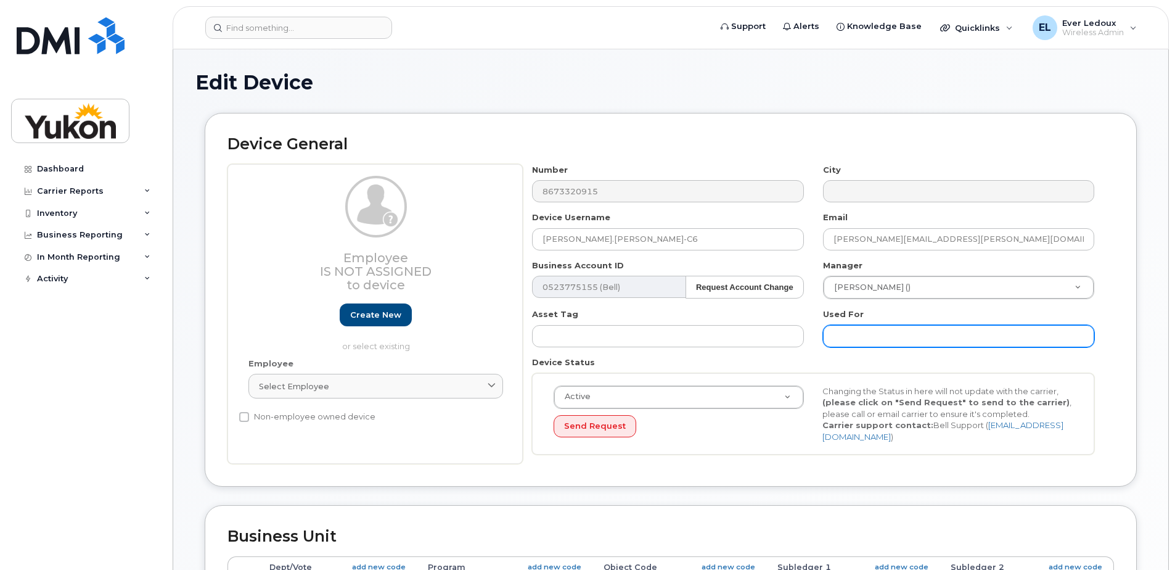
click at [871, 326] on input "text" at bounding box center [958, 336] width 271 height 22
type input "C"
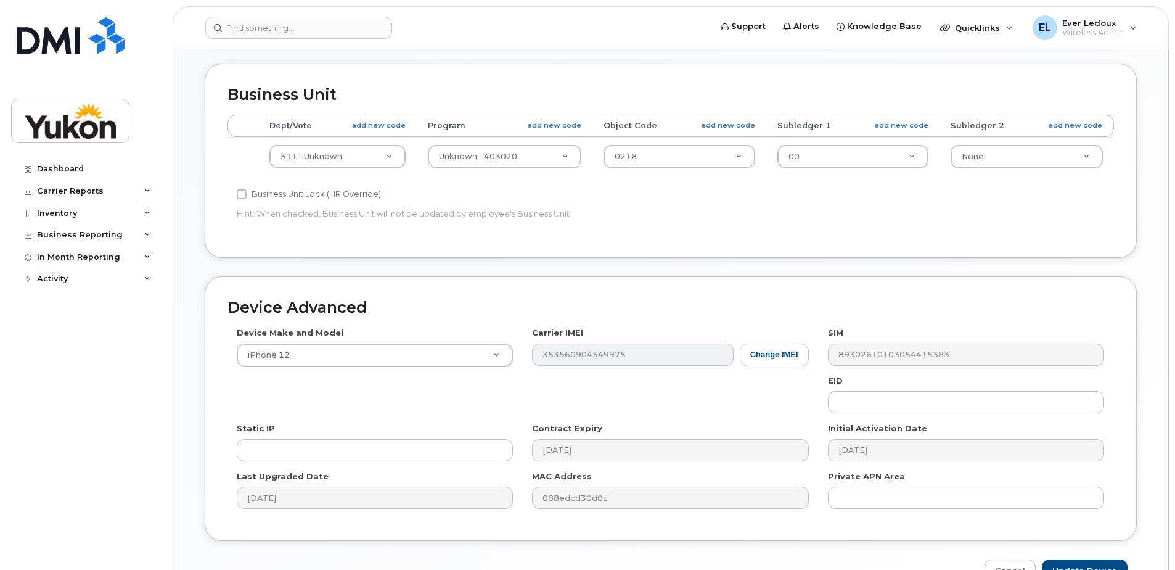
scroll to position [516, 0]
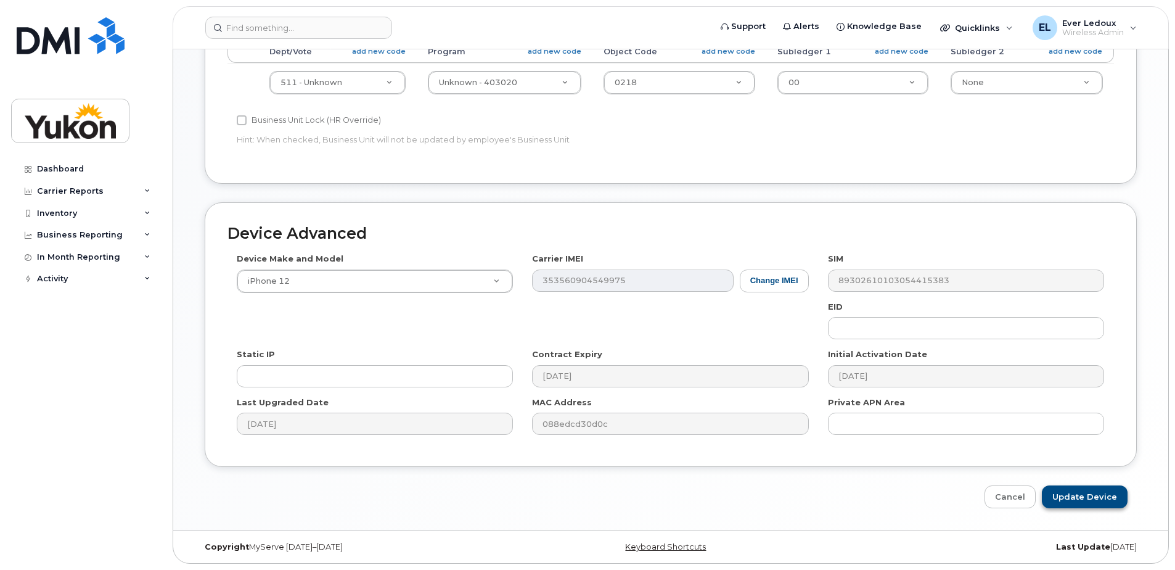
type input "C6"
click at [1095, 488] on input "Update Device" at bounding box center [1085, 496] width 86 height 23
type input "Saving..."
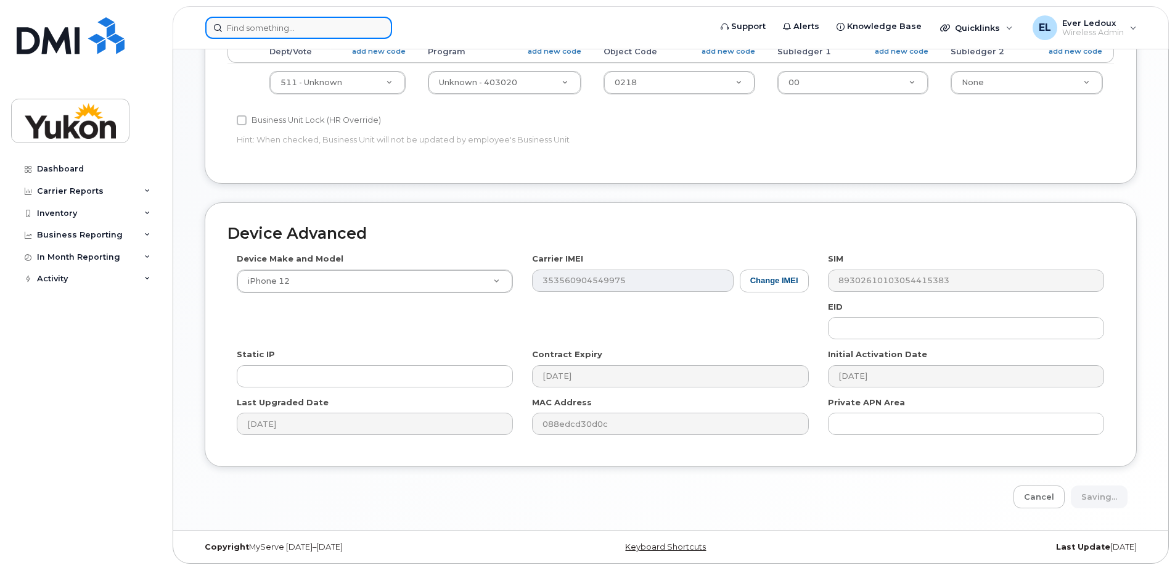
click at [327, 27] on input at bounding box center [298, 28] width 187 height 22
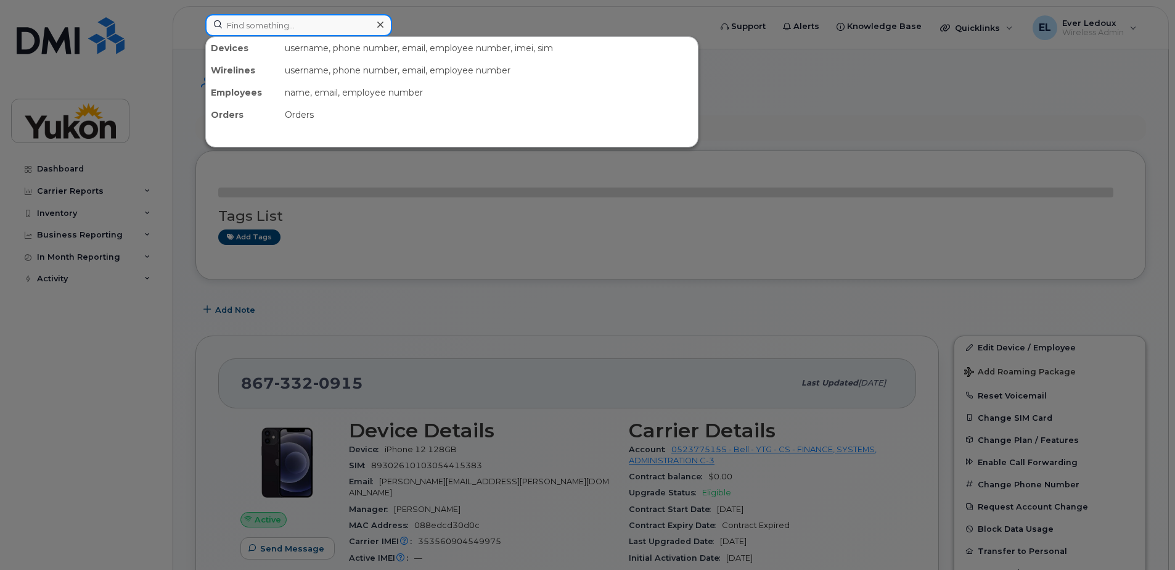
drag, startPoint x: 0, startPoint y: 0, endPoint x: 327, endPoint y: 27, distance: 328.6
click at [327, 27] on input at bounding box center [298, 25] width 187 height 22
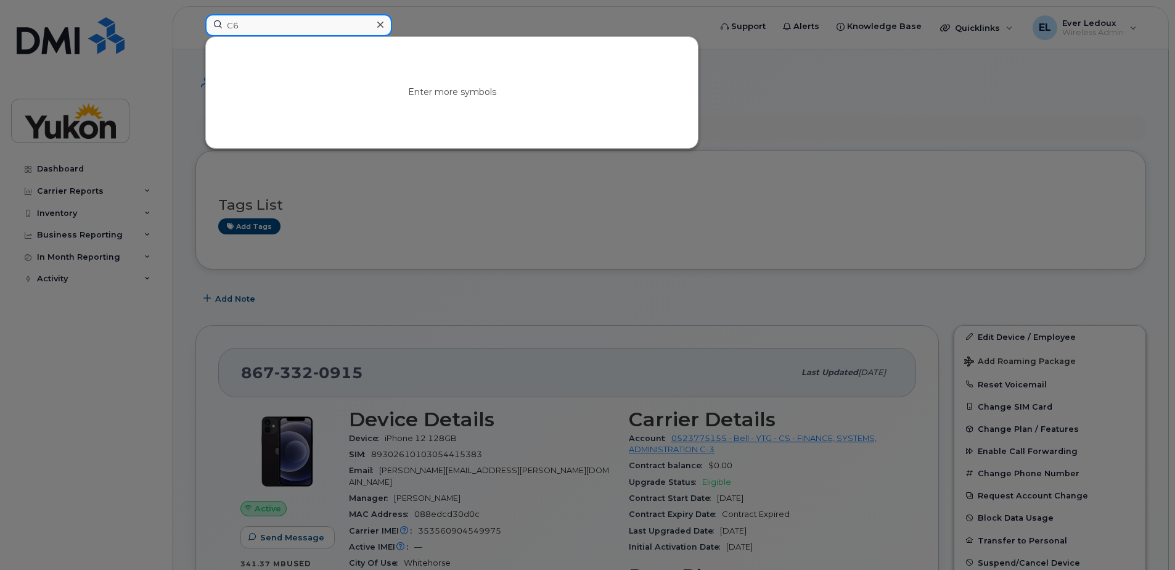
type input "C6"
click at [886, 183] on div at bounding box center [587, 285] width 1175 height 570
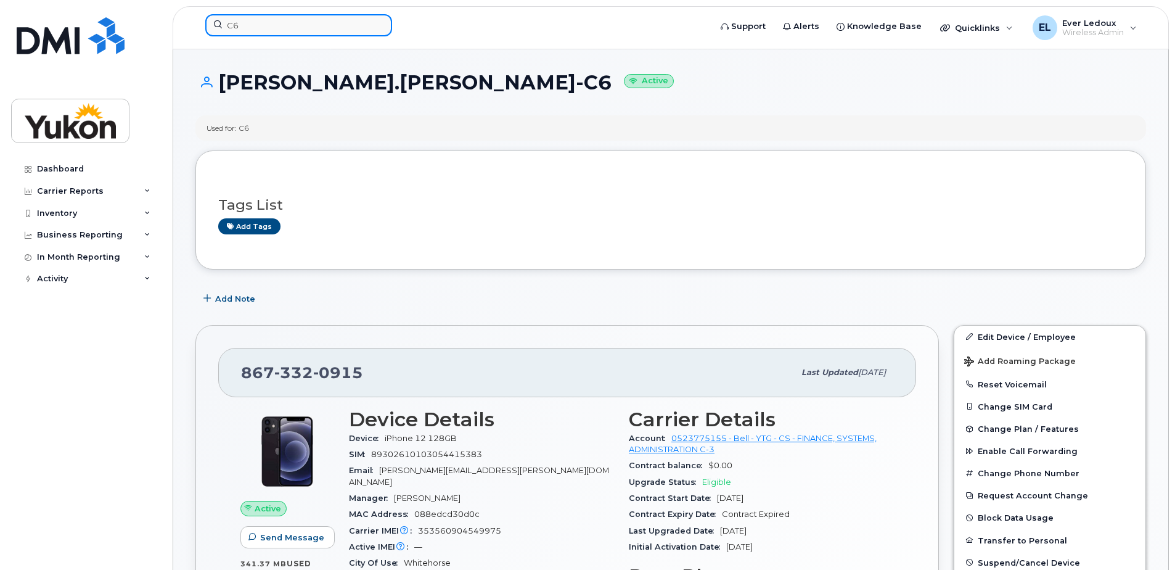
click at [275, 27] on input "C6" at bounding box center [298, 25] width 187 height 22
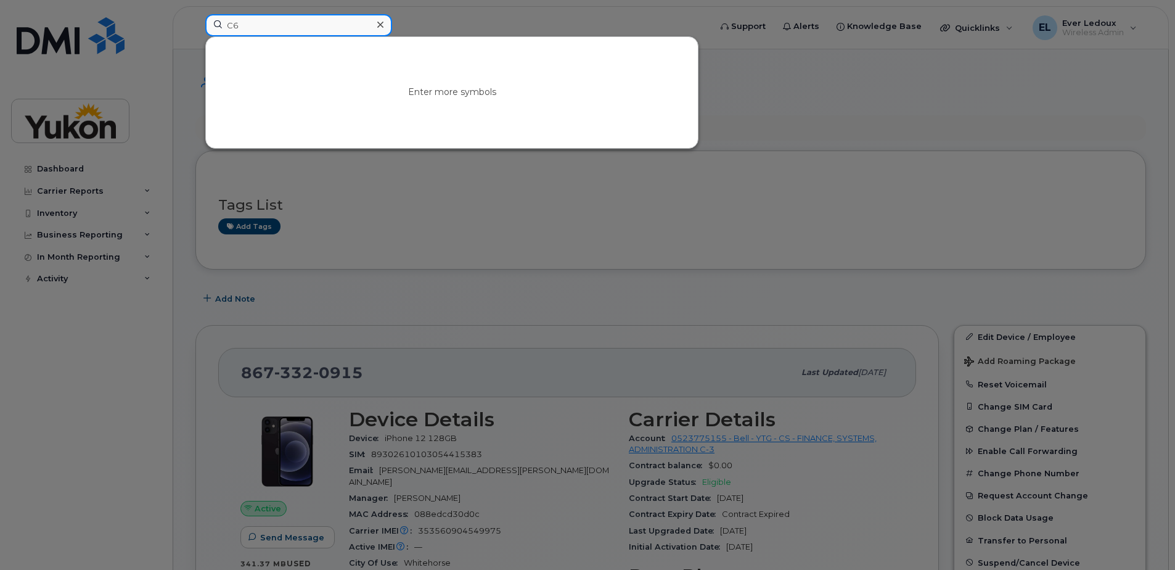
drag, startPoint x: 275, startPoint y: 27, endPoint x: 133, endPoint y: 15, distance: 143.0
click at [195, 15] on div "C6 Enter more symbols" at bounding box center [453, 27] width 517 height 27
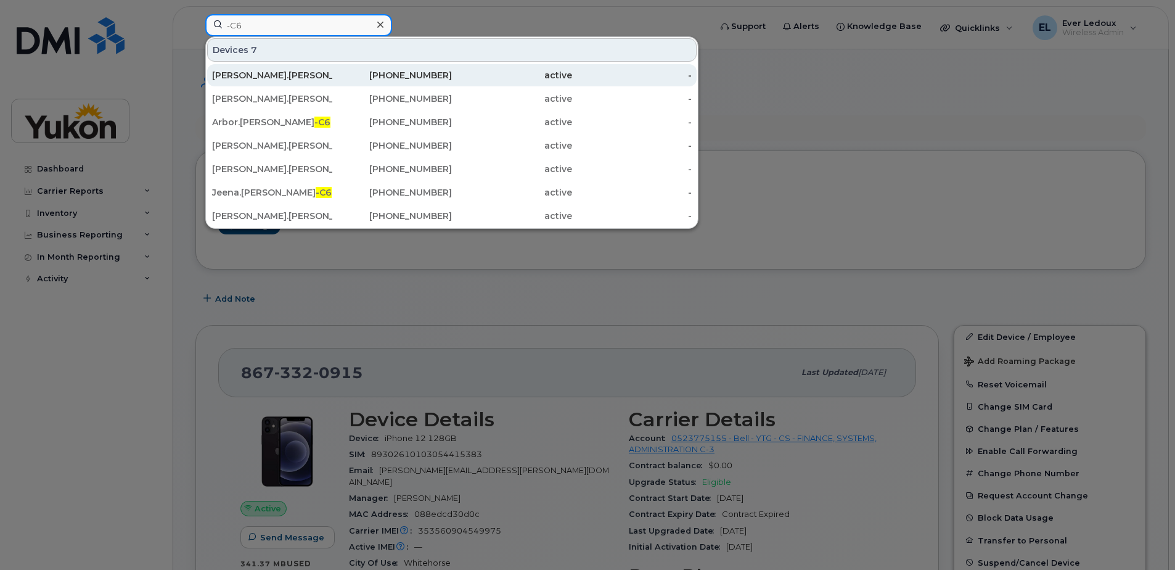
type input "-C6"
click at [564, 73] on div "active" at bounding box center [512, 75] width 120 height 12
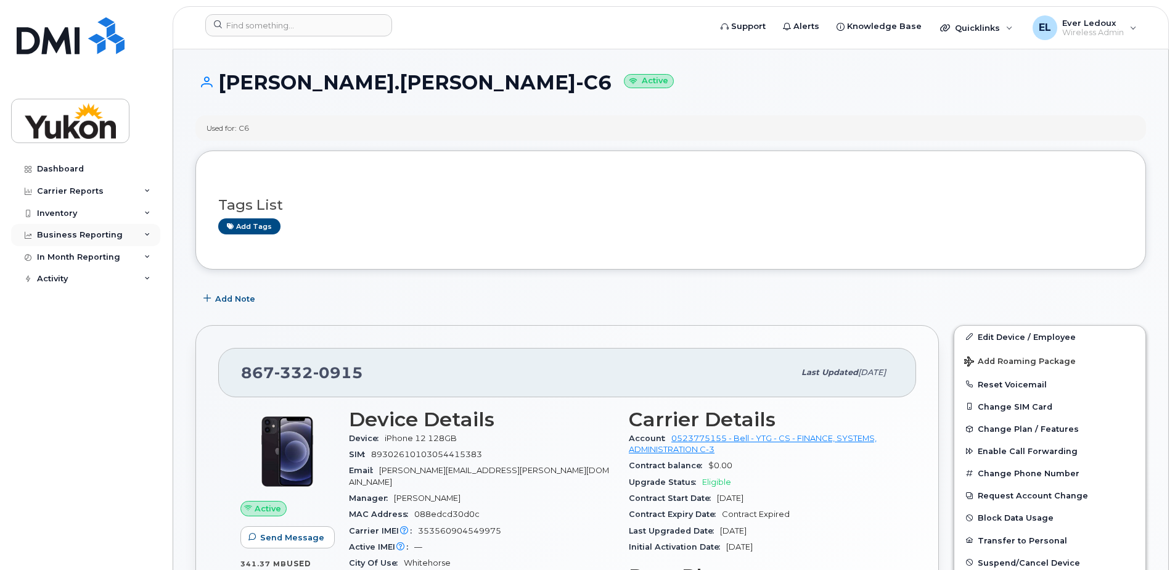
click at [62, 235] on div "Business Reporting" at bounding box center [80, 235] width 86 height 10
click at [80, 259] on div "Business Unit Reports" at bounding box center [91, 257] width 96 height 11
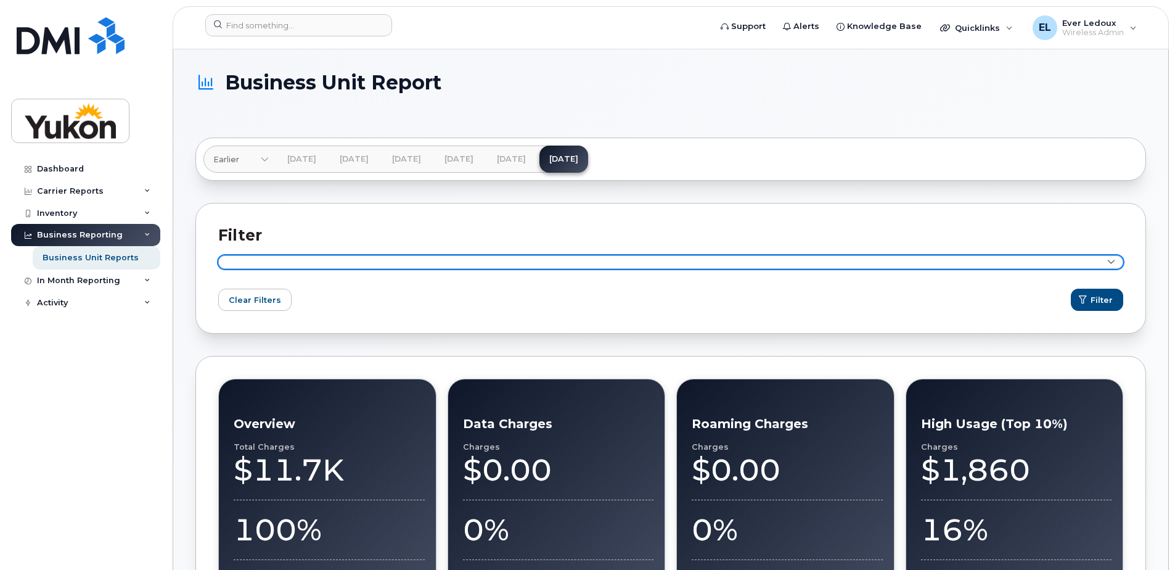
click at [377, 265] on link at bounding box center [670, 262] width 905 height 14
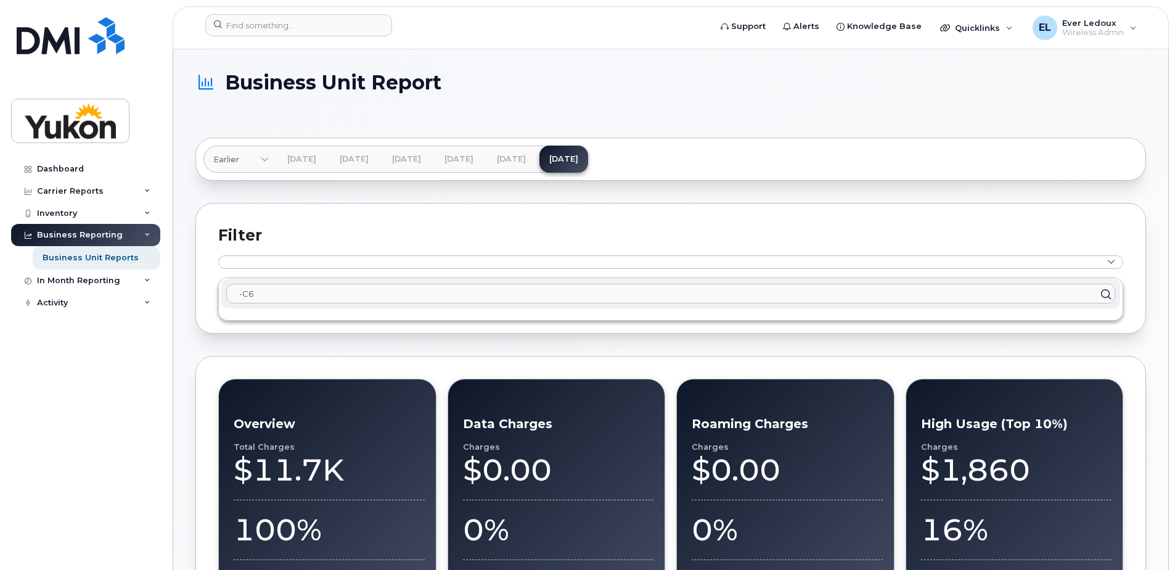
click at [295, 287] on input "-C6" at bounding box center [670, 294] width 889 height 20
drag, startPoint x: 36, startPoint y: 294, endPoint x: -94, endPoint y: 298, distance: 130.8
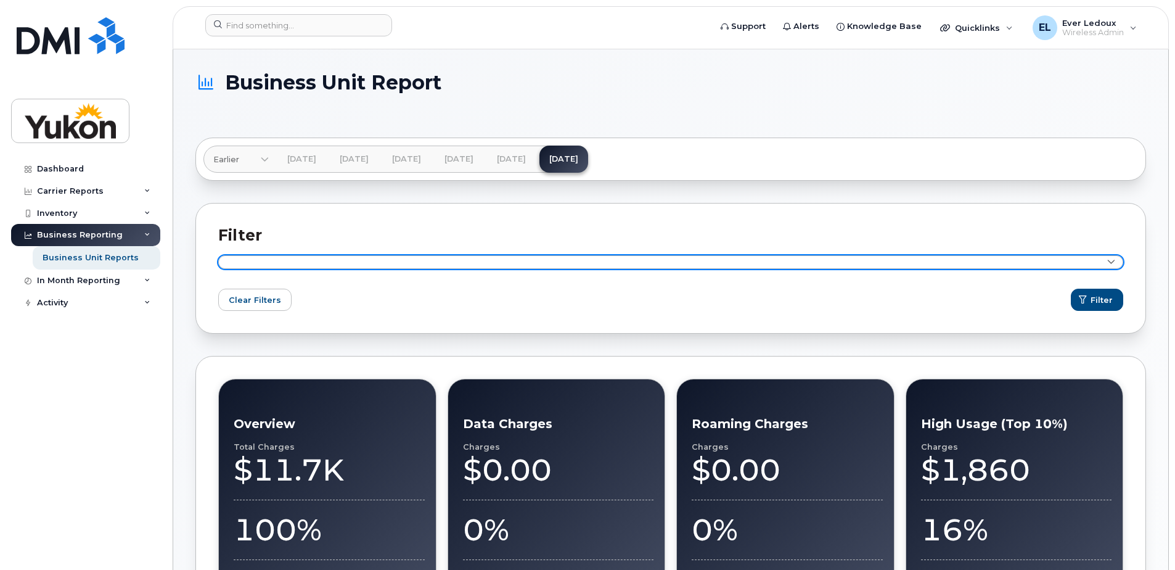
click at [252, 263] on link at bounding box center [670, 262] width 905 height 14
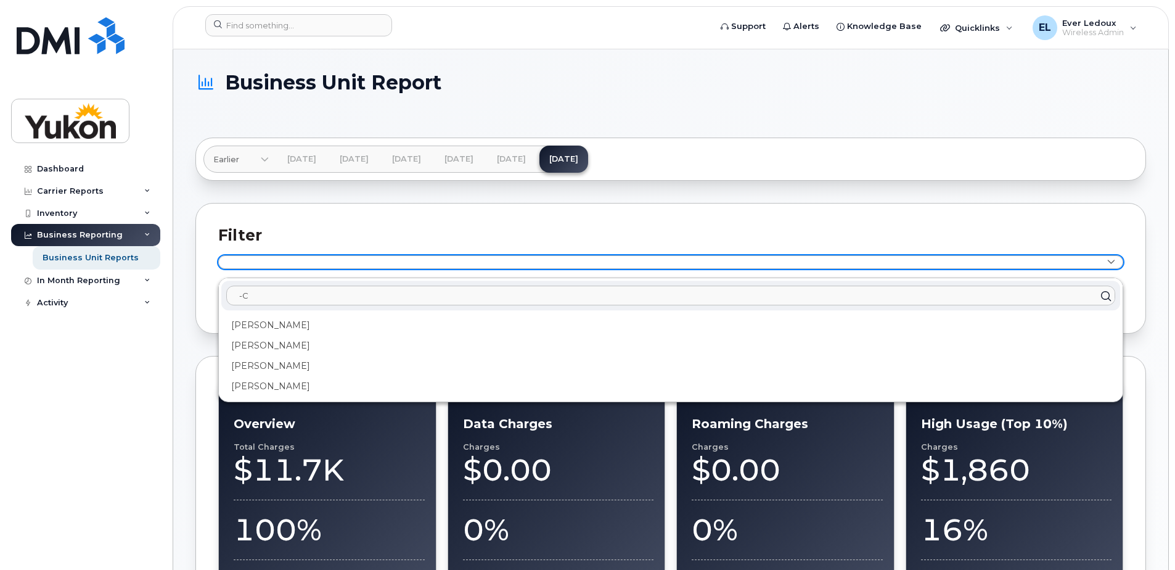
type input "-C6"
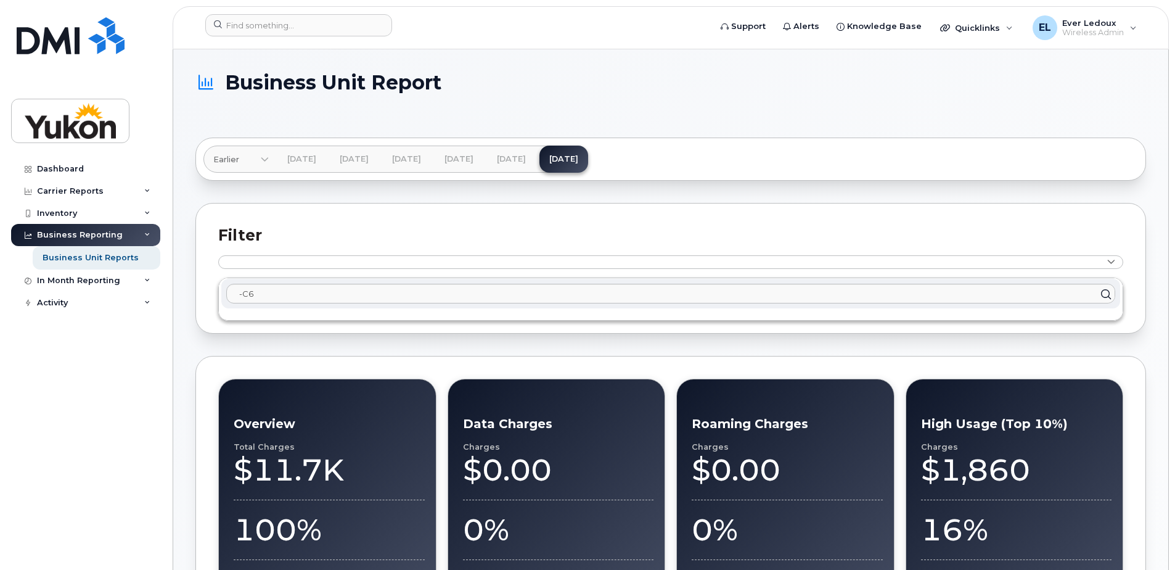
click at [1111, 298] on icon at bounding box center [1106, 294] width 18 height 18
click at [64, 307] on div "Activity" at bounding box center [52, 303] width 31 height 10
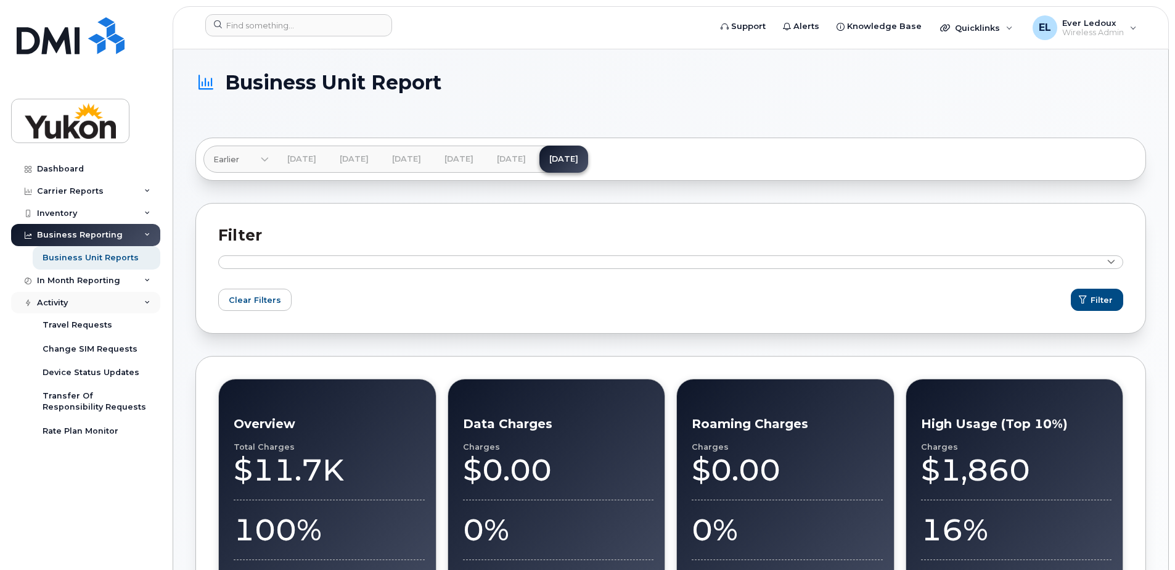
click at [100, 304] on div "Activity" at bounding box center [85, 303] width 149 height 22
click at [67, 187] on div "Carrier Reports" at bounding box center [70, 191] width 67 height 10
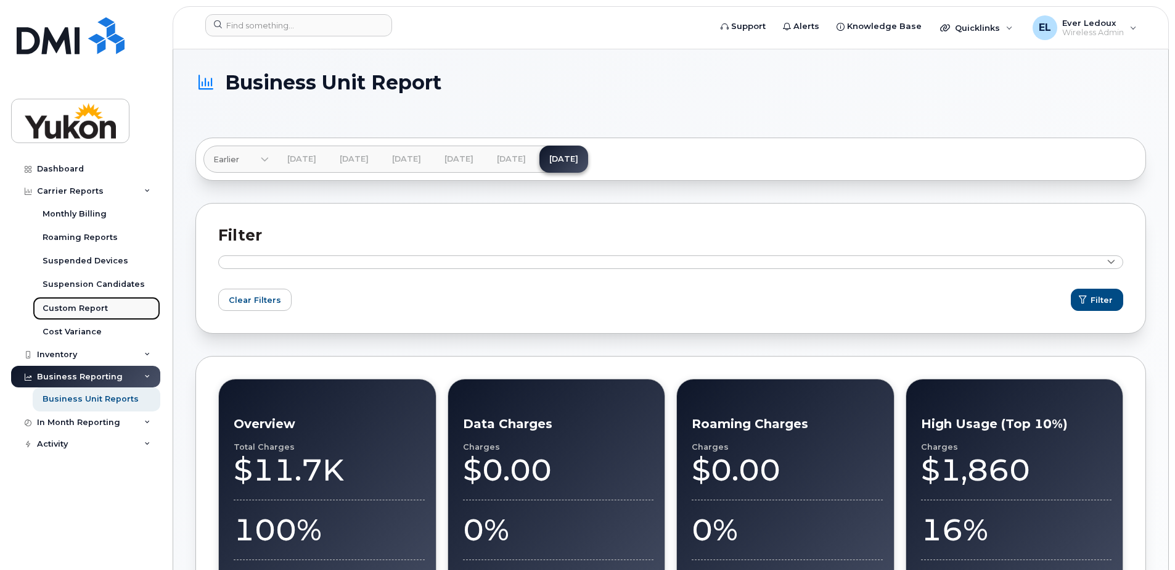
click at [60, 304] on div "Custom Report" at bounding box center [75, 308] width 65 height 11
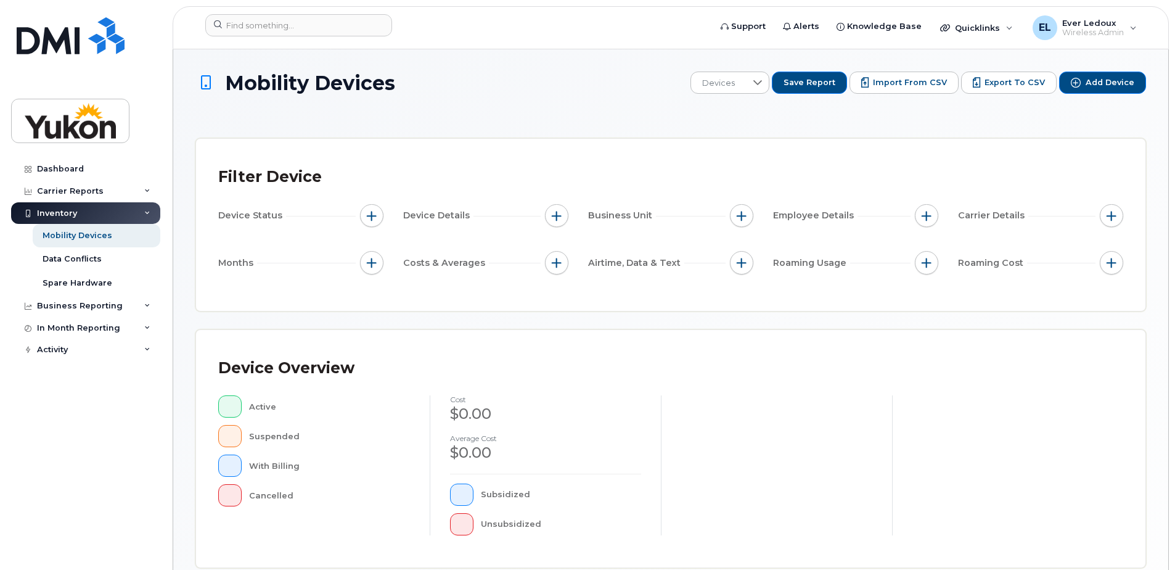
click at [559, 217] on span "button" at bounding box center [557, 216] width 10 height 10
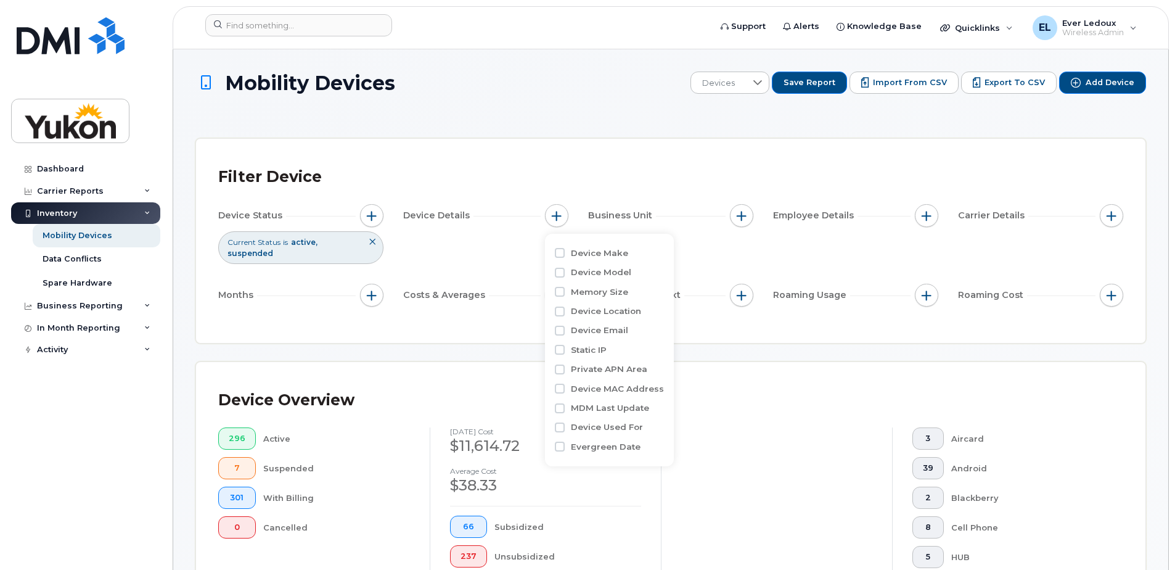
click at [567, 427] on div "Device Used For" at bounding box center [609, 427] width 109 height 12
click at [560, 428] on input "Device Used For" at bounding box center [560, 427] width 10 height 10
checkbox input "true"
click at [643, 446] on span "contains" at bounding box center [626, 452] width 105 height 22
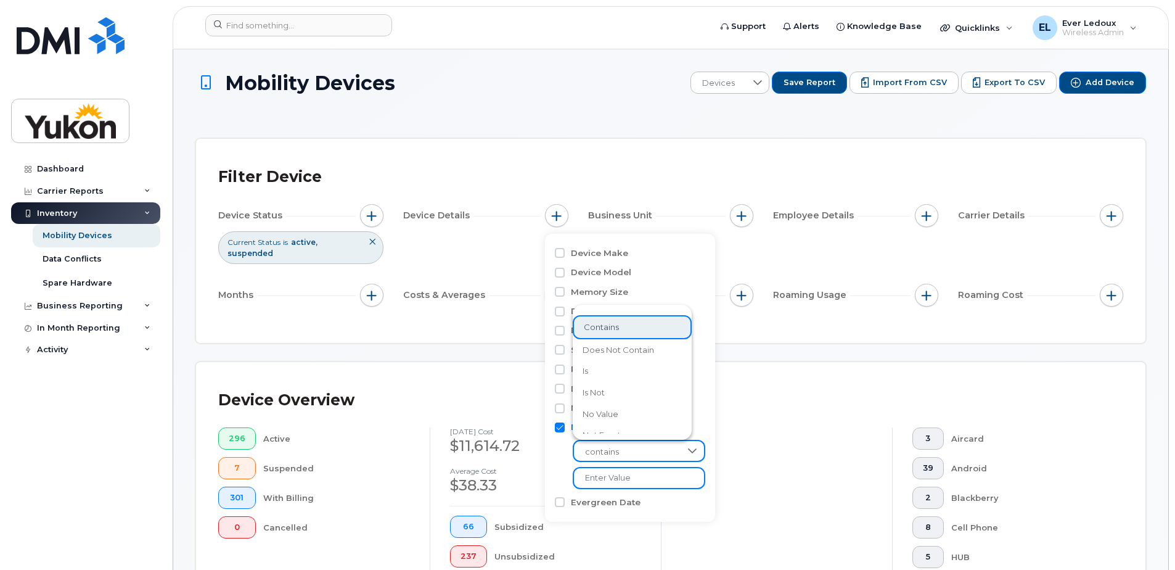
click at [636, 476] on input "text" at bounding box center [639, 478] width 133 height 22
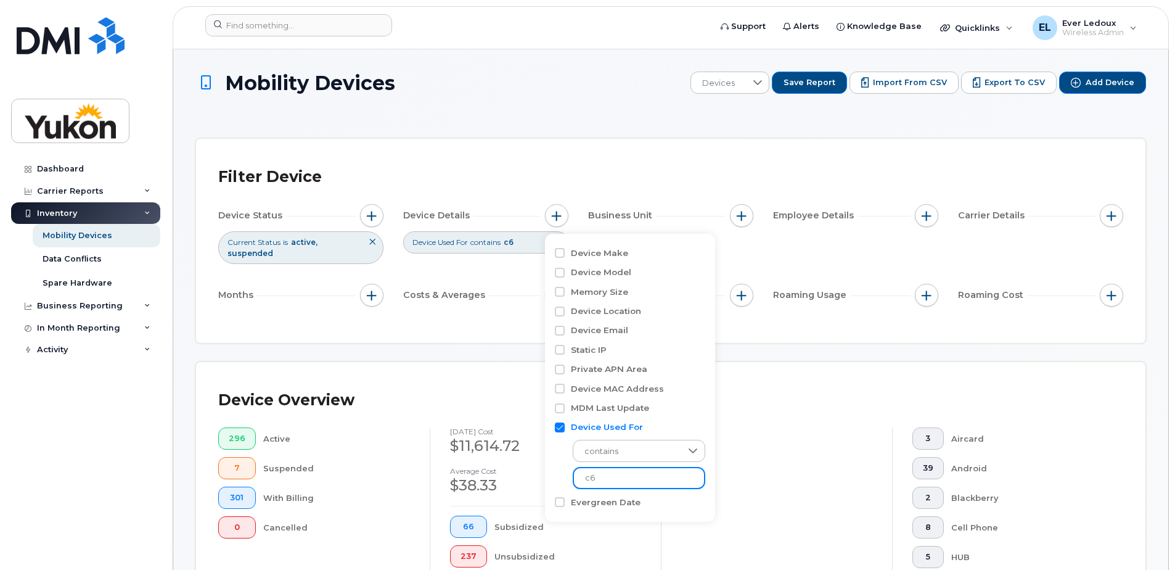
type input "c"
type input "C6"
click at [798, 384] on div "Device Overview 296 Active 7 Suspended 301 With Billing 0 Cancelled August 2025…" at bounding box center [671, 502] width 950 height 280
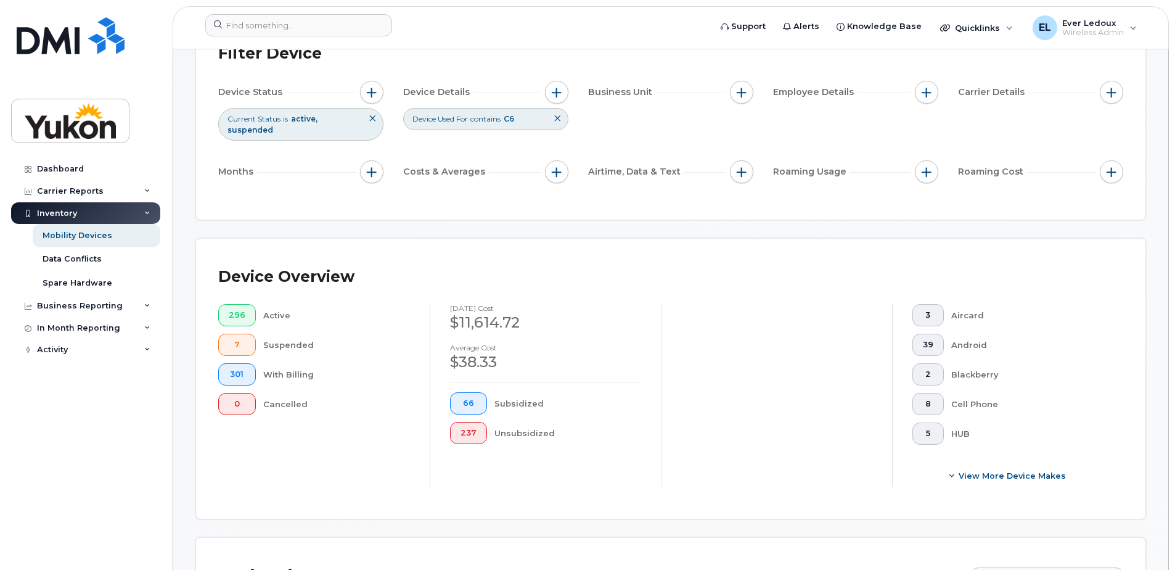
scroll to position [46, 0]
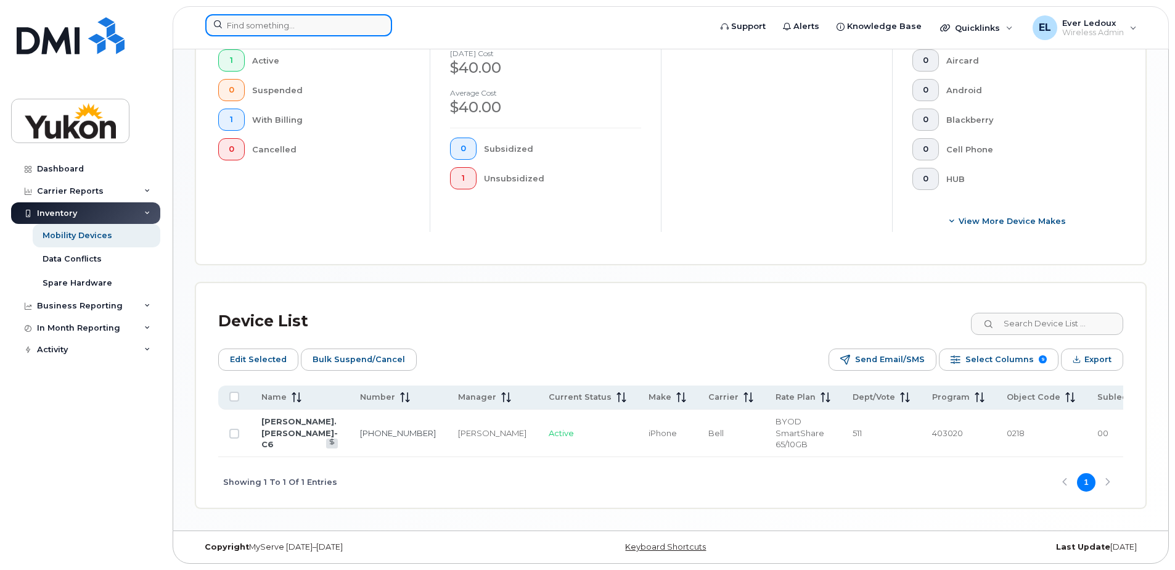
click at [256, 25] on input at bounding box center [298, 25] width 187 height 22
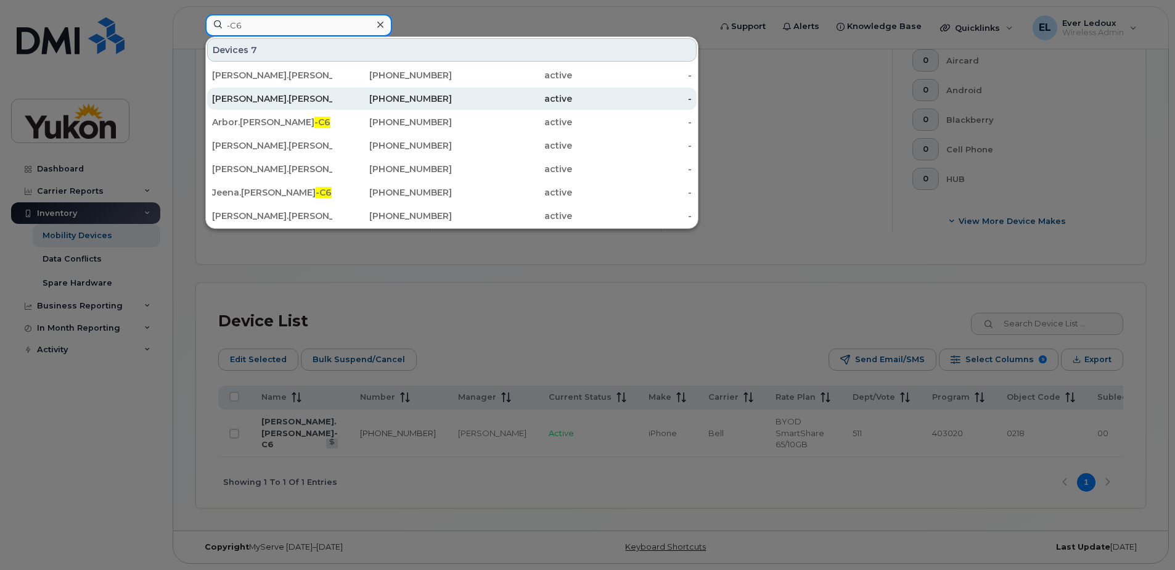
type input "-C6"
click at [264, 97] on div "Samantha.Crosby -C6" at bounding box center [272, 99] width 120 height 12
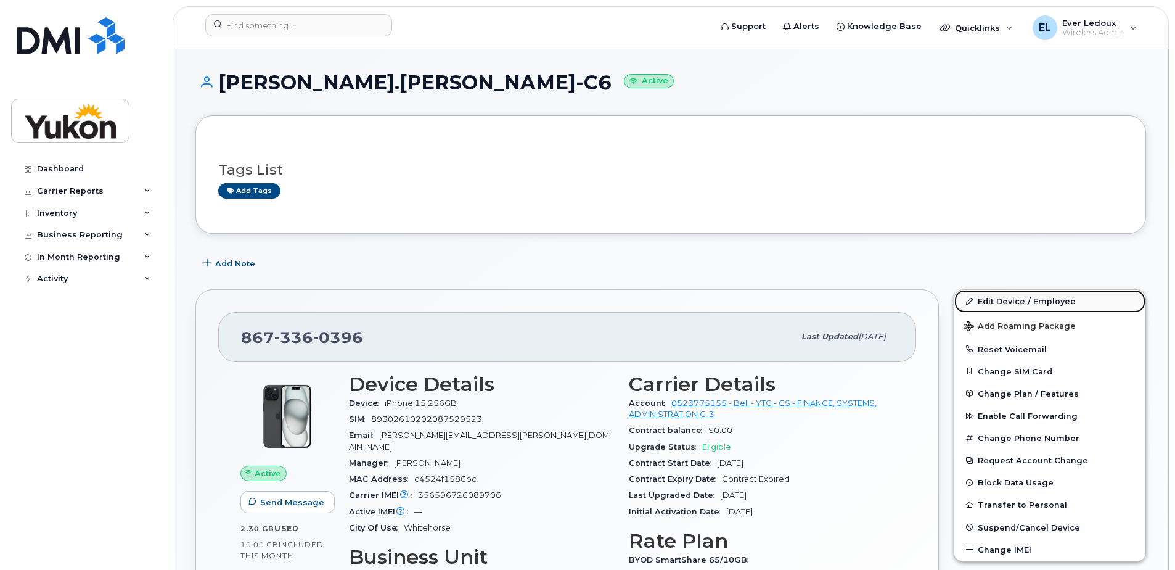
click at [1041, 299] on link "Edit Device / Employee" at bounding box center [1050, 301] width 191 height 22
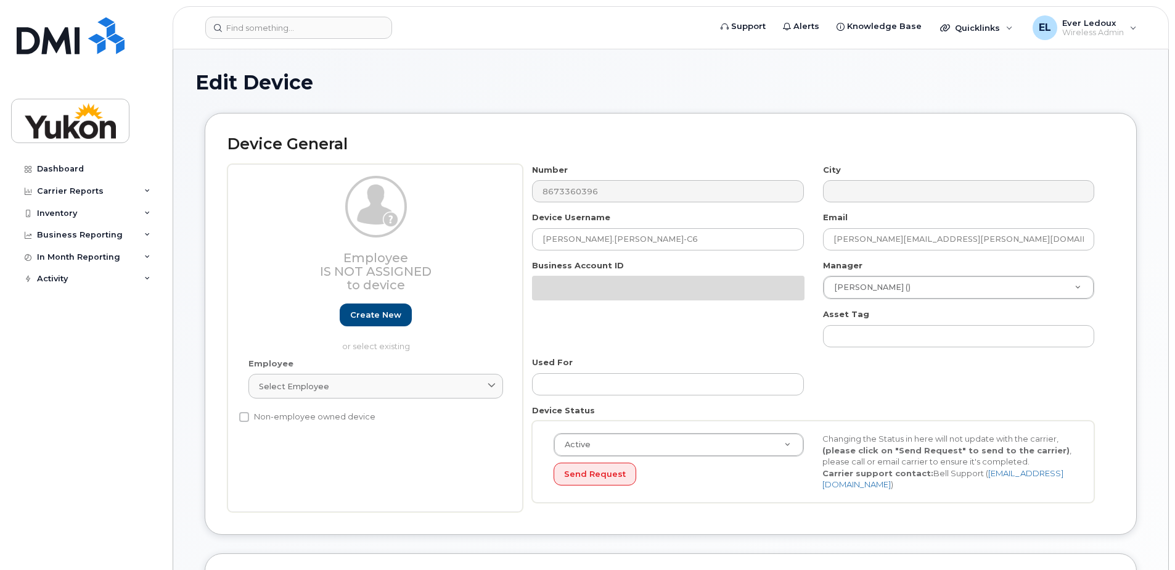
select select "33497494"
select select "33497282"
select select "33507478"
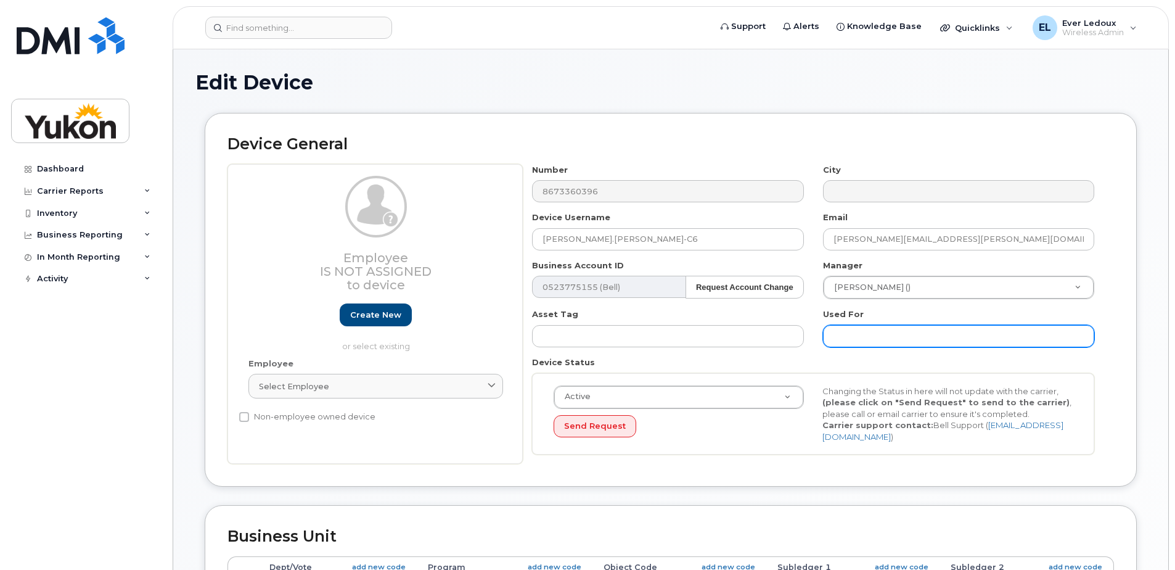
click at [939, 332] on input "text" at bounding box center [958, 336] width 271 height 22
type input "C6"
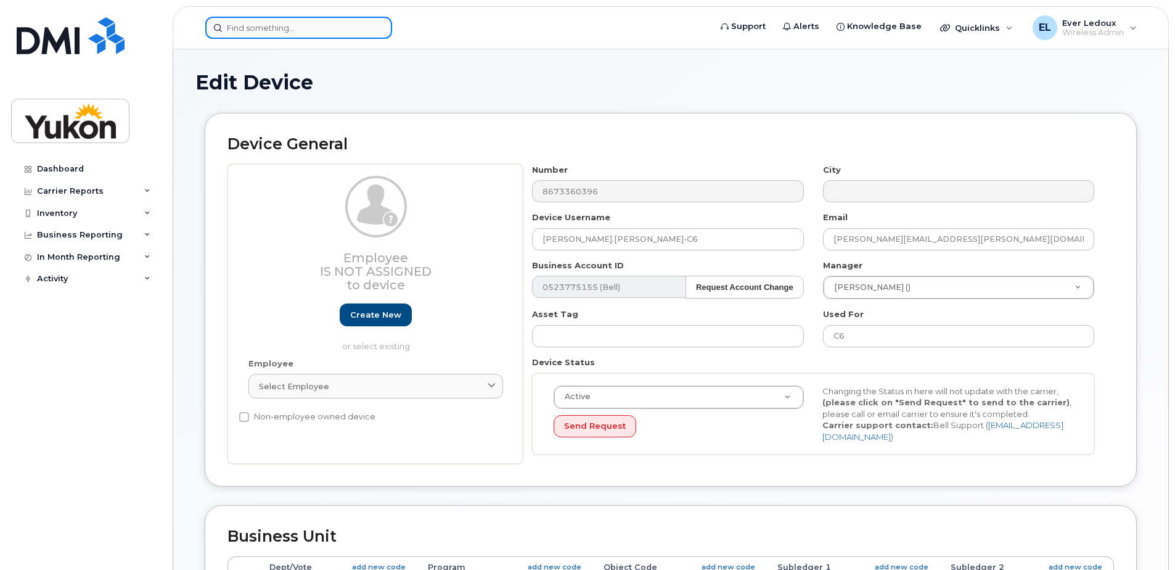
click at [297, 21] on input at bounding box center [298, 28] width 187 height 22
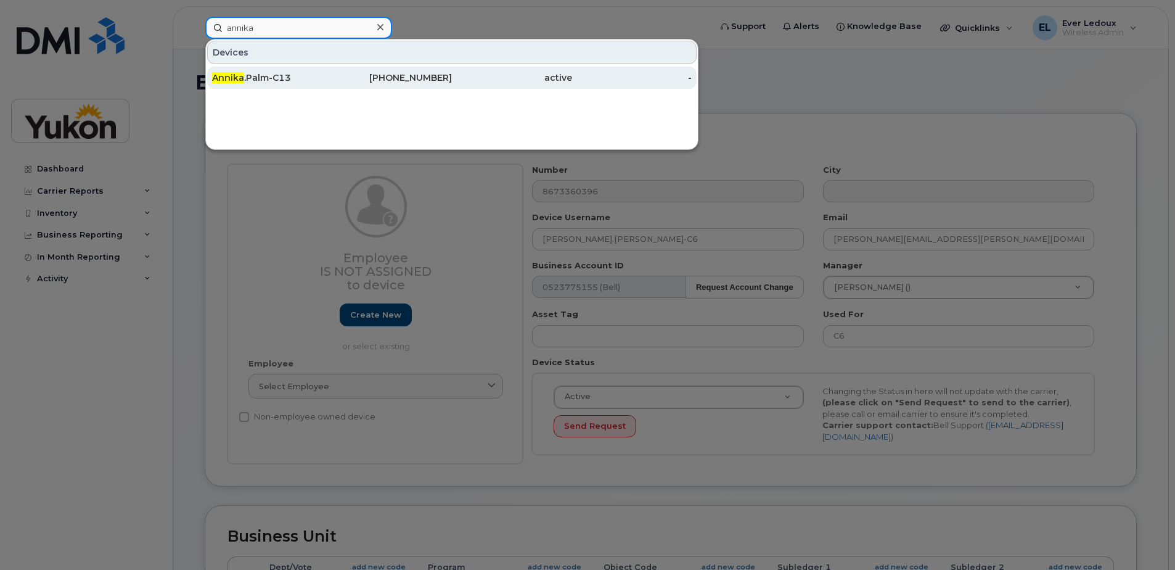
type input "annika"
click at [323, 82] on div "Annika .Palm-C13" at bounding box center [272, 78] width 120 height 12
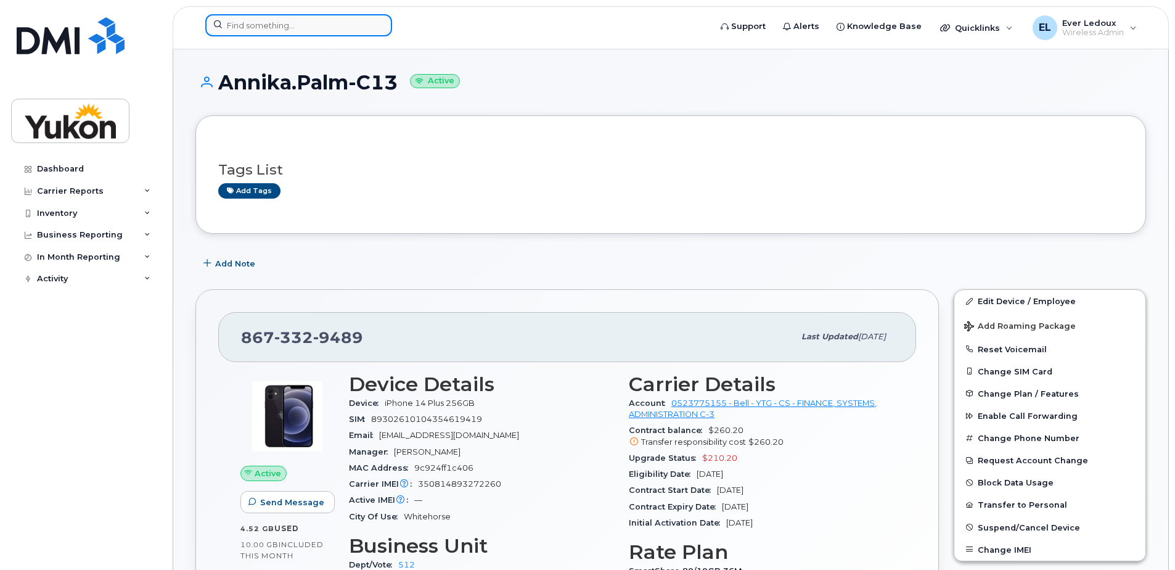
click at [279, 28] on input at bounding box center [298, 25] width 187 height 22
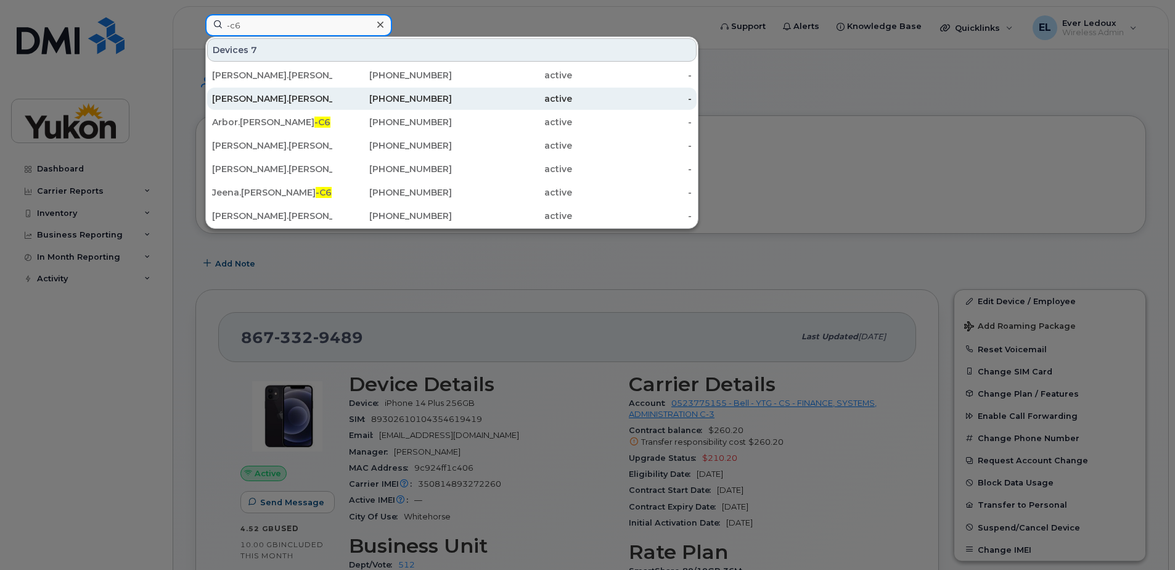
type input "-c6"
click at [279, 91] on div "[PERSON_NAME].[PERSON_NAME] -C6" at bounding box center [272, 99] width 120 height 22
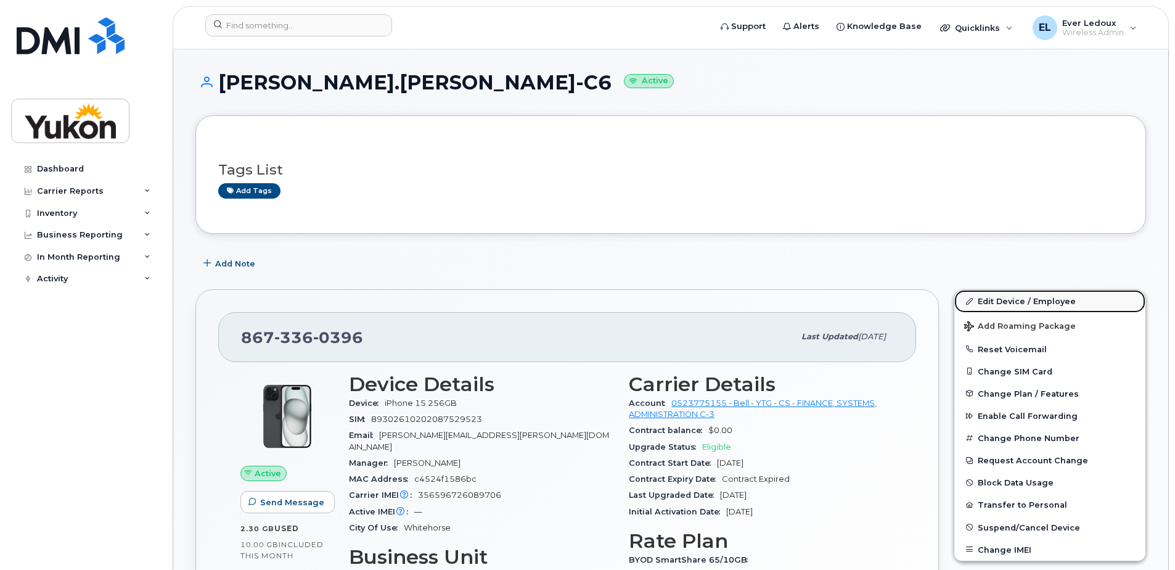
click at [1032, 302] on link "Edit Device / Employee" at bounding box center [1050, 301] width 191 height 22
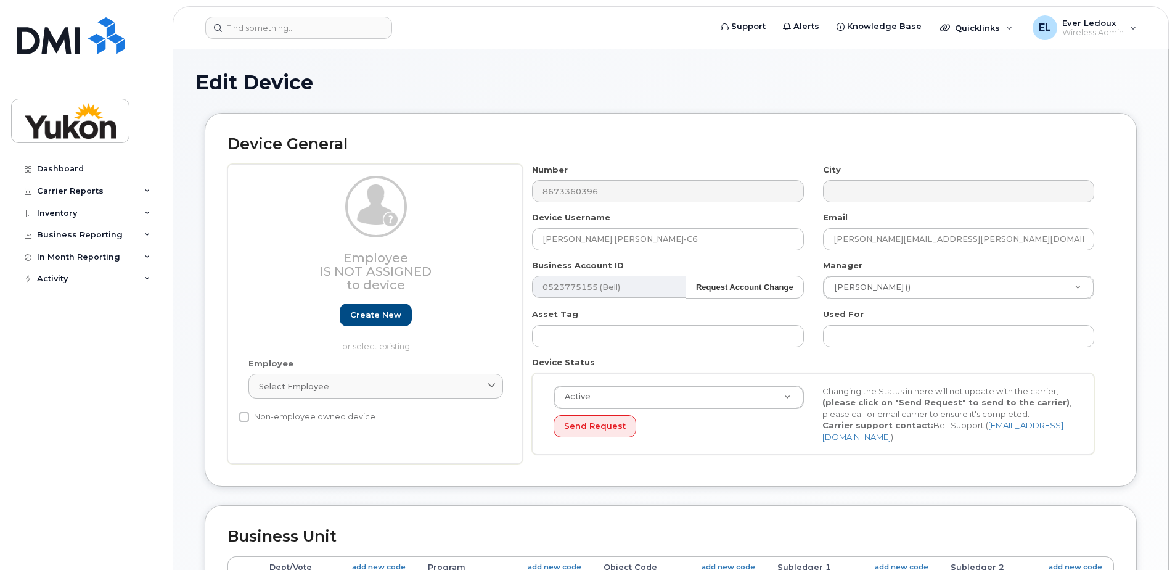
select select "33497494"
select select "33497282"
select select "33507478"
click at [929, 337] on input "text" at bounding box center [958, 336] width 271 height 22
type input "C6"
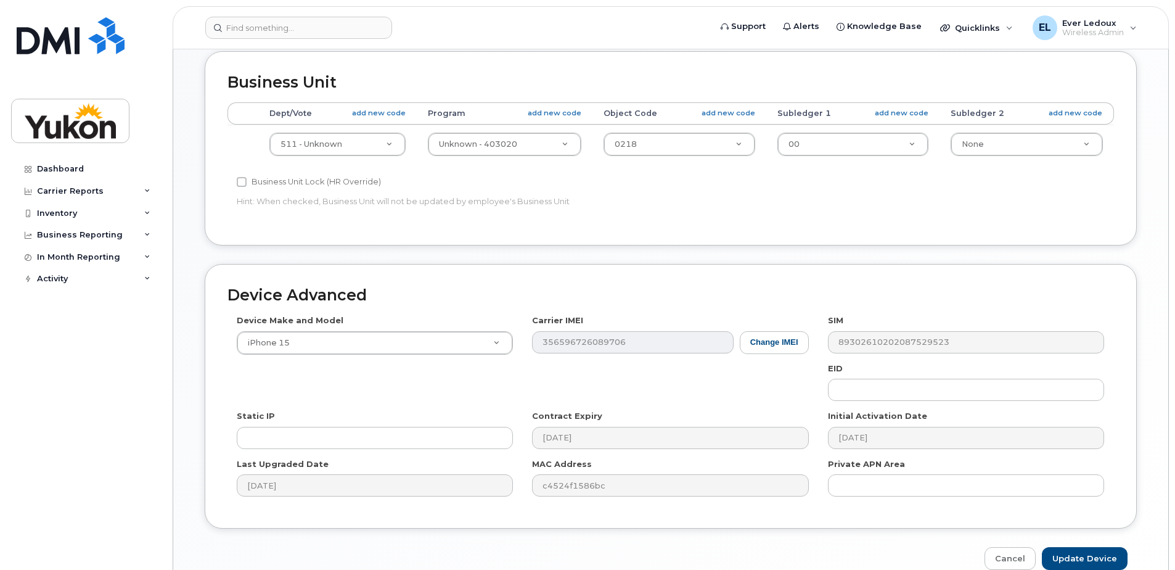
scroll to position [516, 0]
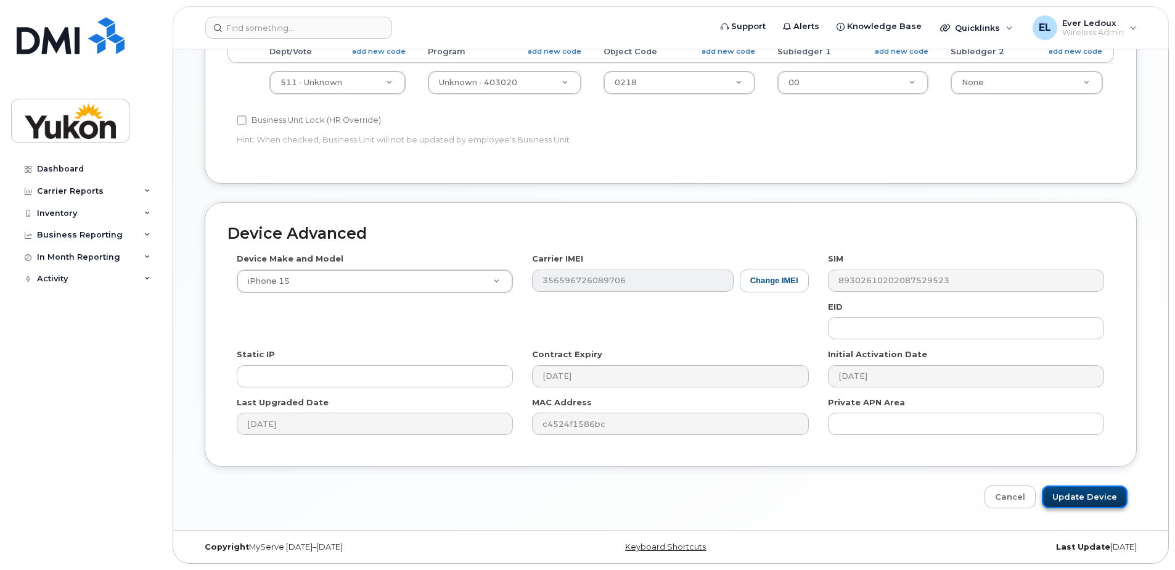
click at [1092, 501] on input "Update Device" at bounding box center [1085, 496] width 86 height 23
type input "Saving..."
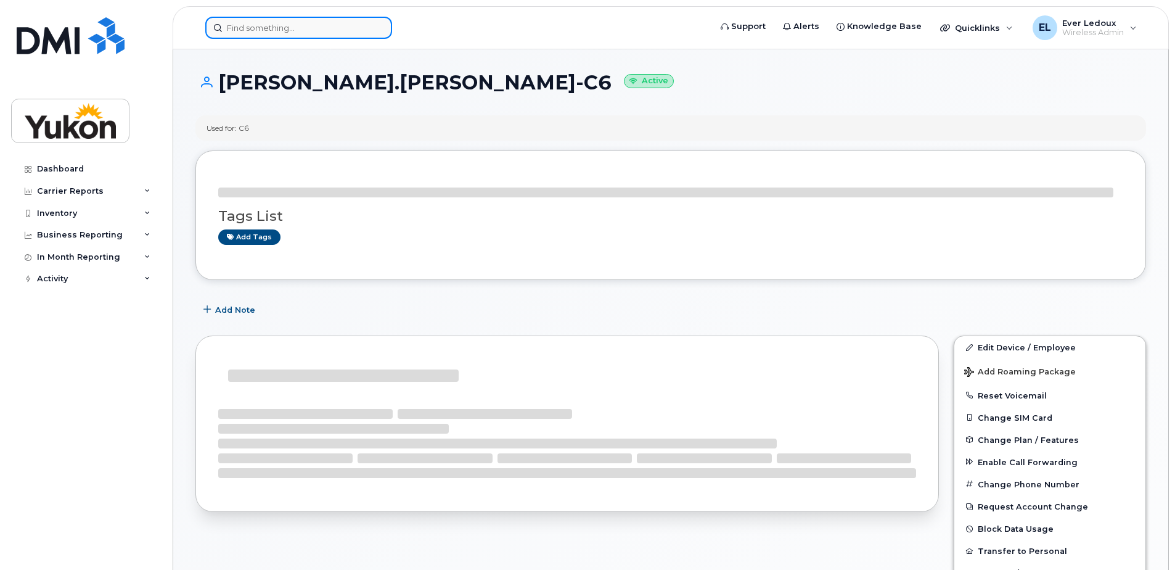
click at [287, 23] on input at bounding box center [298, 28] width 187 height 22
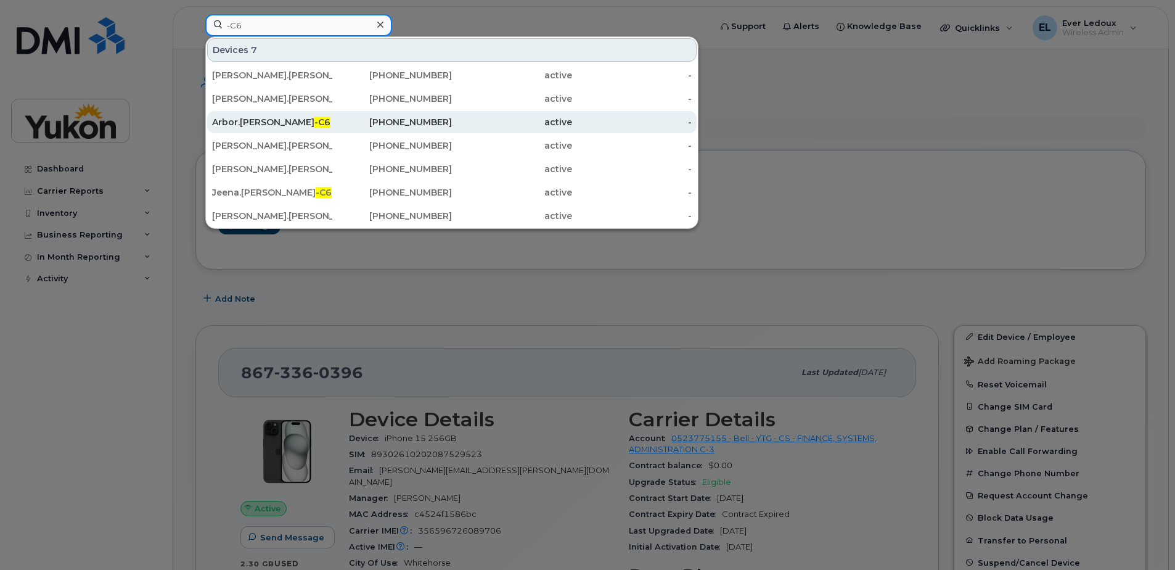
type input "-C6"
click at [299, 125] on div "Arbor.[PERSON_NAME] -C6" at bounding box center [272, 122] width 120 height 12
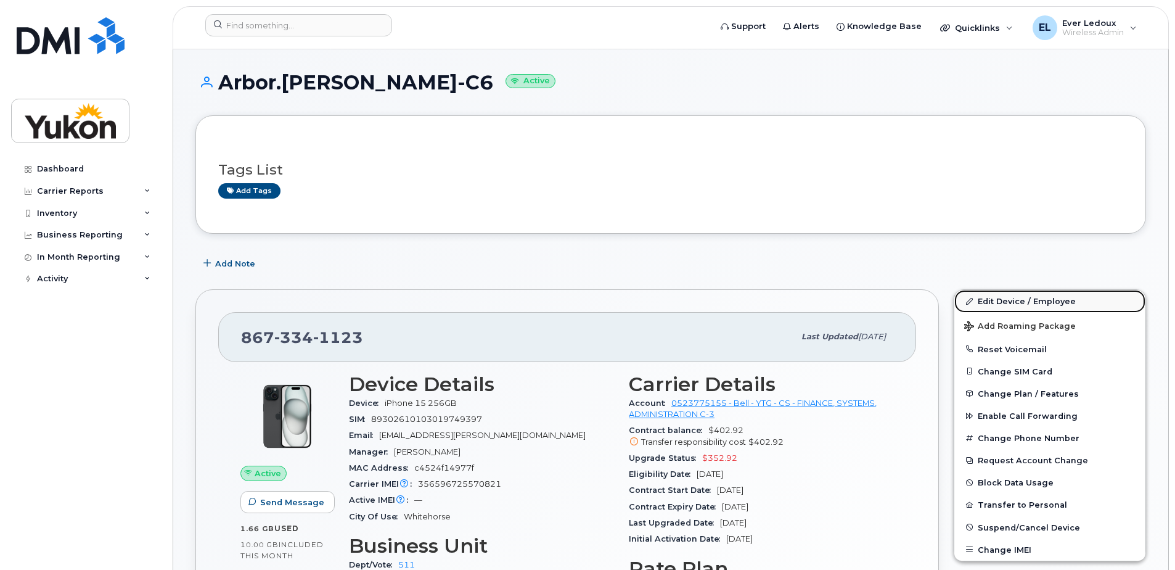
click at [1048, 297] on link "Edit Device / Employee" at bounding box center [1050, 301] width 191 height 22
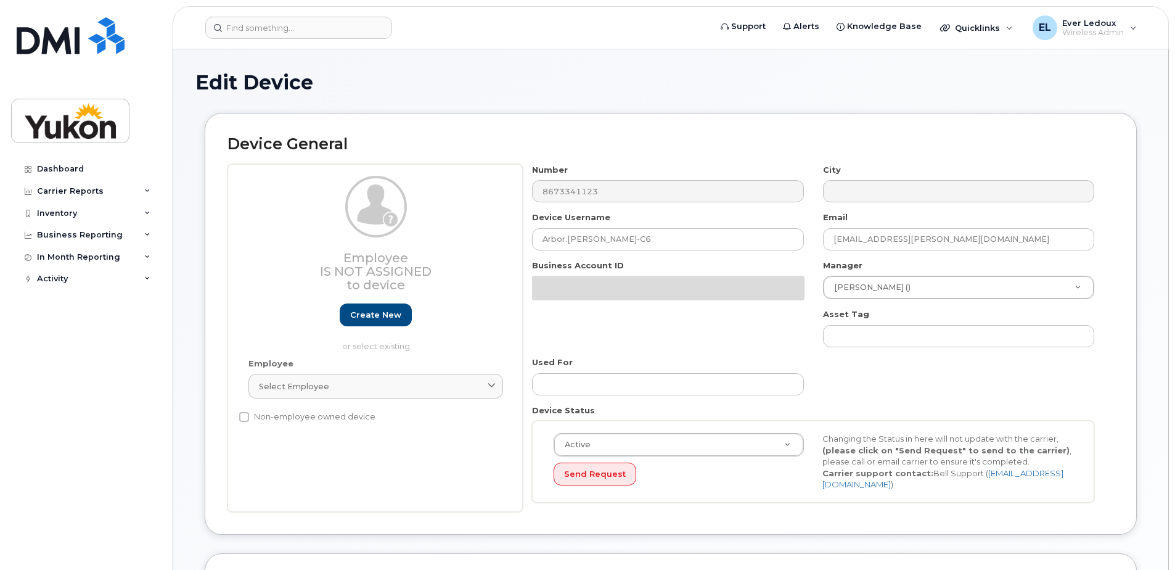
select select "33497494"
select select "33497282"
select select "33507478"
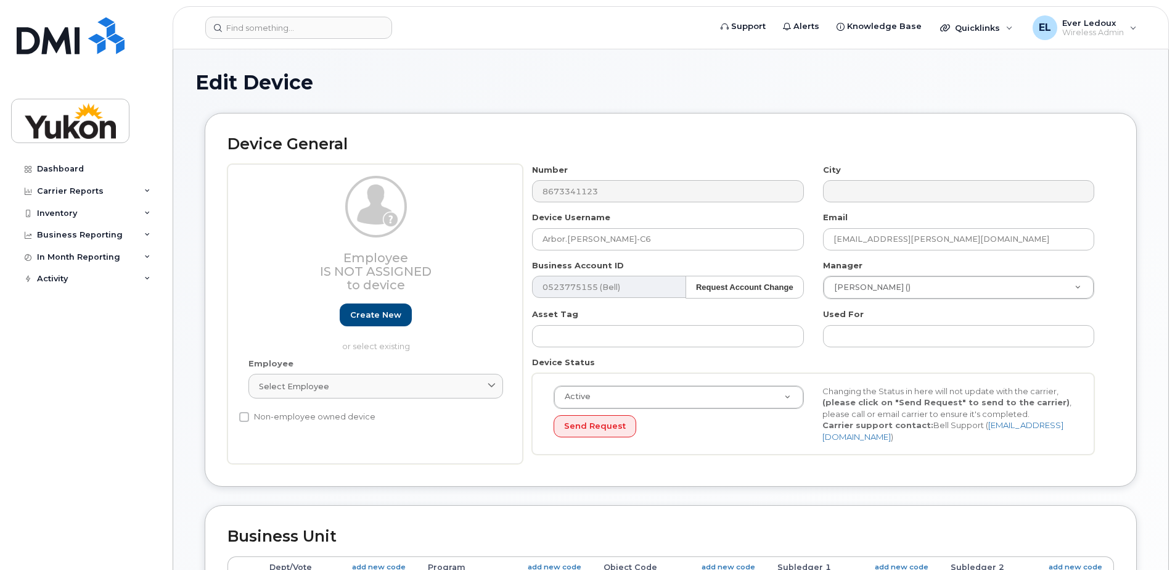
click at [860, 323] on div "Used For" at bounding box center [959, 327] width 290 height 39
click at [875, 330] on input "text" at bounding box center [958, 336] width 271 height 22
type input "C6"
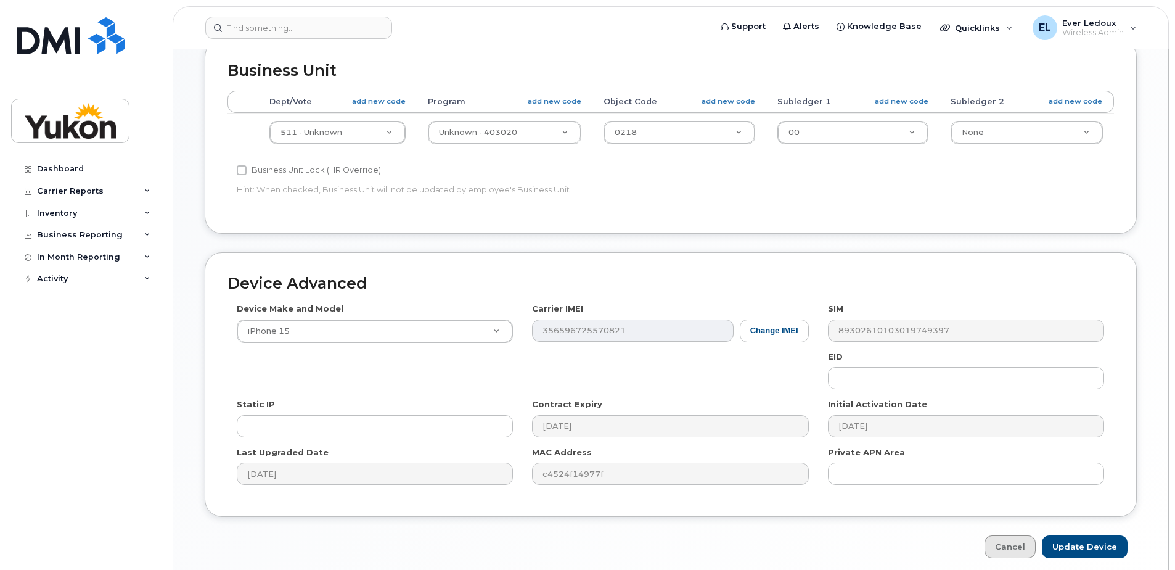
scroll to position [516, 0]
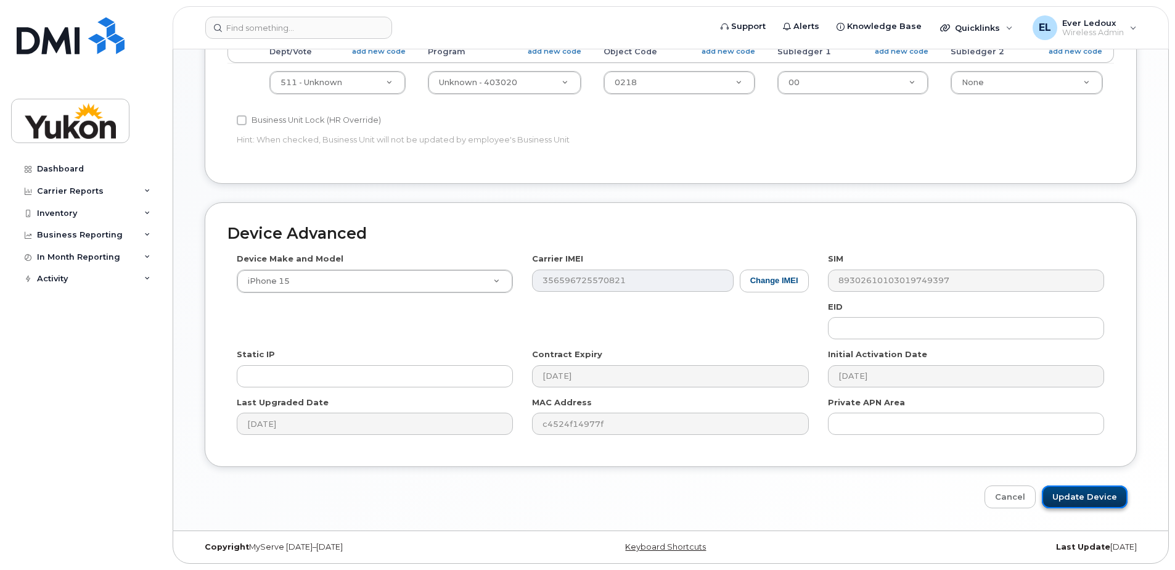
click at [1069, 494] on input "Update Device" at bounding box center [1085, 496] width 86 height 23
type input "Saving..."
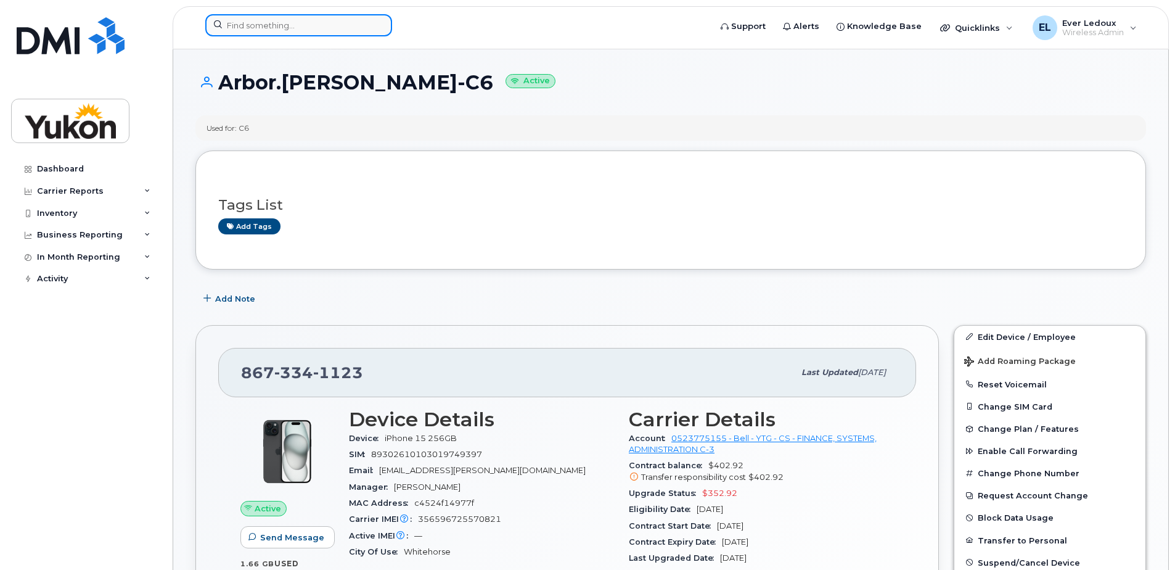
click at [266, 21] on input at bounding box center [298, 25] width 187 height 22
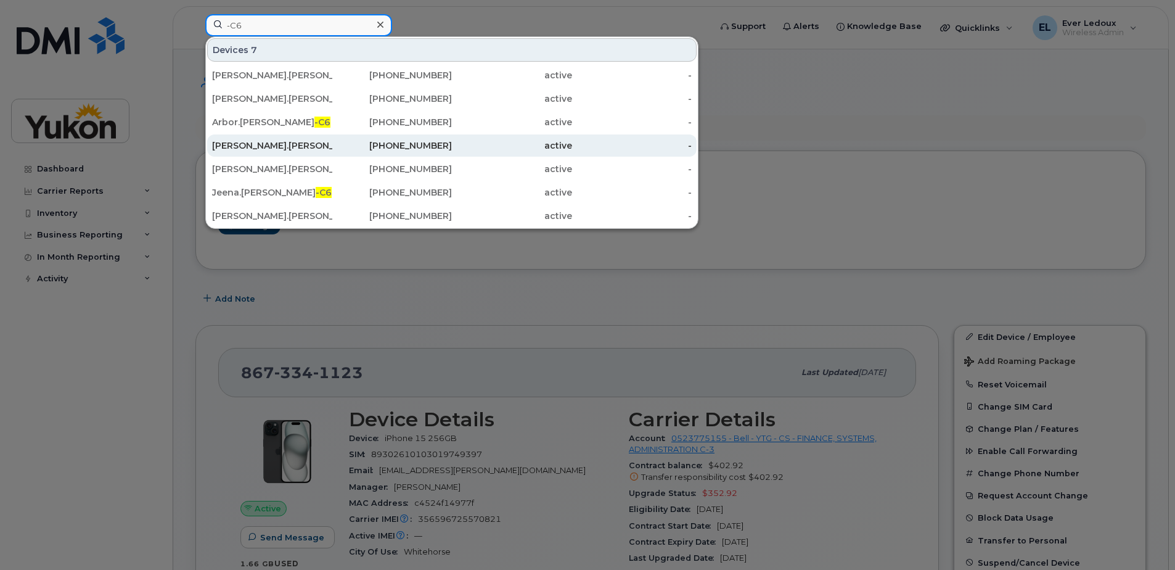
type input "-C6"
click at [298, 147] on div "[PERSON_NAME].[PERSON_NAME] -C6" at bounding box center [272, 145] width 120 height 12
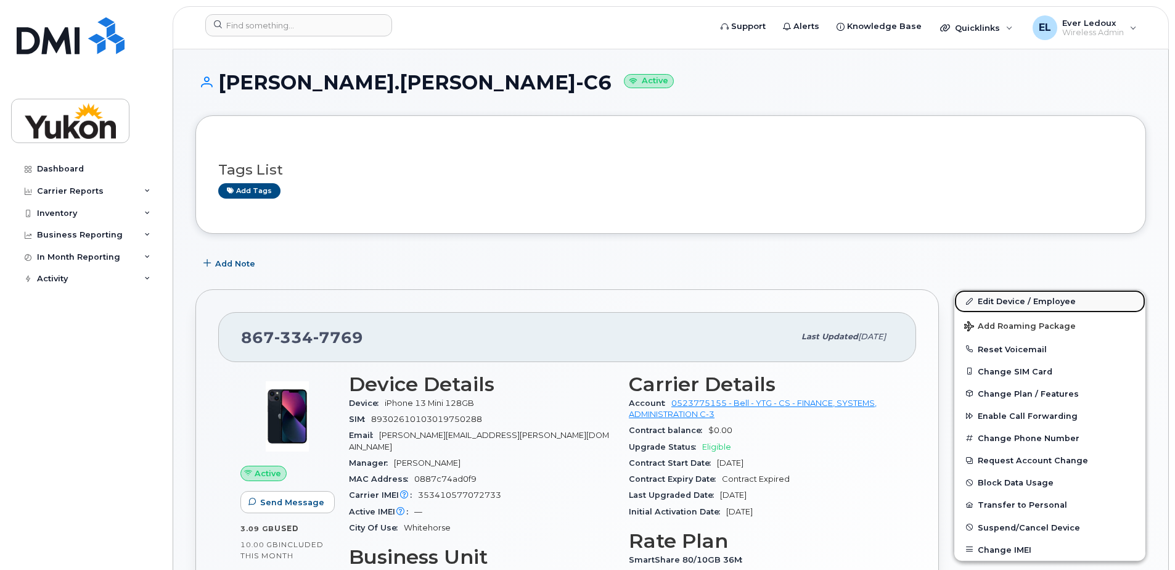
click at [1036, 300] on link "Edit Device / Employee" at bounding box center [1050, 301] width 191 height 22
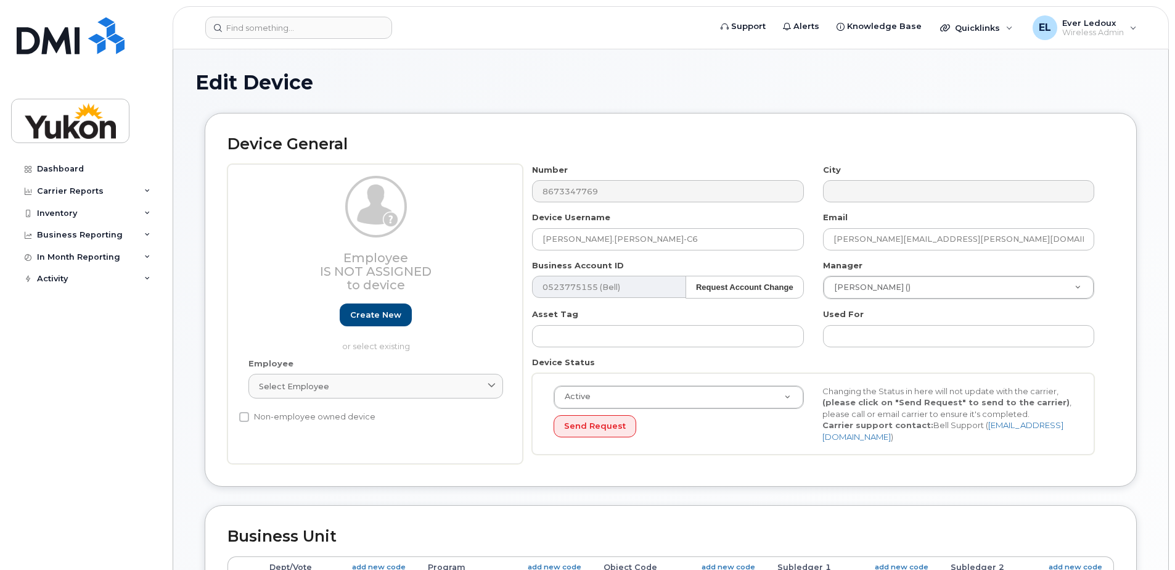
select select "33497494"
select select "33497282"
select select "33507478"
click at [868, 334] on input "text" at bounding box center [958, 336] width 271 height 22
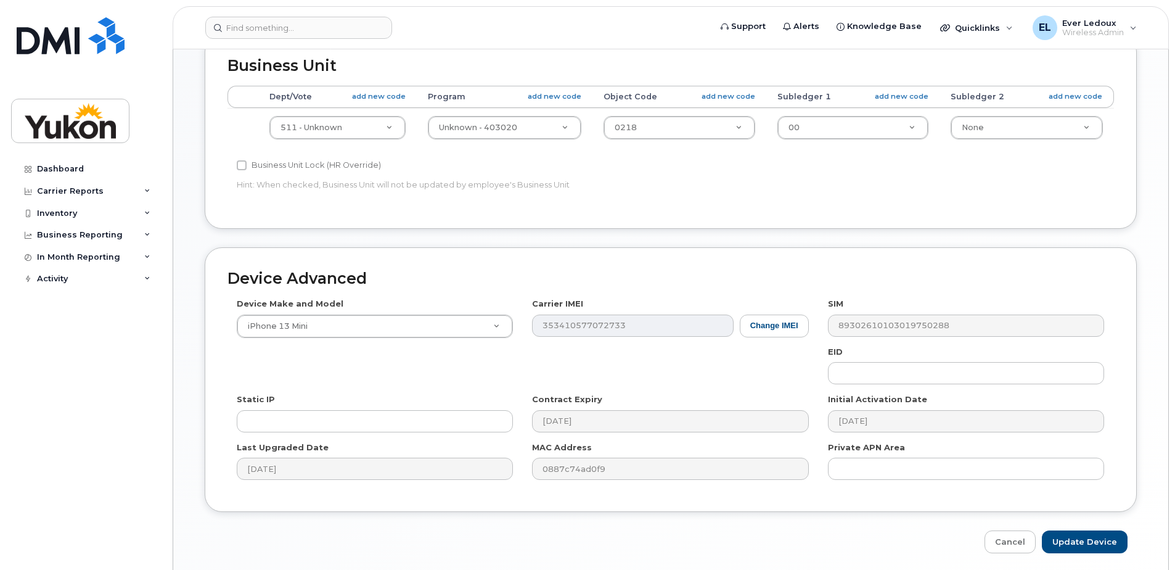
scroll to position [516, 0]
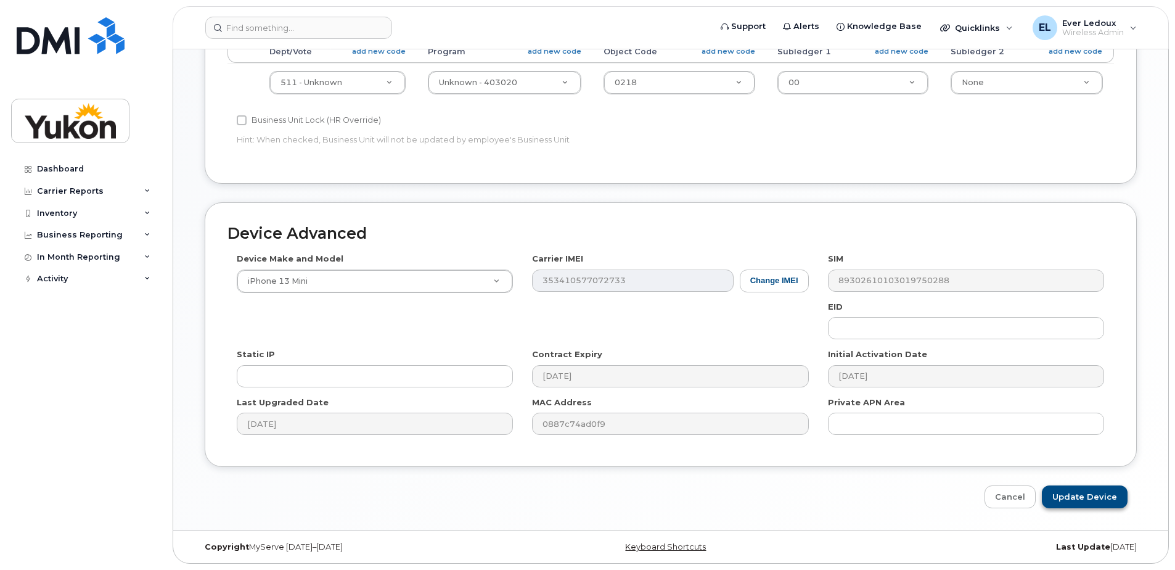
type input "-C6"
click at [1075, 500] on input "Update Device" at bounding box center [1085, 496] width 86 height 23
type input "Saving..."
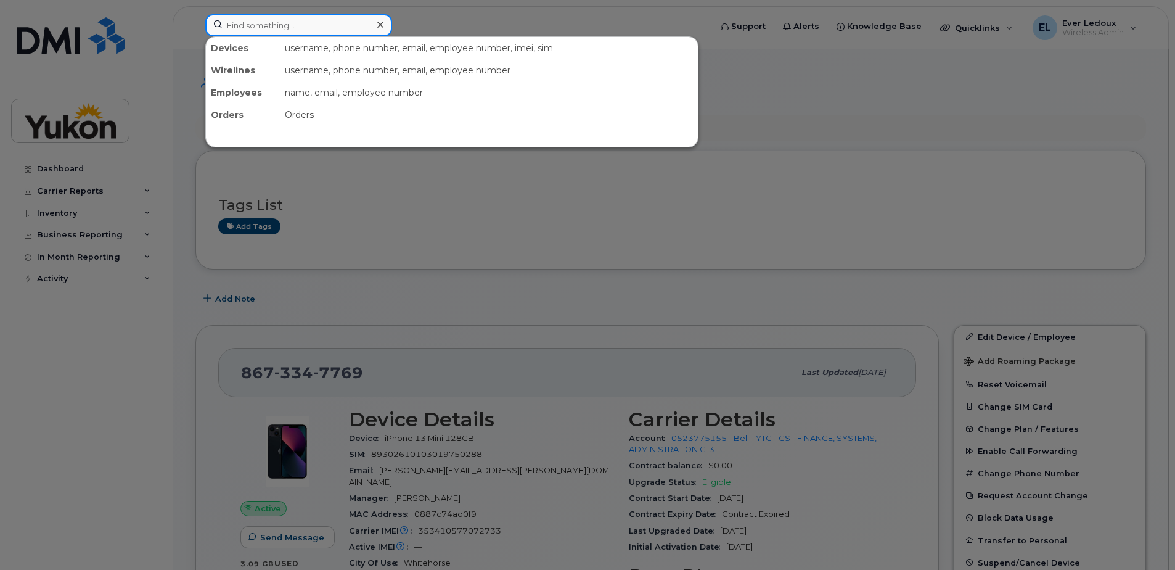
click at [271, 23] on input at bounding box center [298, 25] width 187 height 22
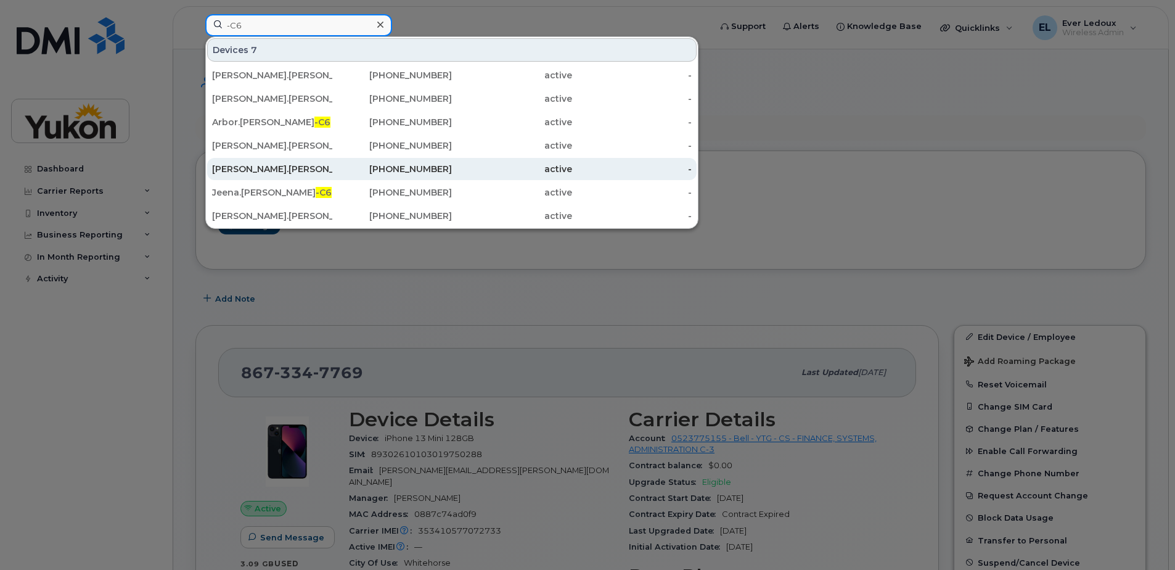
type input "-C6"
click at [277, 172] on div "Courtney.Quinn -C6" at bounding box center [272, 169] width 120 height 12
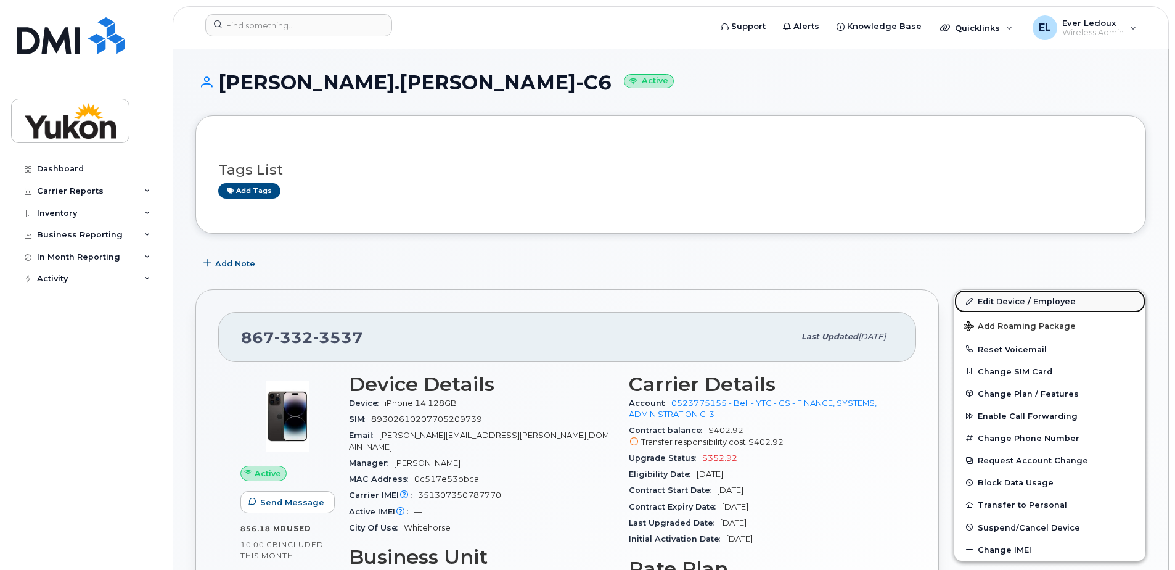
click at [1022, 307] on link "Edit Device / Employee" at bounding box center [1050, 301] width 191 height 22
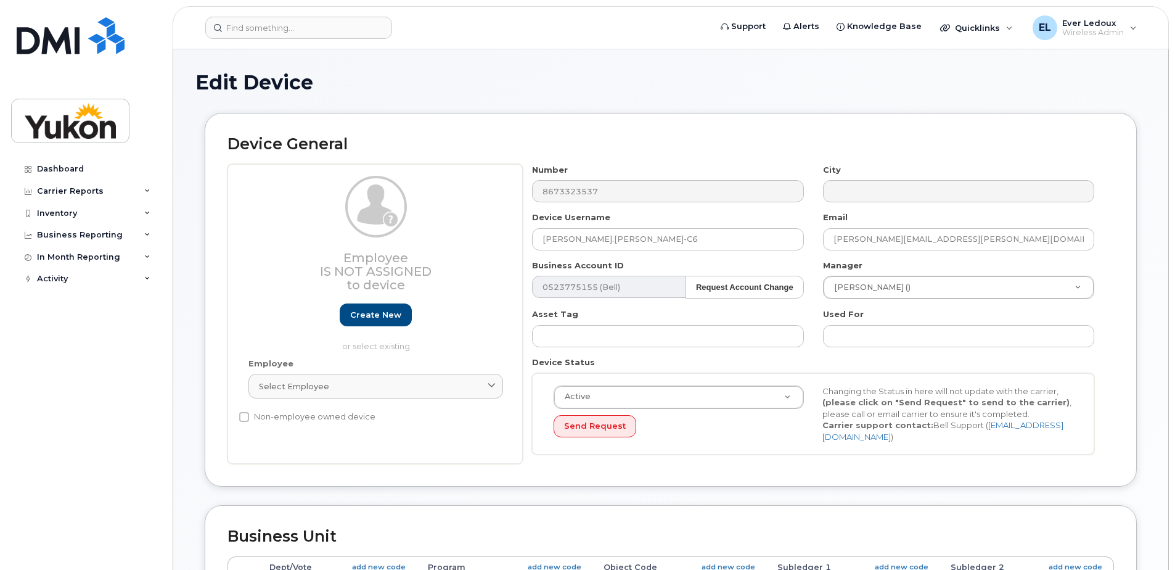
select select "33497494"
select select "33497282"
select select "33507478"
click at [962, 345] on input "text" at bounding box center [958, 336] width 271 height 22
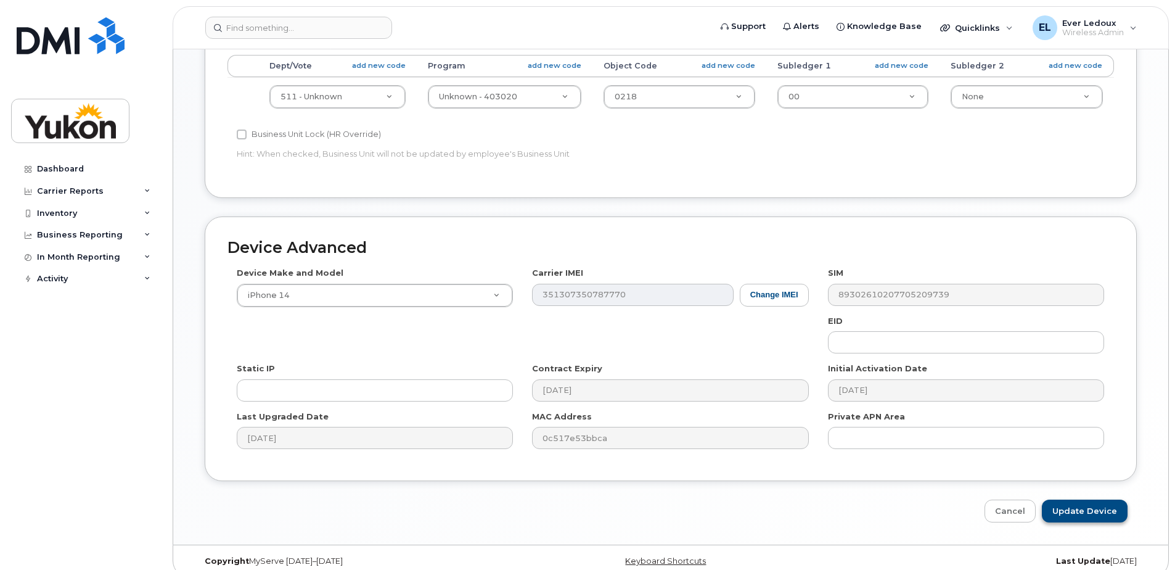
scroll to position [516, 0]
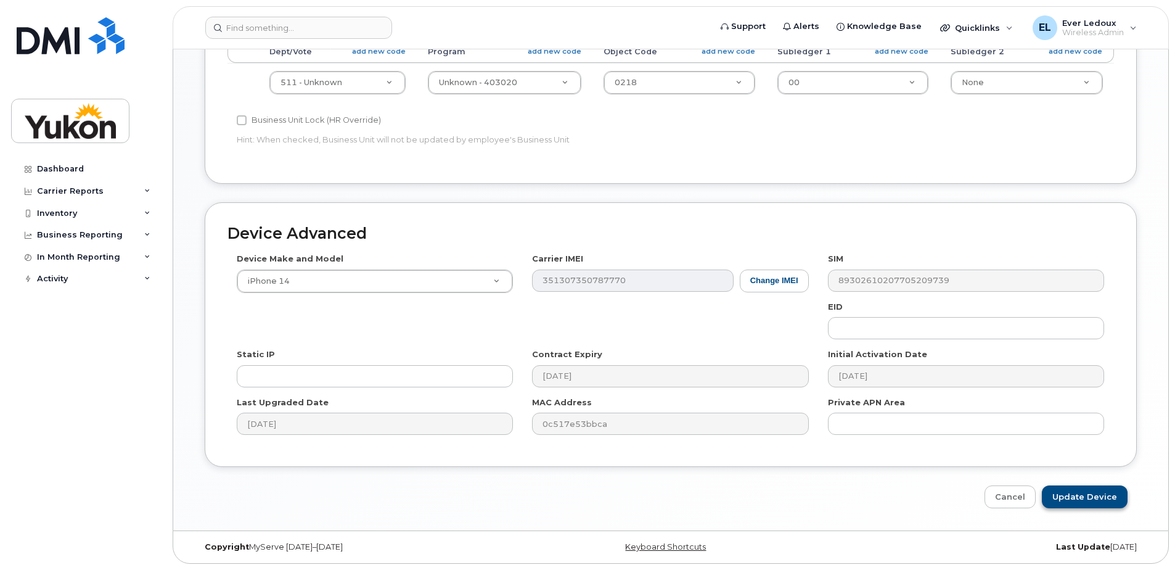
type input "C6"
click at [1095, 492] on input "Update Device" at bounding box center [1085, 496] width 86 height 23
type input "Saving..."
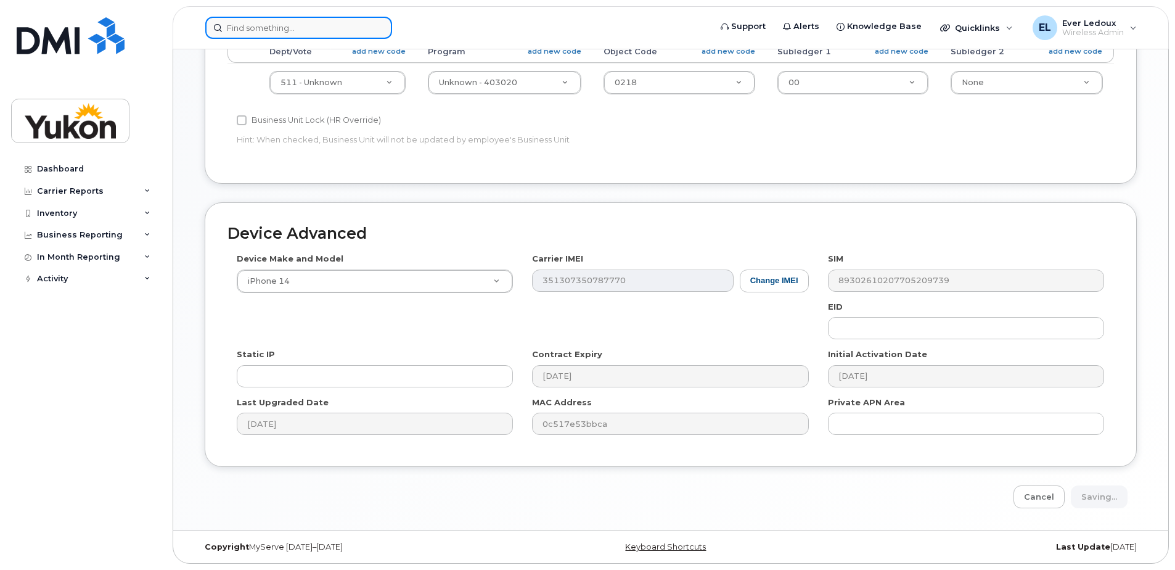
click at [306, 27] on input at bounding box center [298, 28] width 187 height 22
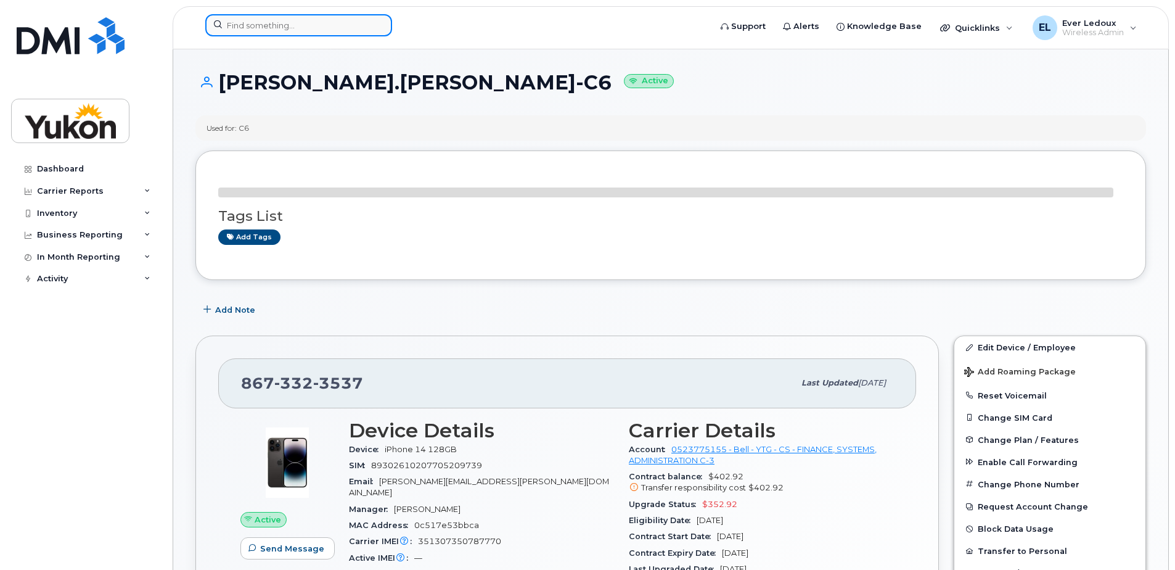
click at [306, 28] on input at bounding box center [298, 25] width 187 height 22
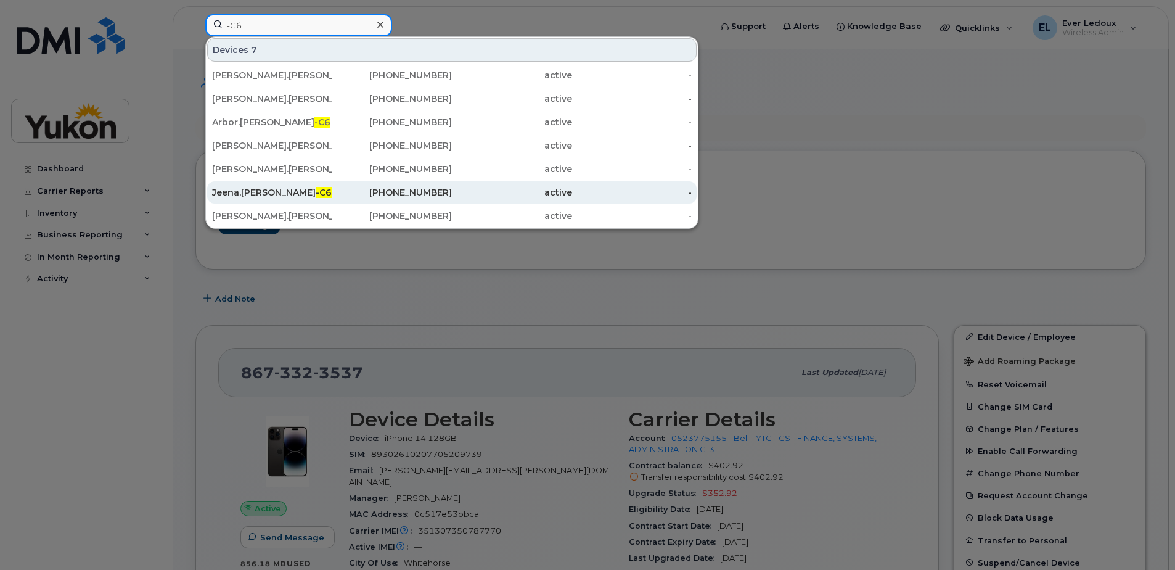
type input "-C6"
click at [250, 197] on div "Jeena.Rooney -C6" at bounding box center [272, 192] width 120 height 12
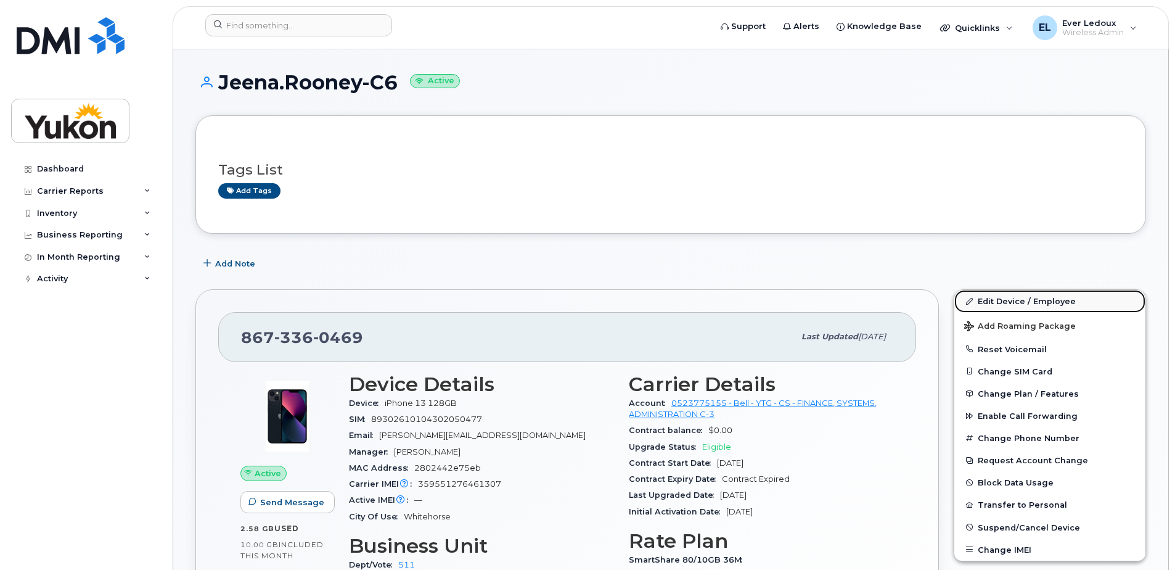
click at [1044, 303] on link "Edit Device / Employee" at bounding box center [1050, 301] width 191 height 22
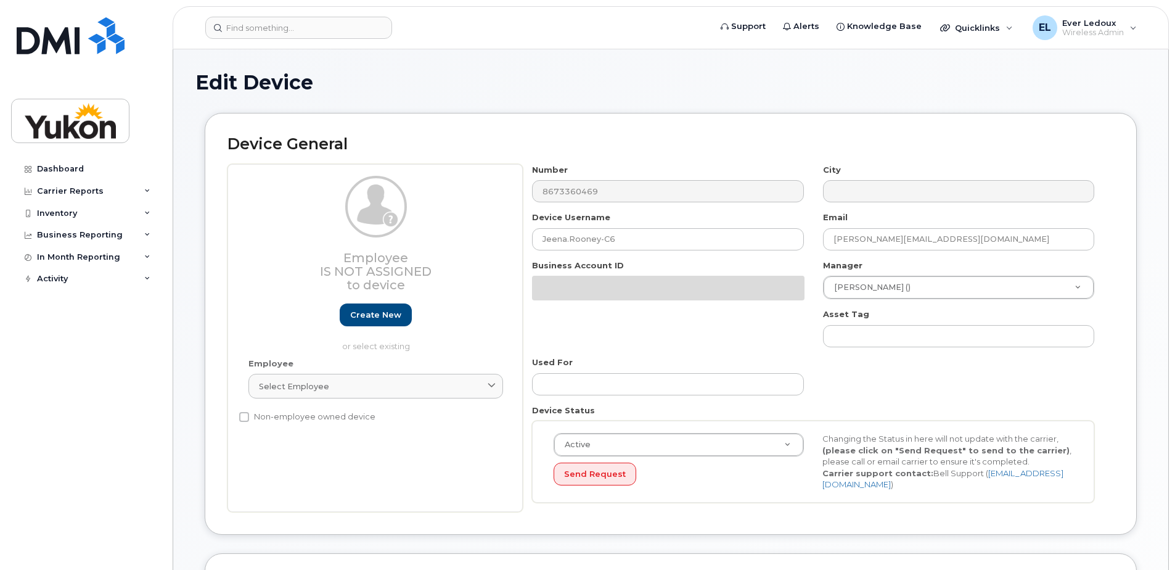
select select "33497494"
select select "33497282"
select select "33507478"
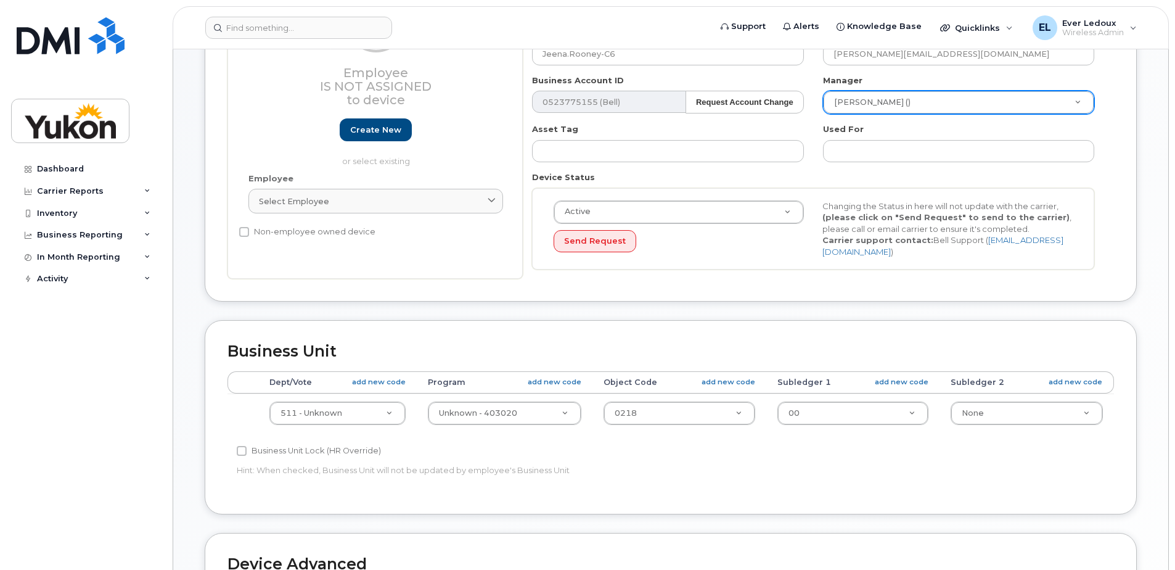
scroll to position [123, 0]
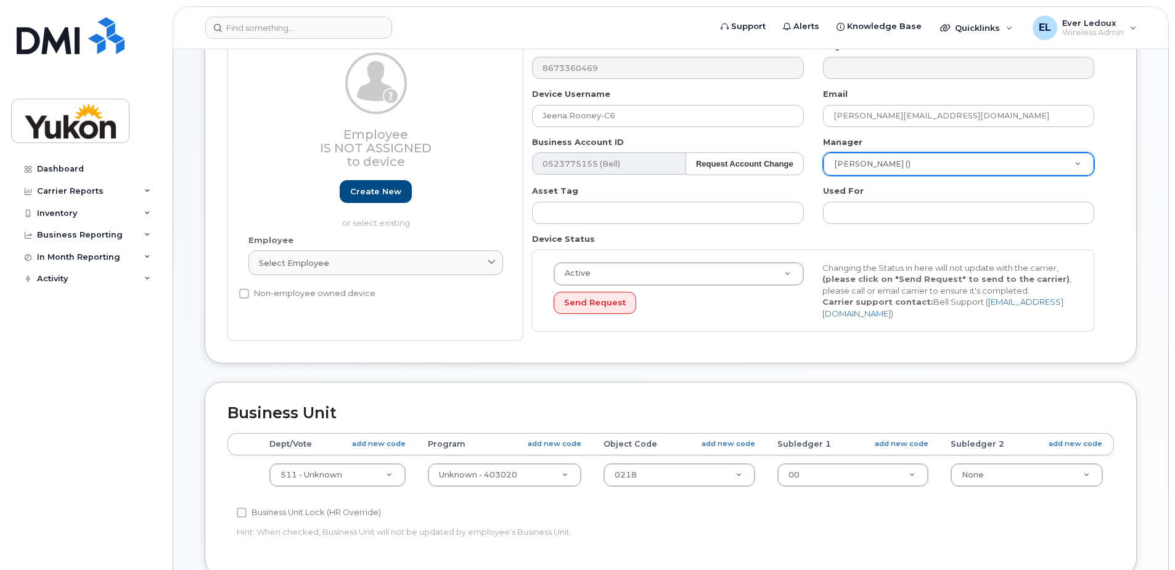
click at [868, 146] on div "Manager Nick Muzzio () 2376764" at bounding box center [959, 156] width 290 height 40
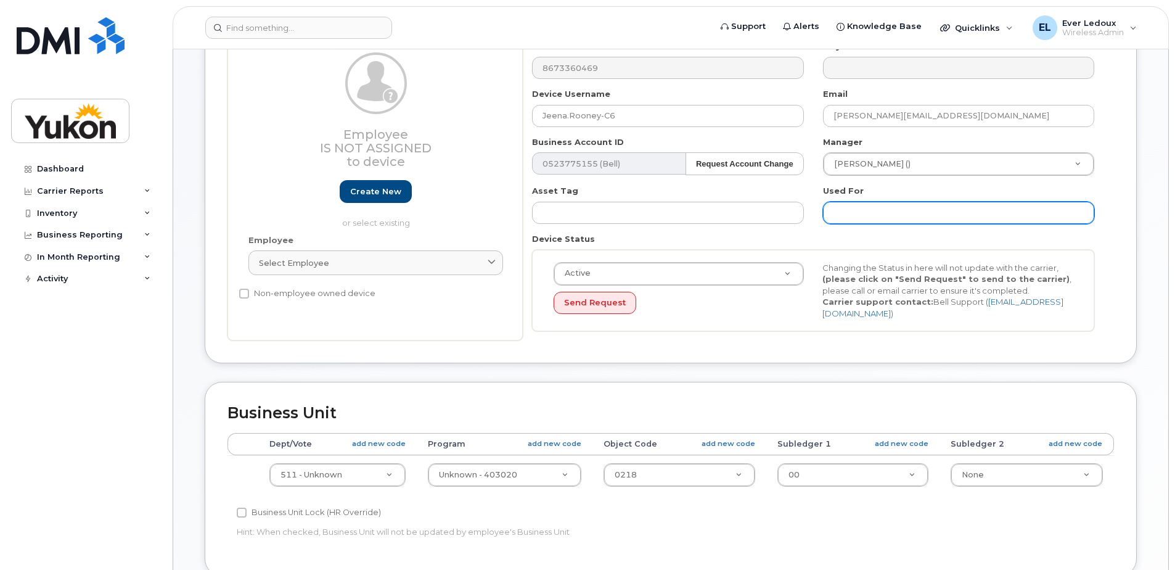
click at [871, 211] on input "text" at bounding box center [958, 213] width 271 height 22
type input "C6"
click at [1109, 275] on div "Number 8673360469 City Device Username Jeena.Rooney-C6 Email Jeena.Rooney@yukon…" at bounding box center [818, 191] width 591 height 300
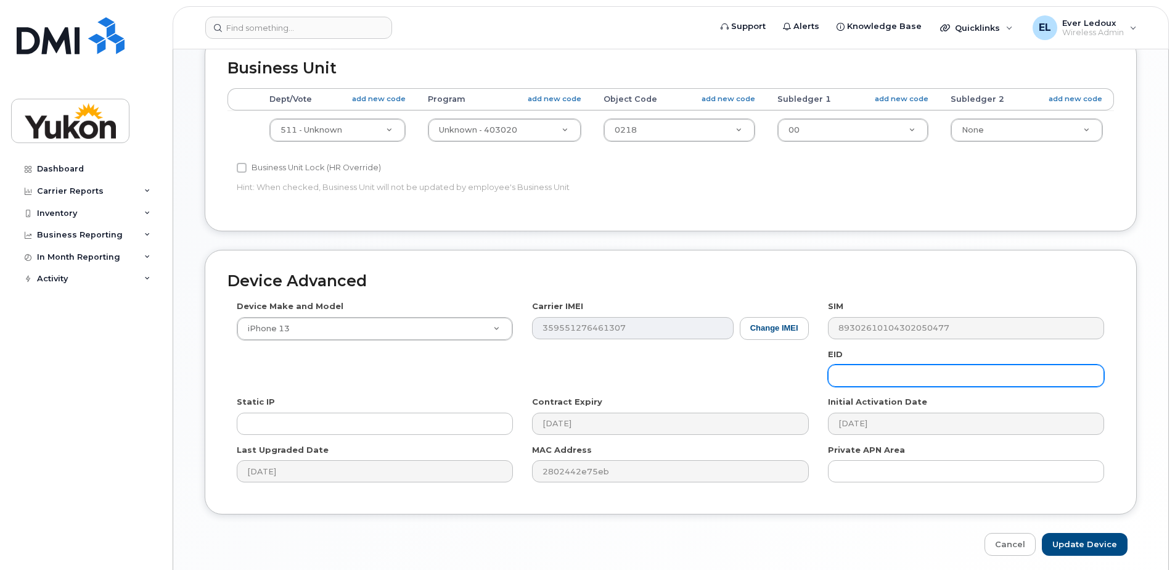
scroll to position [516, 0]
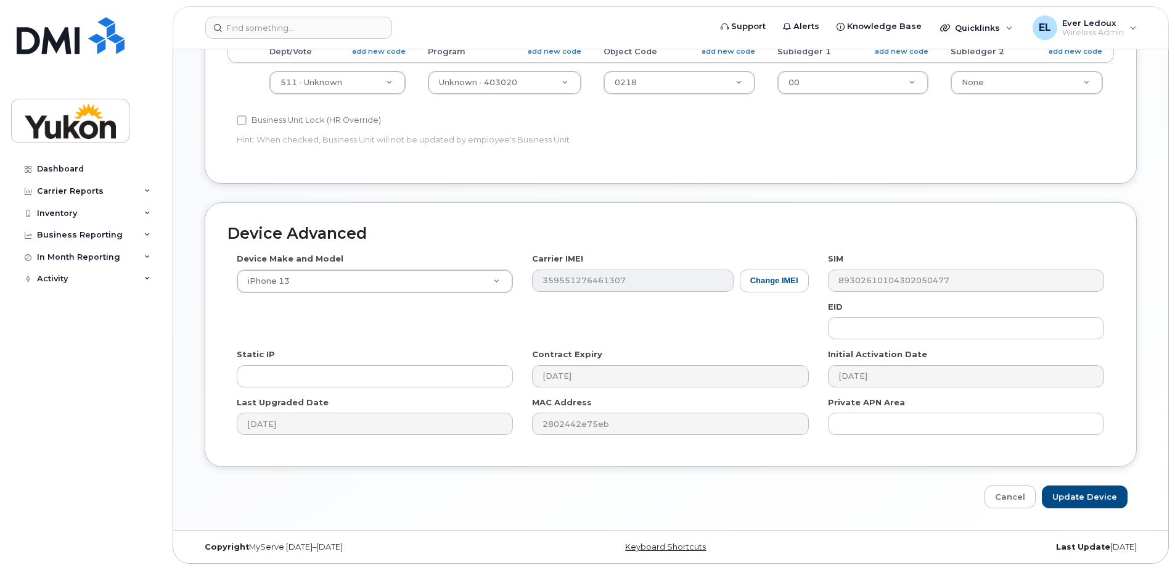
click at [1083, 480] on div "Device Advanced Device Make and Model iPhone 13 Android TCL 502 Watch Apple Wat…" at bounding box center [670, 355] width 951 height 306
click at [1083, 487] on input "Update Device" at bounding box center [1085, 496] width 86 height 23
type input "Saving..."
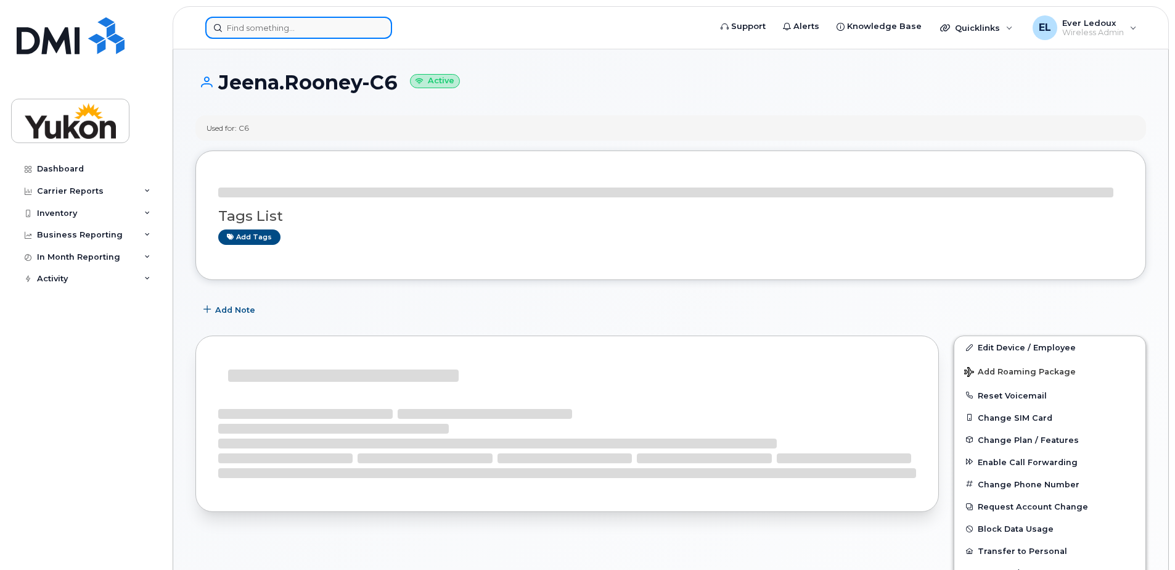
click at [308, 27] on input at bounding box center [298, 28] width 187 height 22
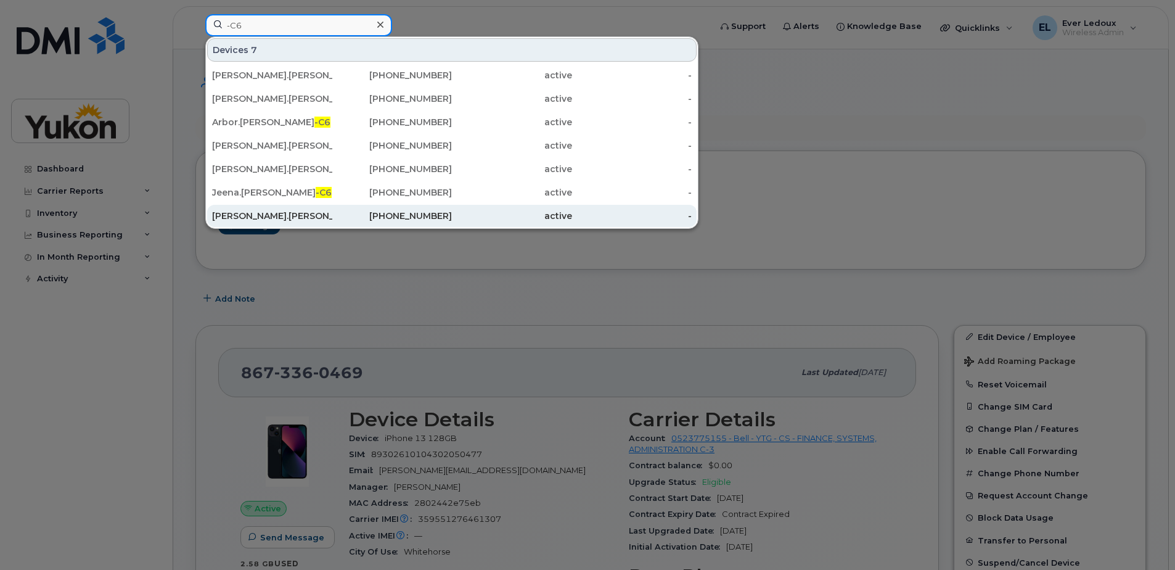
type input "-C6"
click at [283, 216] on div "[PERSON_NAME].[PERSON_NAME] -C6" at bounding box center [272, 216] width 120 height 12
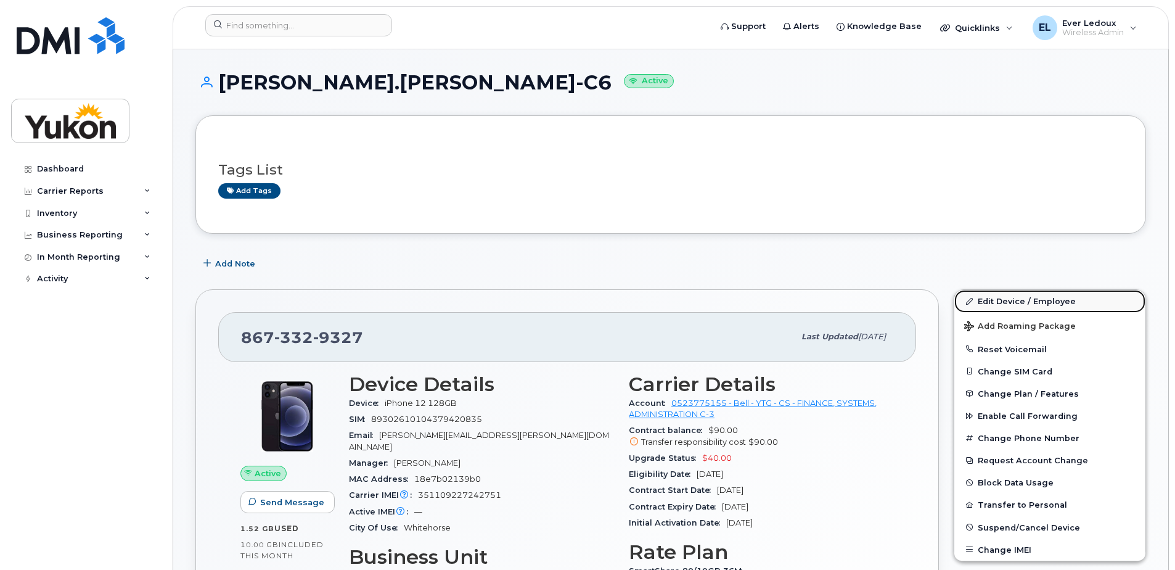
click at [1016, 295] on link "Edit Device / Employee" at bounding box center [1050, 301] width 191 height 22
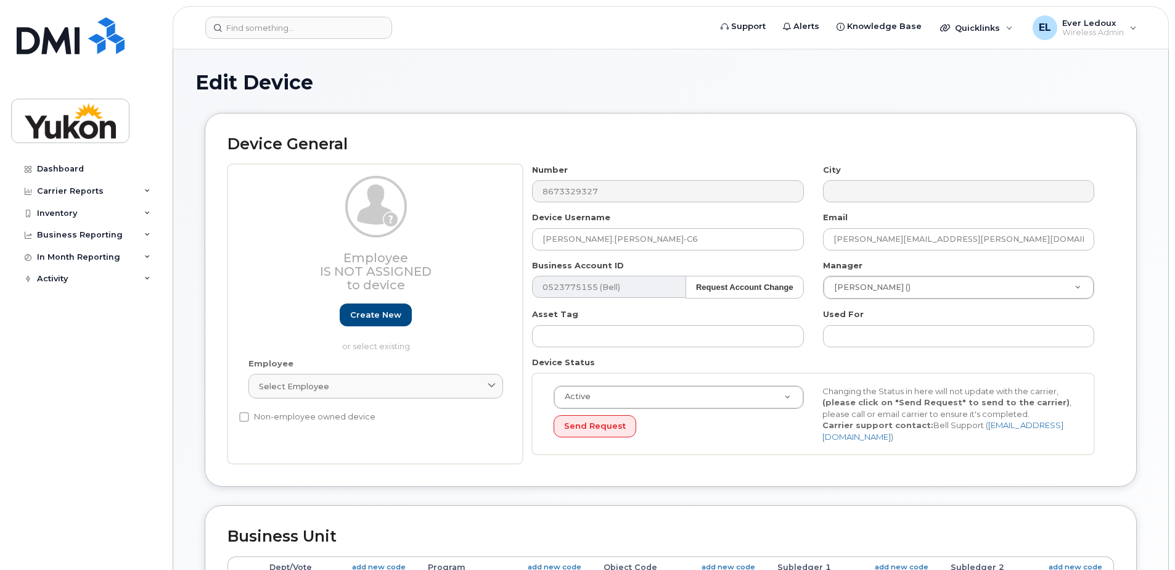
select select "33497494"
select select "33497282"
select select "33507478"
click at [876, 335] on input "text" at bounding box center [958, 336] width 271 height 22
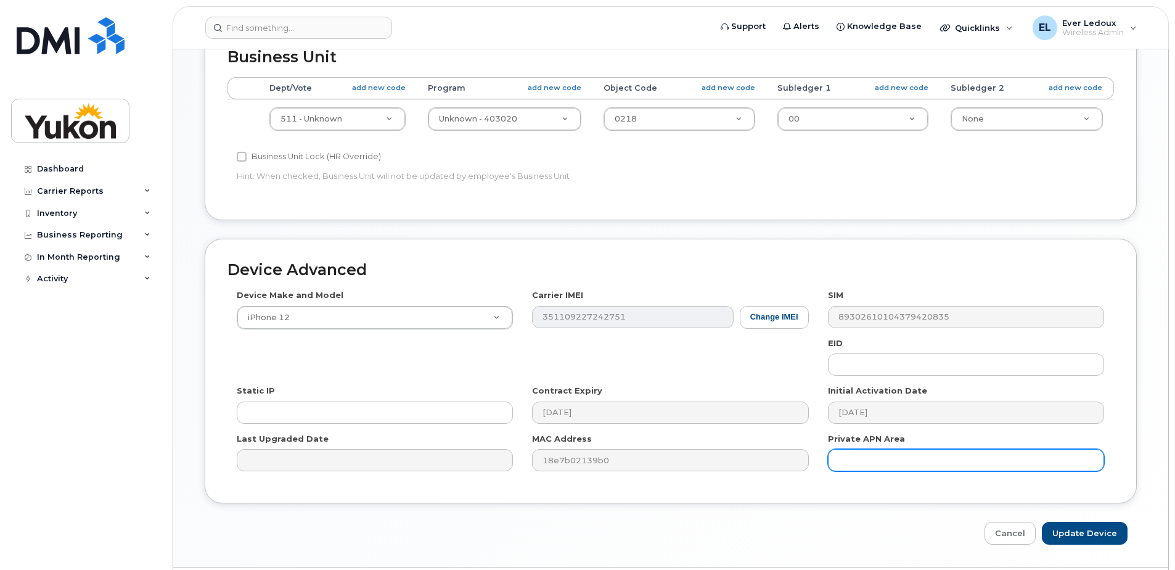
scroll to position [516, 0]
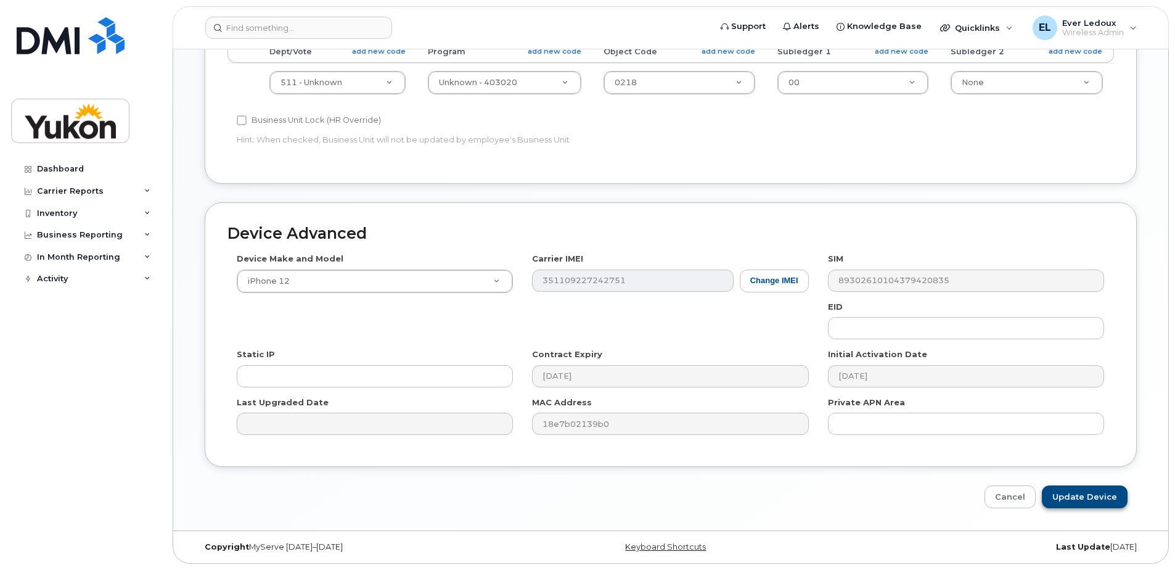
type input "C6"
click at [1056, 498] on input "Update Device" at bounding box center [1085, 496] width 86 height 23
type input "Saving..."
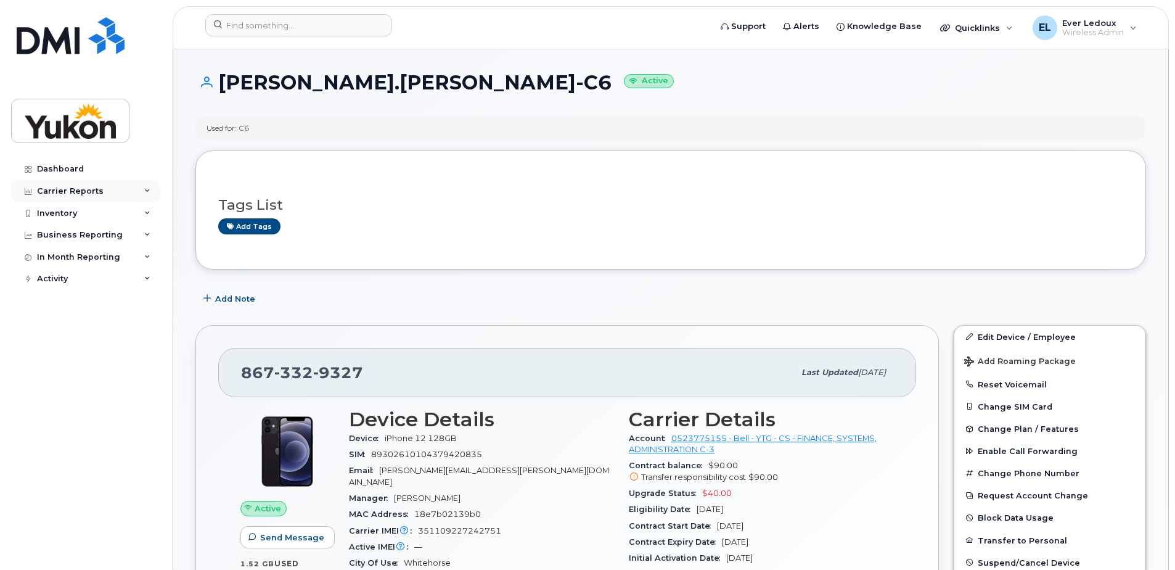
click at [61, 186] on div "Carrier Reports" at bounding box center [70, 191] width 67 height 10
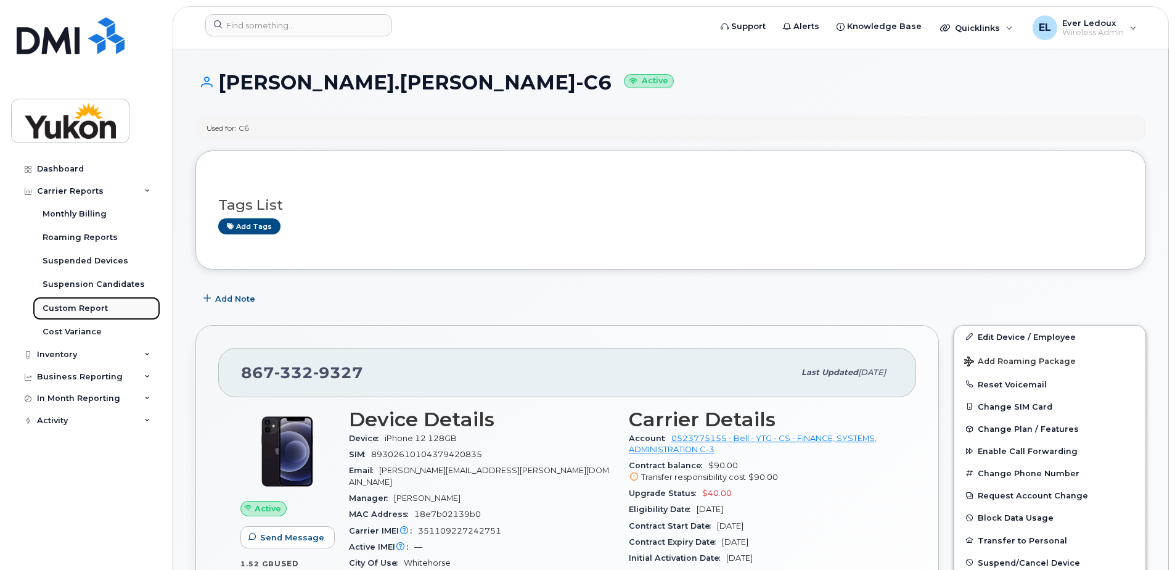
click at [70, 305] on div "Custom Report" at bounding box center [75, 308] width 65 height 11
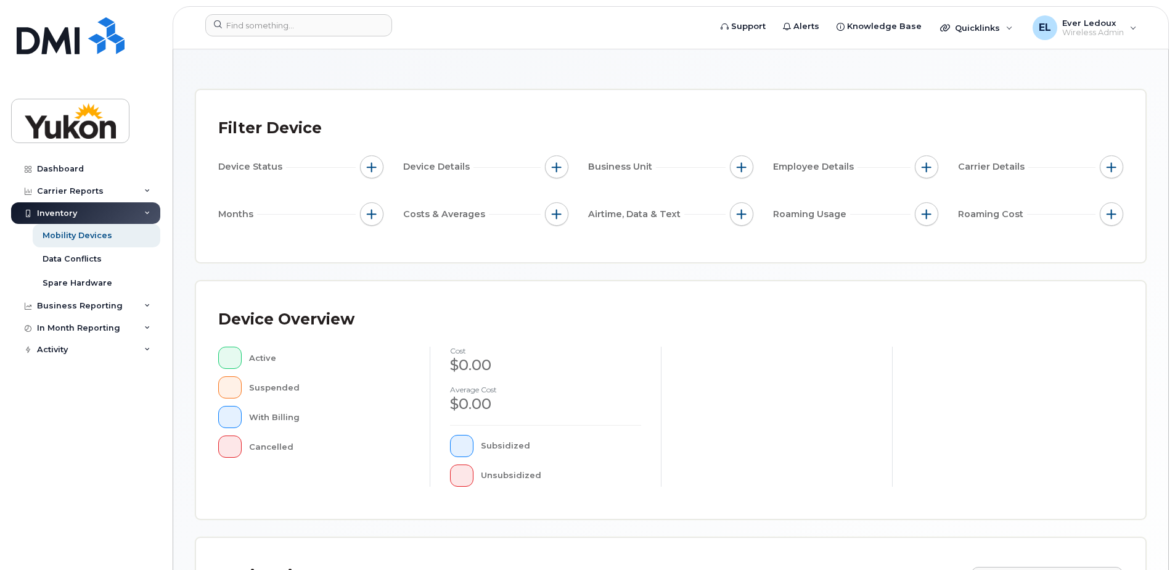
scroll to position [304, 0]
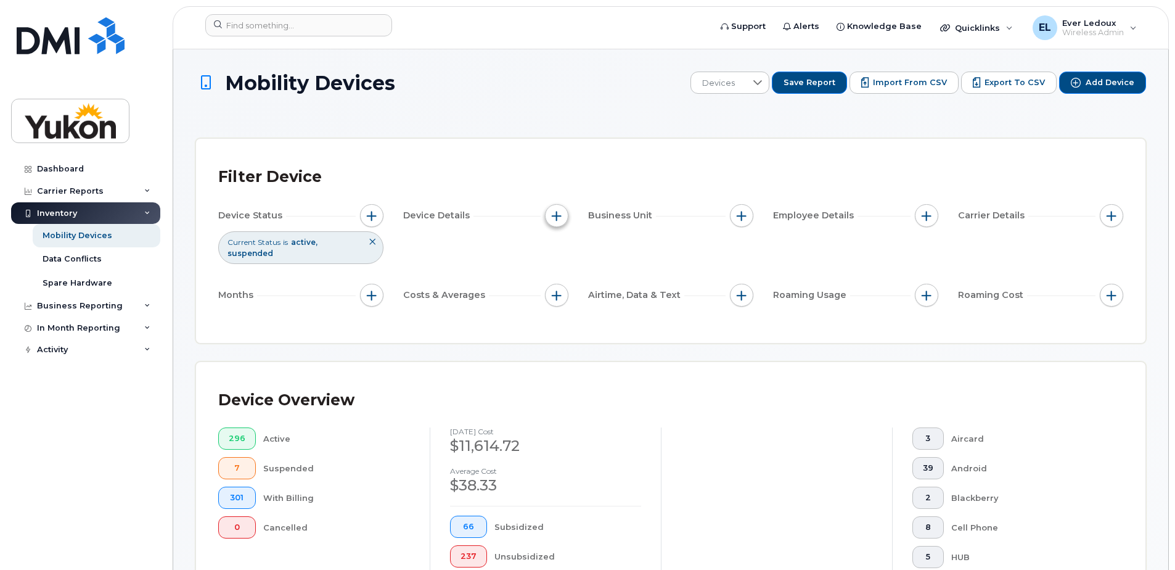
click at [559, 216] on span "button" at bounding box center [557, 216] width 10 height 10
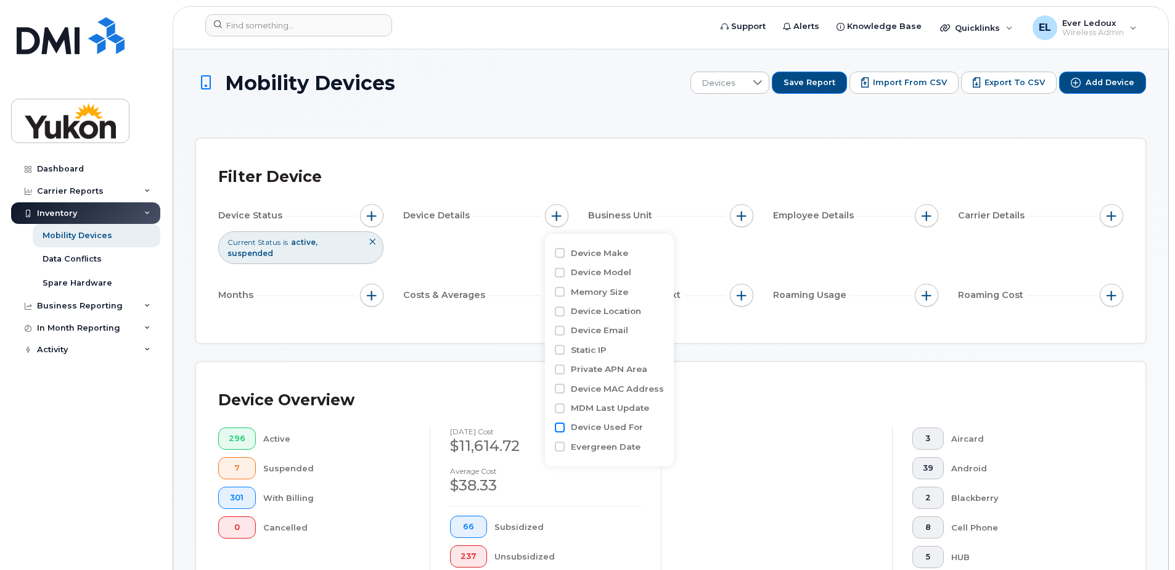
click at [561, 427] on input "Device Used For" at bounding box center [560, 427] width 10 height 10
checkbox input "true"
click at [611, 480] on input "text" at bounding box center [639, 478] width 133 height 22
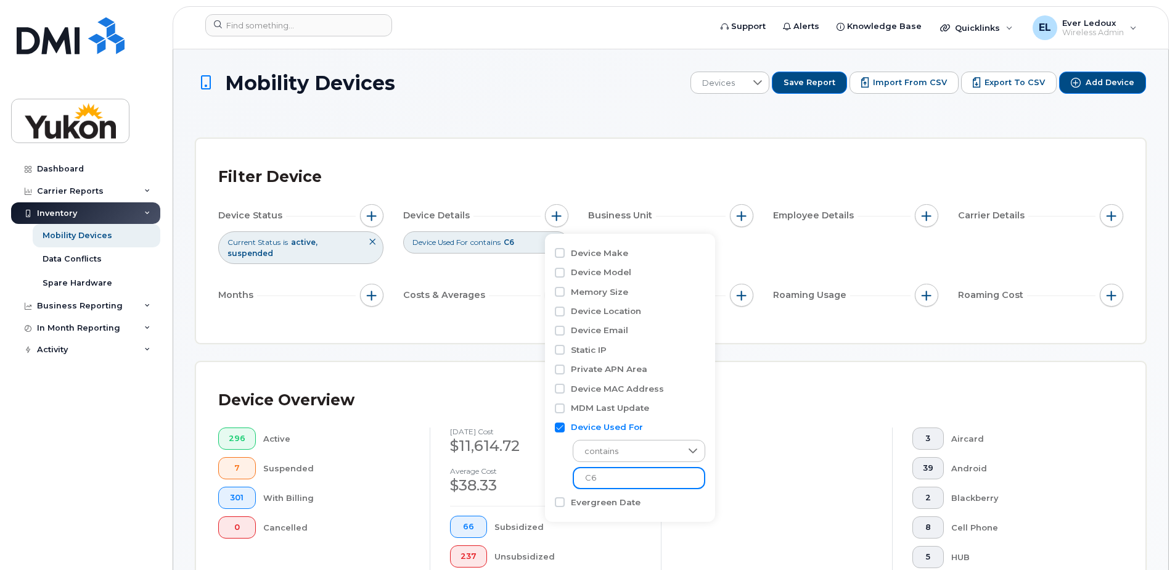
type input "C6"
click at [760, 376] on div "Device Overview 296 Active 7 Suspended 301 With Billing 0 Cancelled [DATE] cost…" at bounding box center [671, 502] width 950 height 280
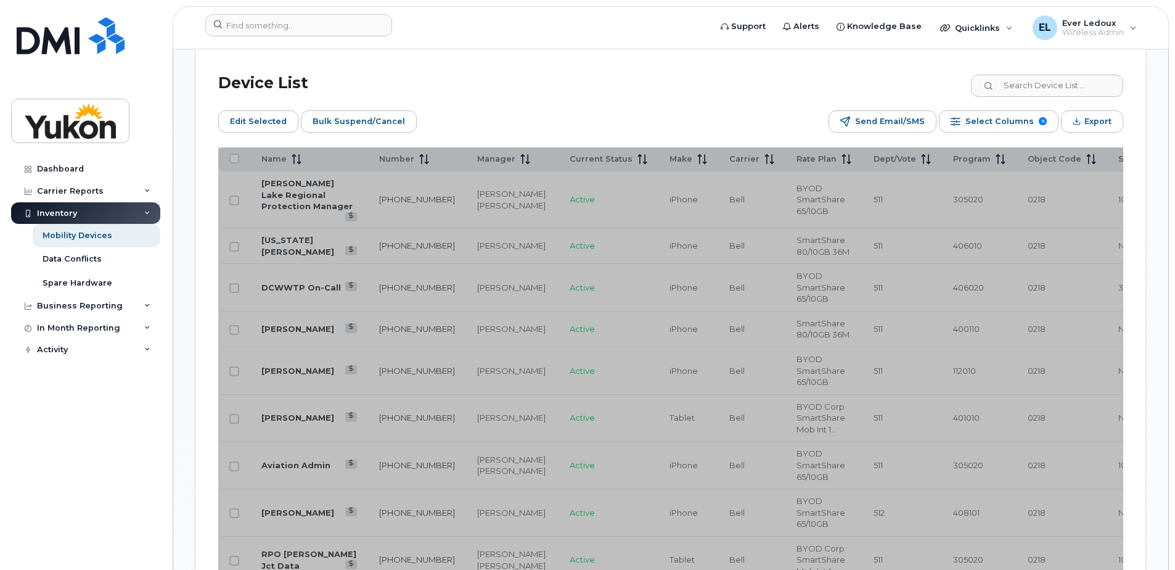
scroll to position [740, 0]
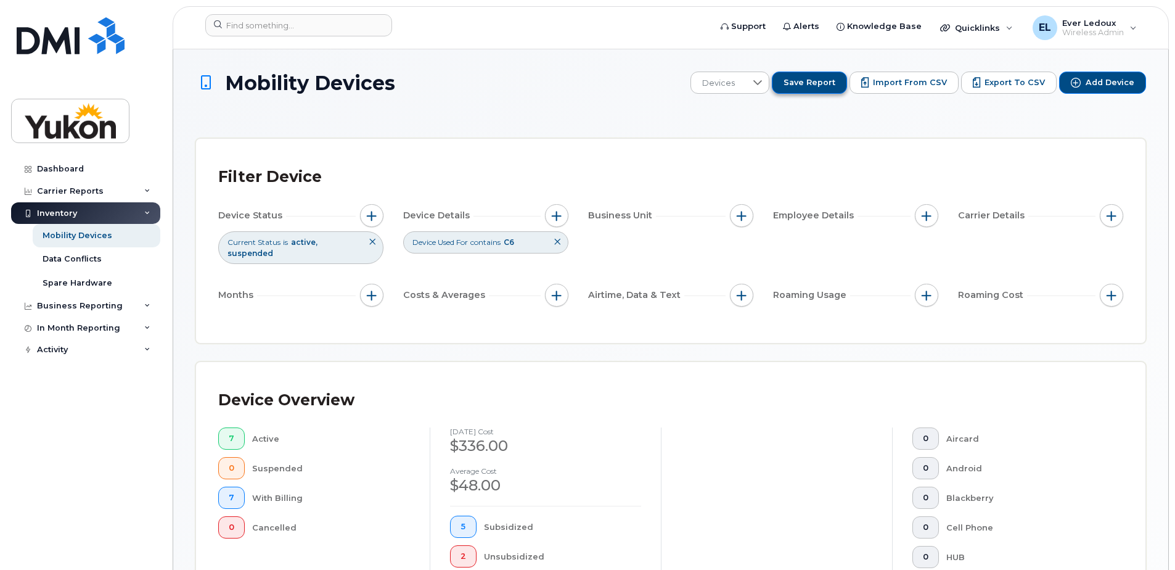
click at [811, 81] on span "Save Report" at bounding box center [810, 82] width 52 height 11
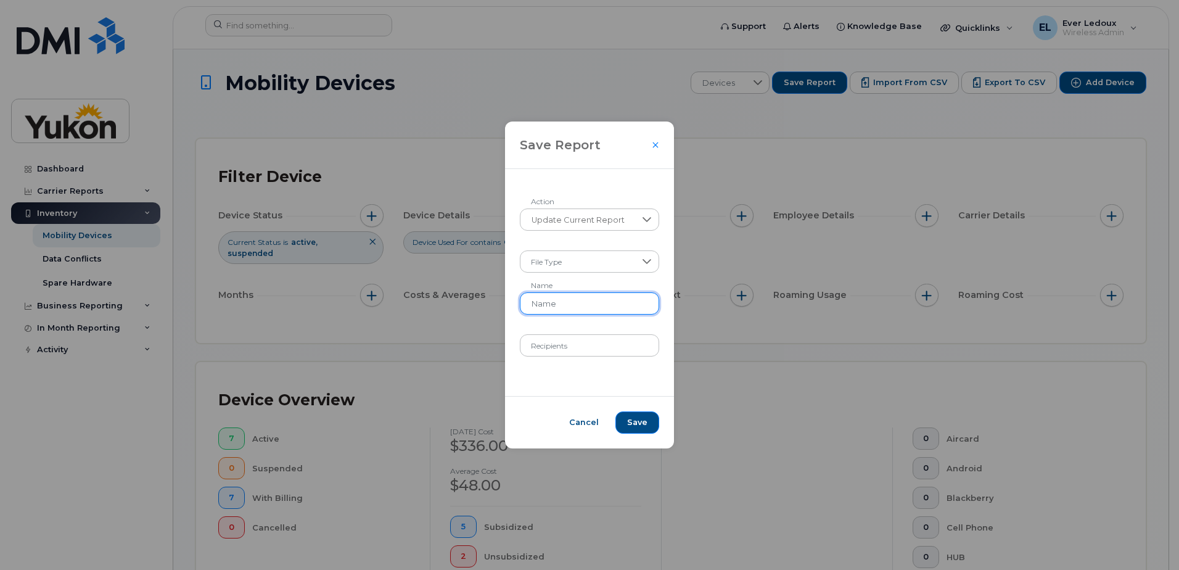
click at [554, 306] on input "Name" at bounding box center [590, 303] width 140 height 22
type input "C6"
click at [591, 343] on input "Recipients" at bounding box center [590, 345] width 140 height 22
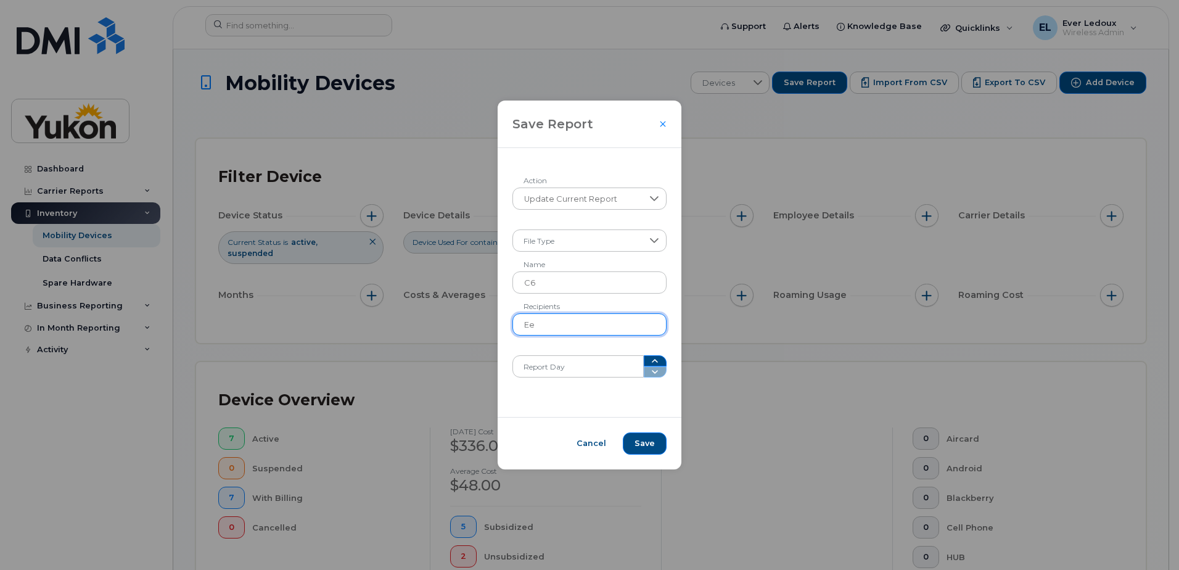
type input "E"
type input "[EMAIL_ADDRESS][PERSON_NAME][DOMAIN_NAME]"
click at [643, 454] on button "Save" at bounding box center [645, 443] width 44 height 22
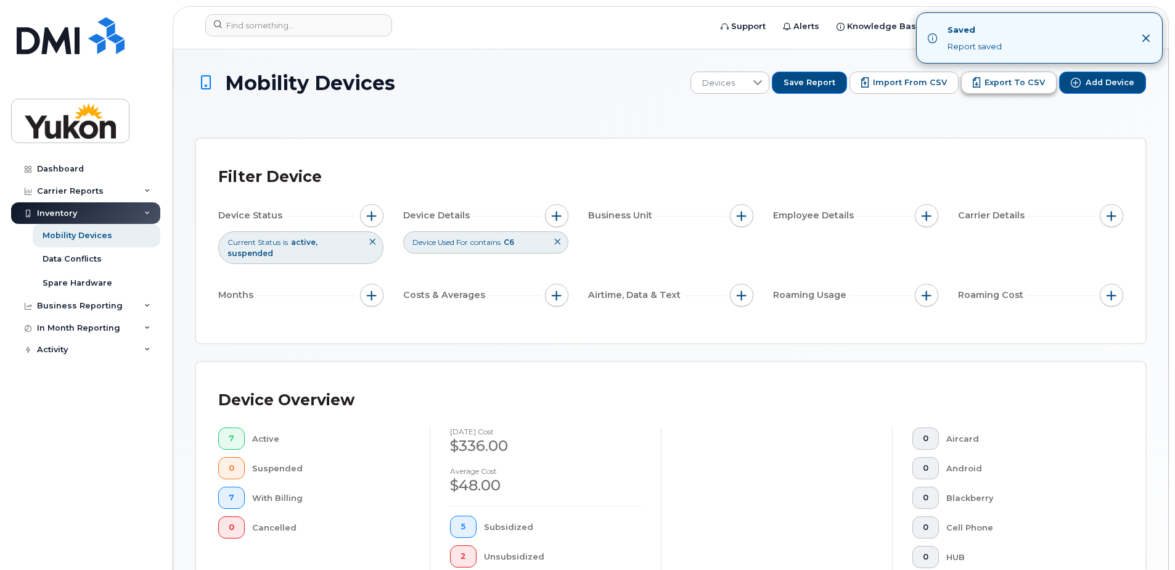
click at [1000, 84] on span "Export to CSV" at bounding box center [1015, 82] width 60 height 11
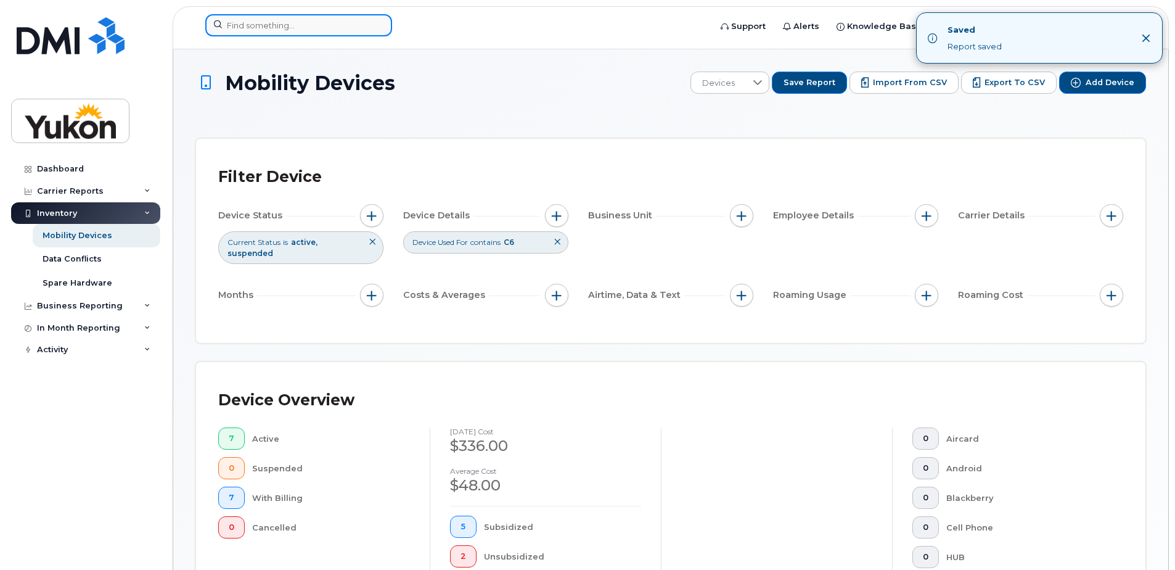
click at [258, 27] on input at bounding box center [298, 25] width 187 height 22
paste input "353560904549975"
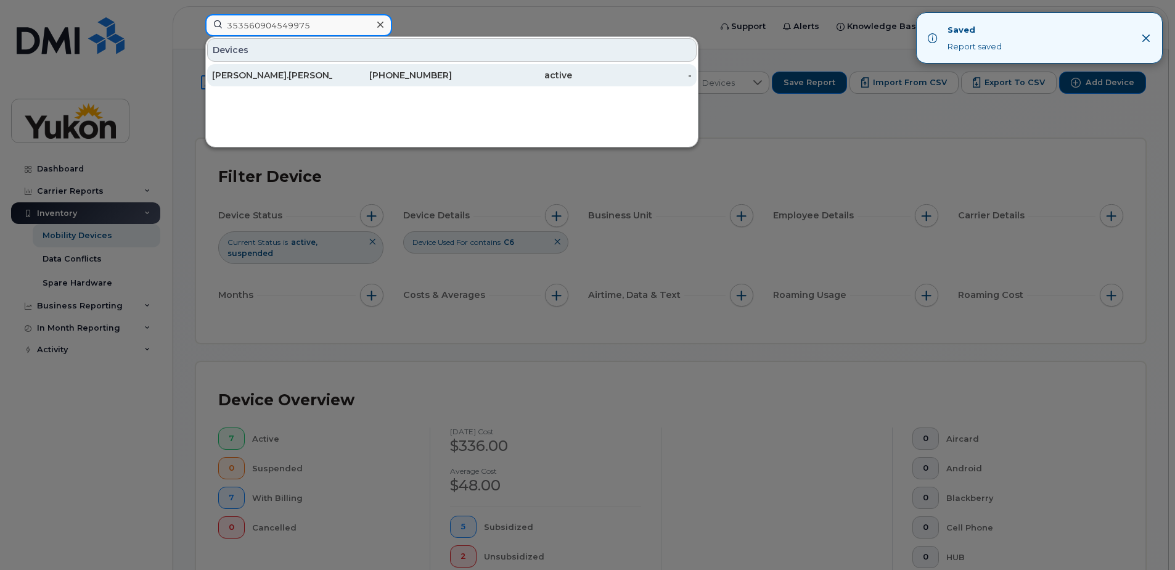
type input "353560904549975"
click at [303, 71] on div "[PERSON_NAME].[PERSON_NAME]-C6" at bounding box center [272, 75] width 120 height 12
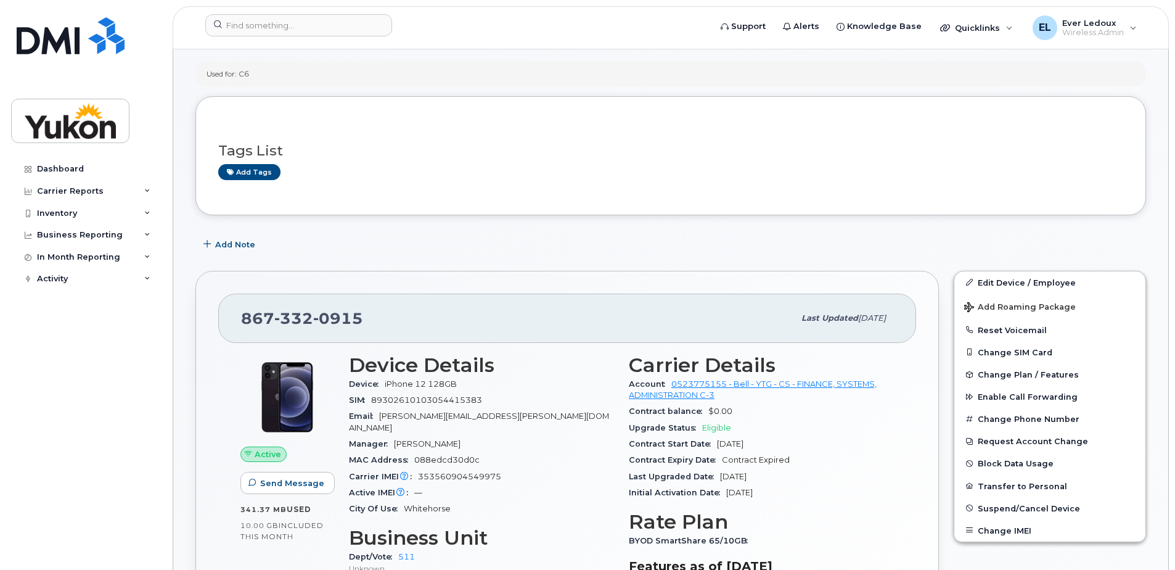
scroll to position [123, 0]
